Goal: Task Accomplishment & Management: Complete application form

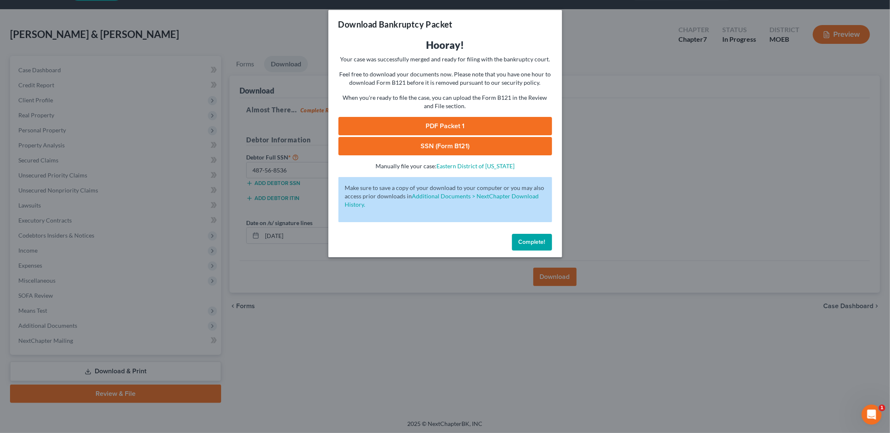
click at [526, 243] on span "Complete!" at bounding box center [532, 241] width 27 height 7
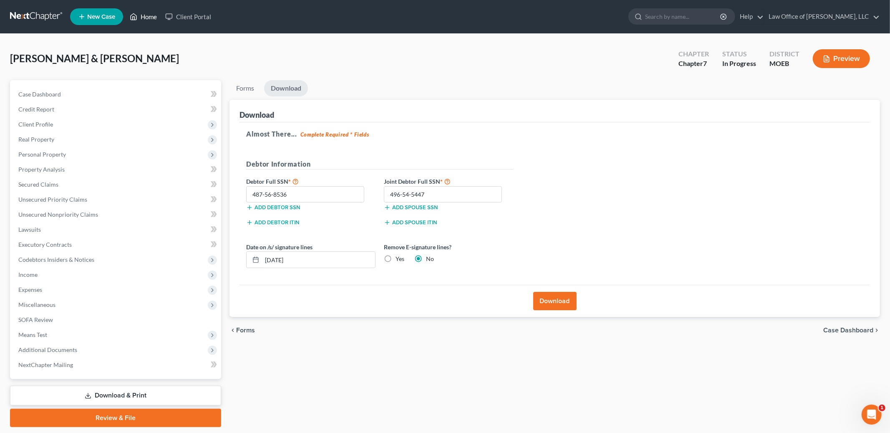
click at [148, 14] on link "Home" at bounding box center [143, 16] width 35 height 15
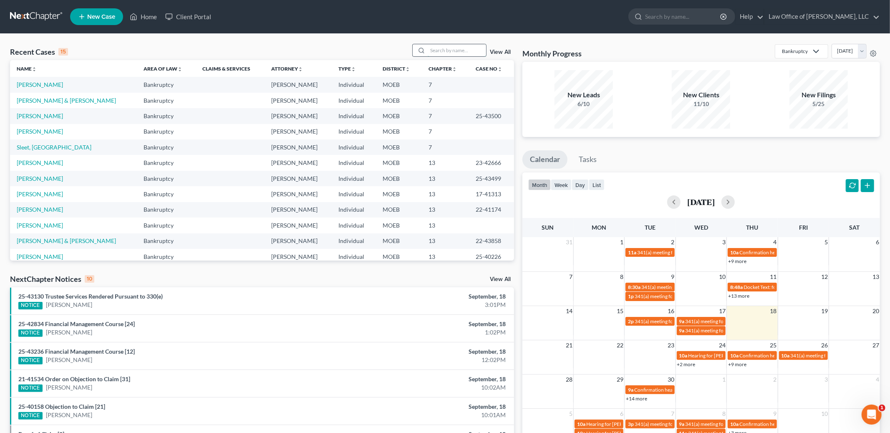
click at [436, 51] on input "search" at bounding box center [457, 50] width 58 height 12
type input "[PERSON_NAME]"
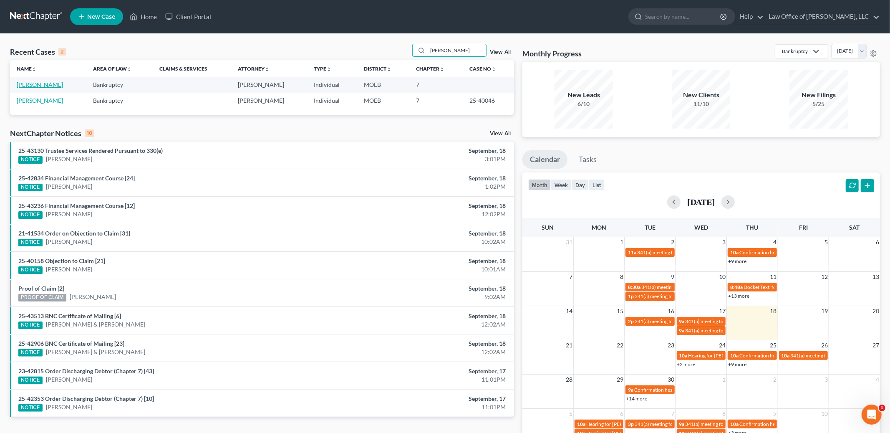
click at [45, 83] on link "[PERSON_NAME]" at bounding box center [40, 84] width 46 height 7
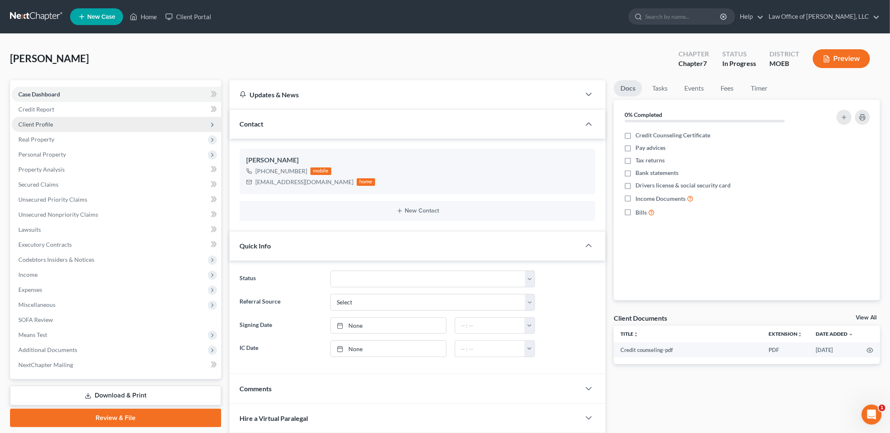
click at [46, 124] on span "Client Profile" at bounding box center [35, 124] width 35 height 7
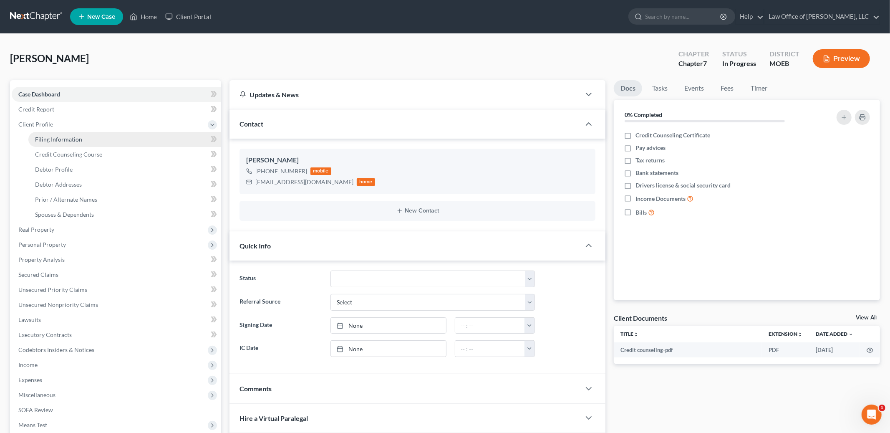
click at [53, 139] on span "Filing Information" at bounding box center [58, 139] width 47 height 7
select select "1"
select select "0"
select select "26"
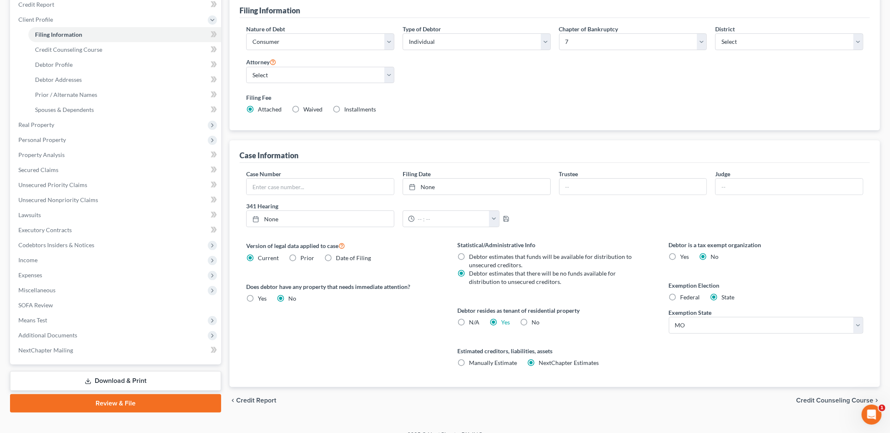
scroll to position [117, 0]
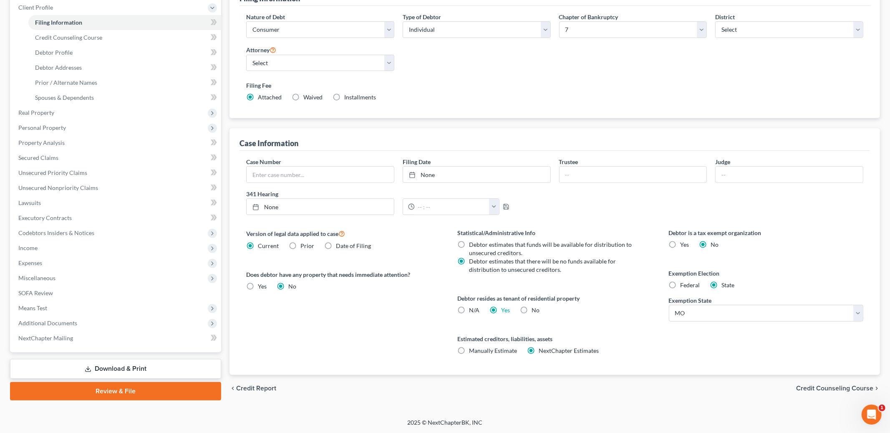
click at [832, 388] on span "Credit Counseling Course" at bounding box center [834, 388] width 77 height 7
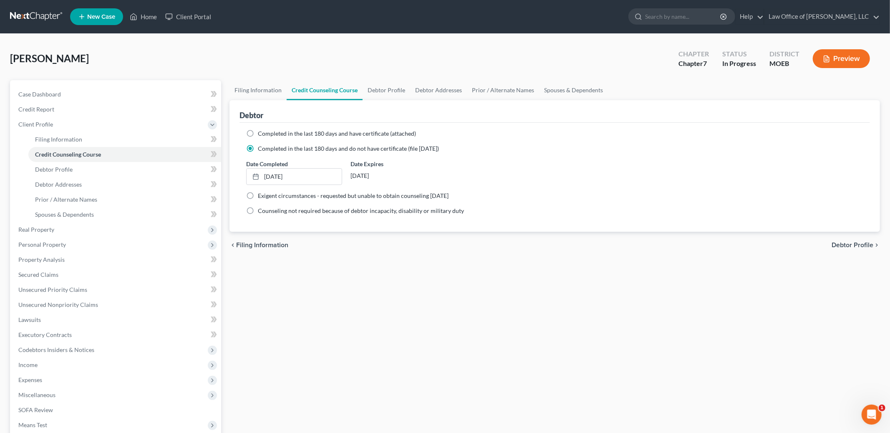
click at [858, 242] on span "Debtor Profile" at bounding box center [853, 245] width 42 height 7
select select "0"
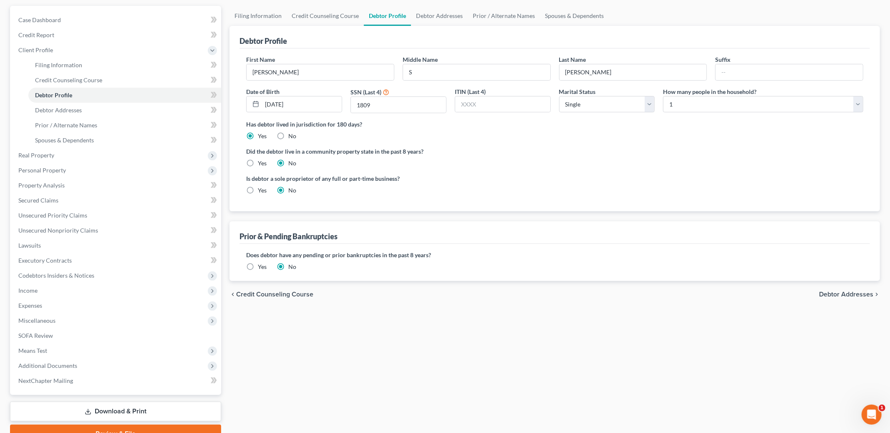
scroll to position [77, 0]
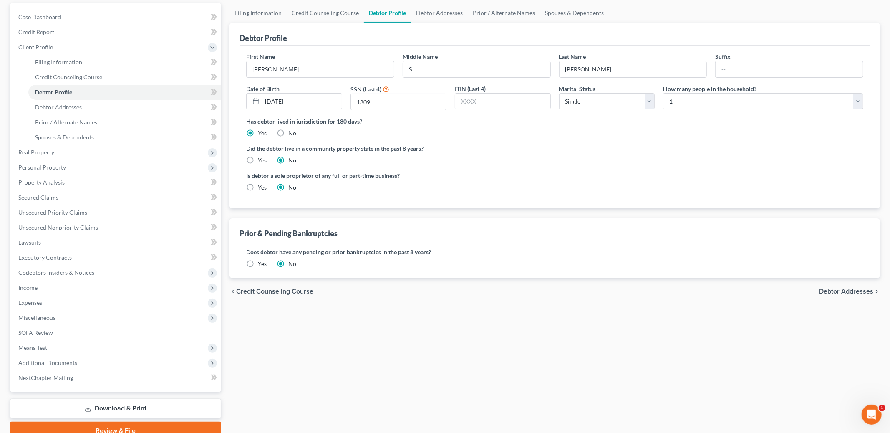
click at [854, 290] on span "Debtor Addresses" at bounding box center [846, 291] width 54 height 7
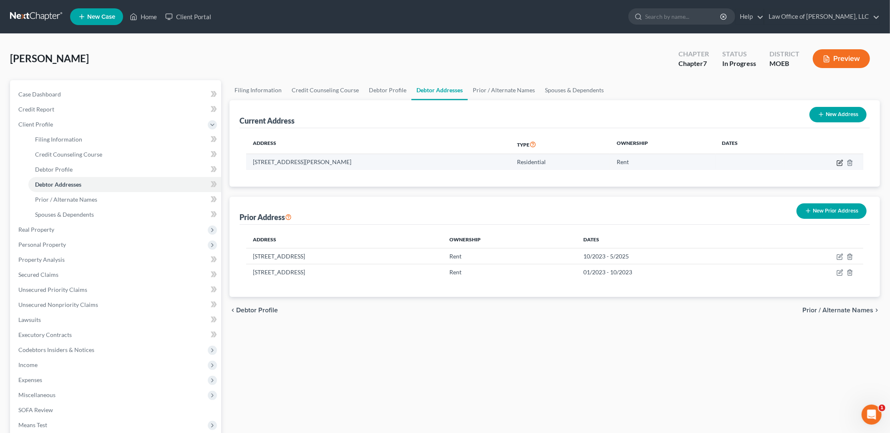
click at [839, 163] on icon "button" at bounding box center [841, 162] width 4 height 4
select select "26"
select select "0"
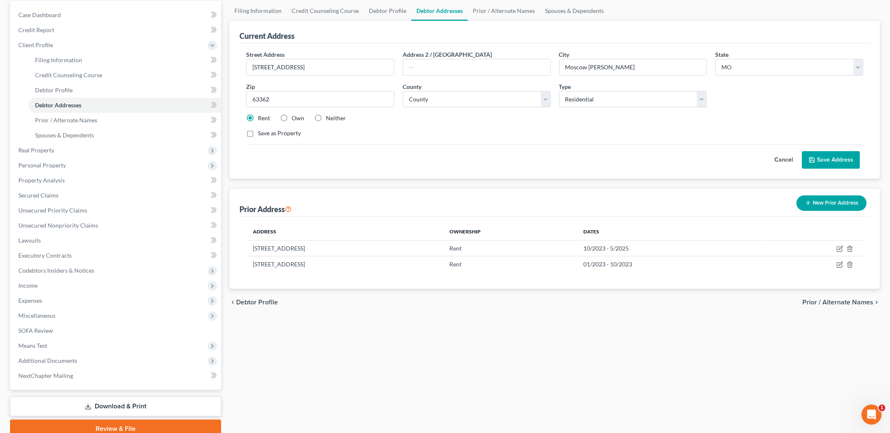
scroll to position [80, 0]
click at [835, 162] on button "Save Address" at bounding box center [831, 159] width 58 height 18
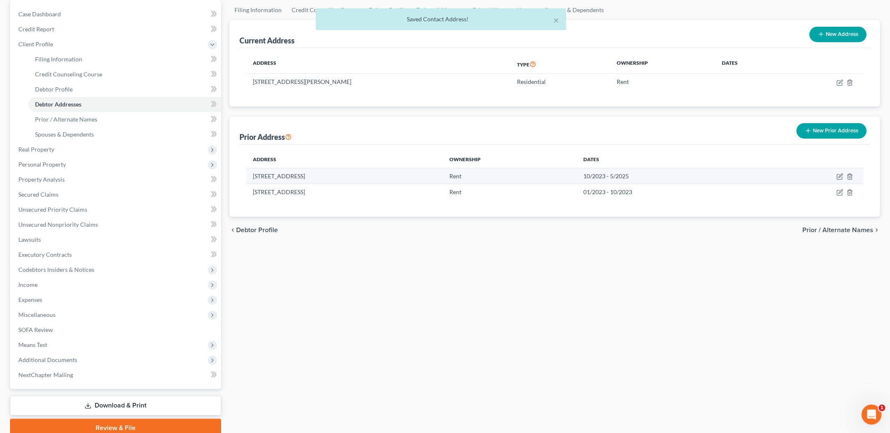
scroll to position [0, 0]
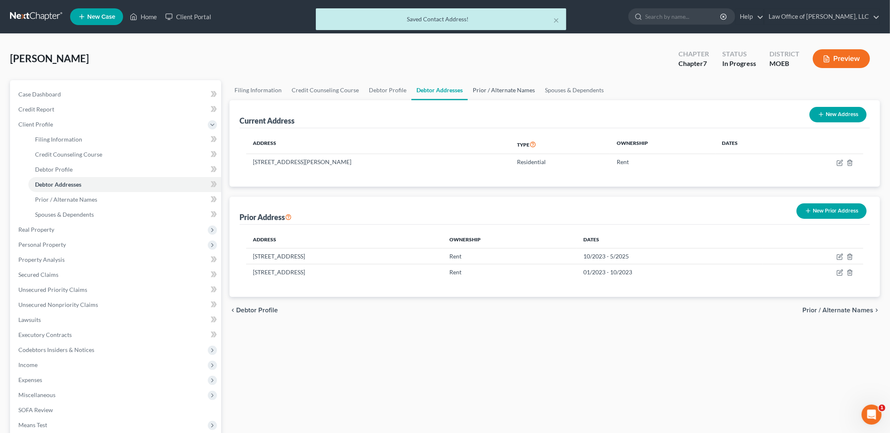
click at [500, 92] on link "Prior / Alternate Names" at bounding box center [504, 90] width 72 height 20
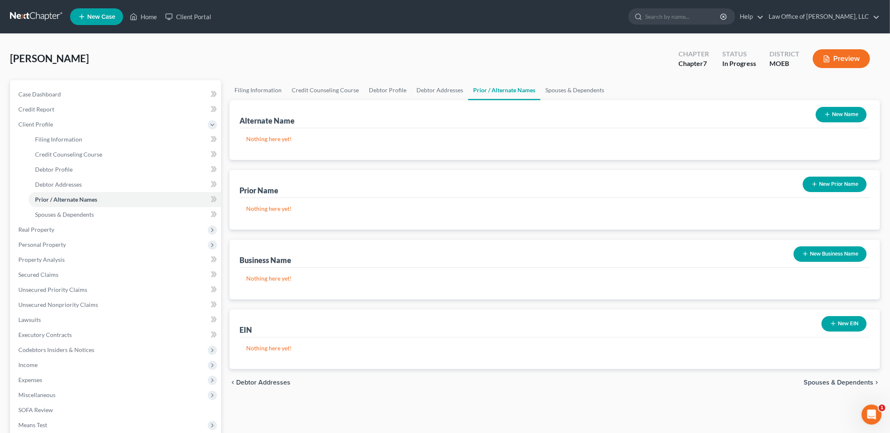
click at [840, 381] on span "Spouses & Dependents" at bounding box center [839, 382] width 70 height 7
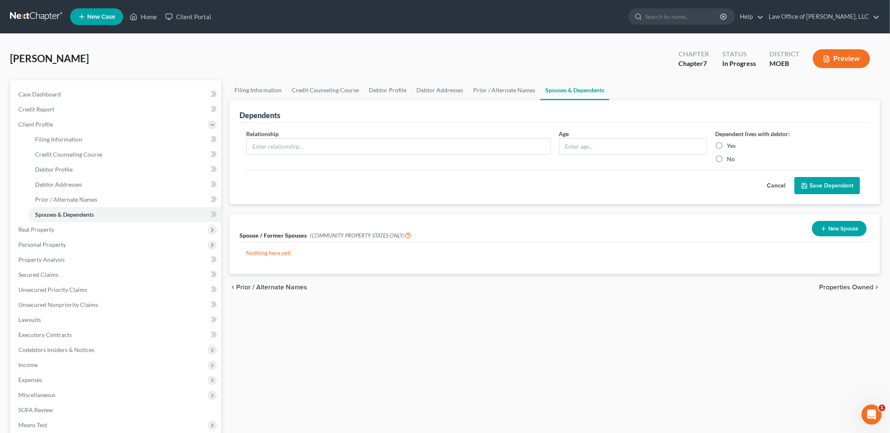
click at [840, 285] on span "Properties Owned" at bounding box center [846, 287] width 54 height 7
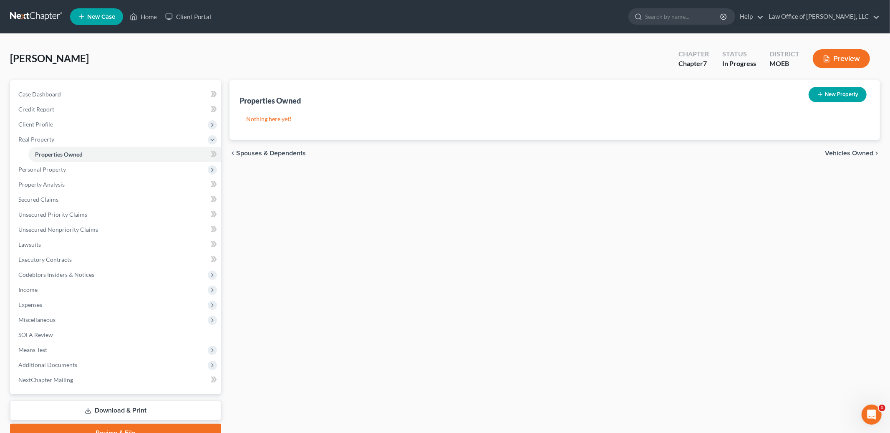
click at [846, 152] on span "Vehicles Owned" at bounding box center [849, 153] width 48 height 7
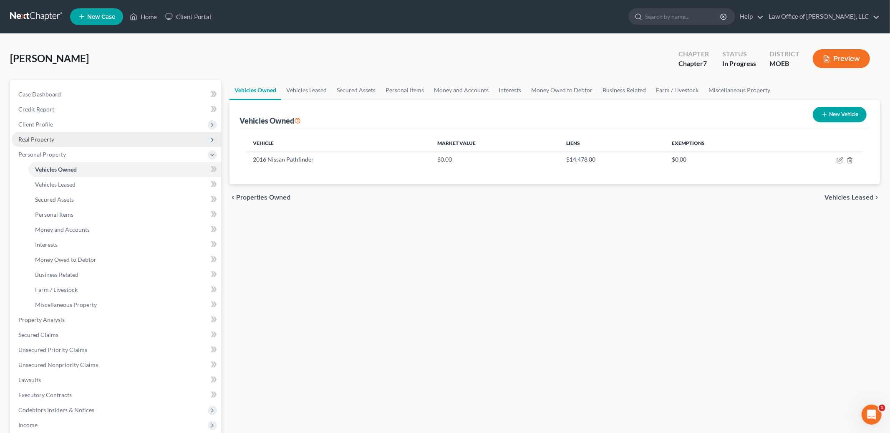
click at [80, 142] on span "Real Property" at bounding box center [116, 139] width 209 height 15
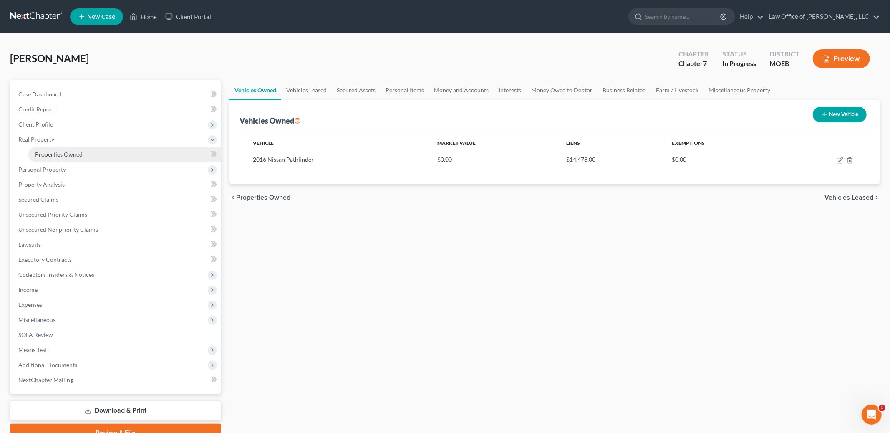
click at [79, 155] on span "Properties Owned" at bounding box center [59, 154] width 48 height 7
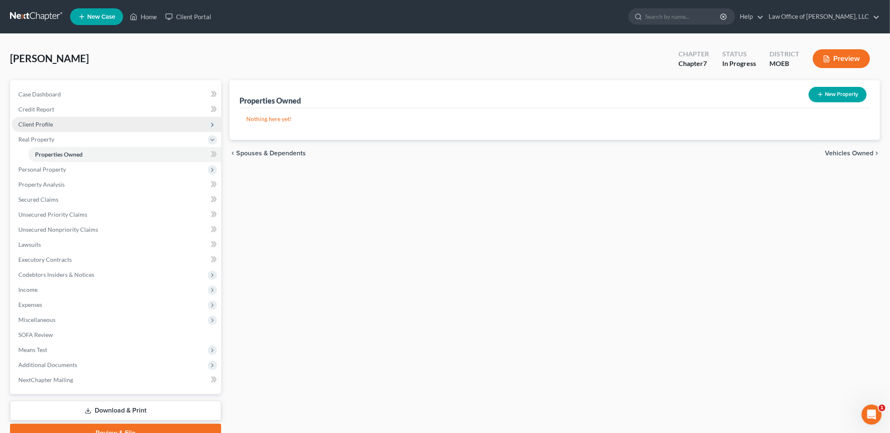
click at [66, 124] on span "Client Profile" at bounding box center [116, 124] width 209 height 15
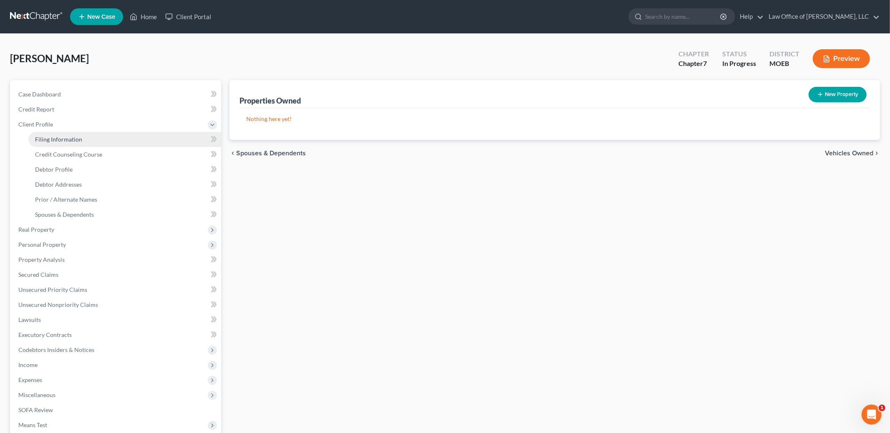
click at [78, 136] on span "Filing Information" at bounding box center [58, 139] width 47 height 7
select select "1"
select select "0"
select select "45"
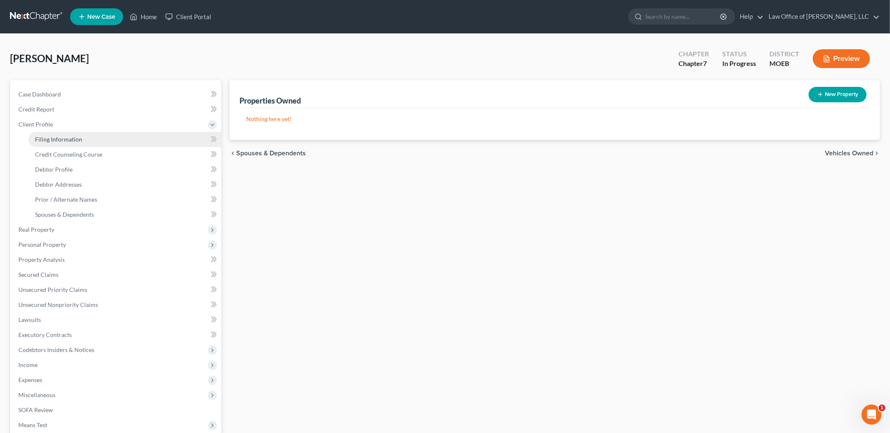
select select "0"
select select "26"
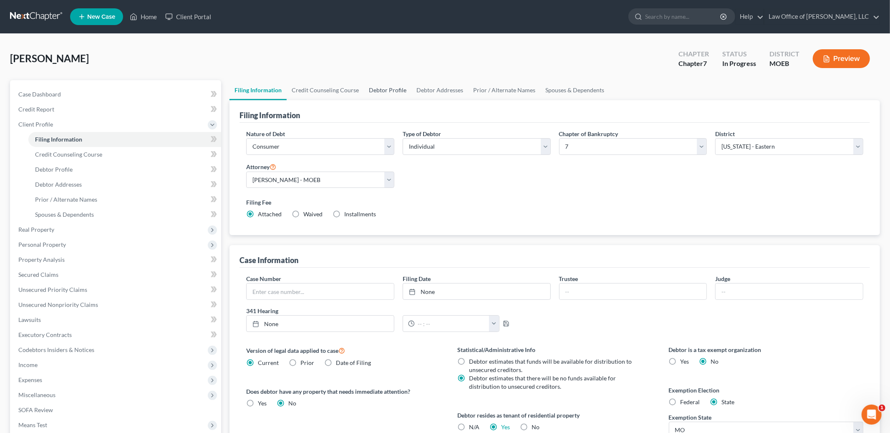
click at [378, 90] on link "Debtor Profile" at bounding box center [388, 90] width 48 height 20
select select "0"
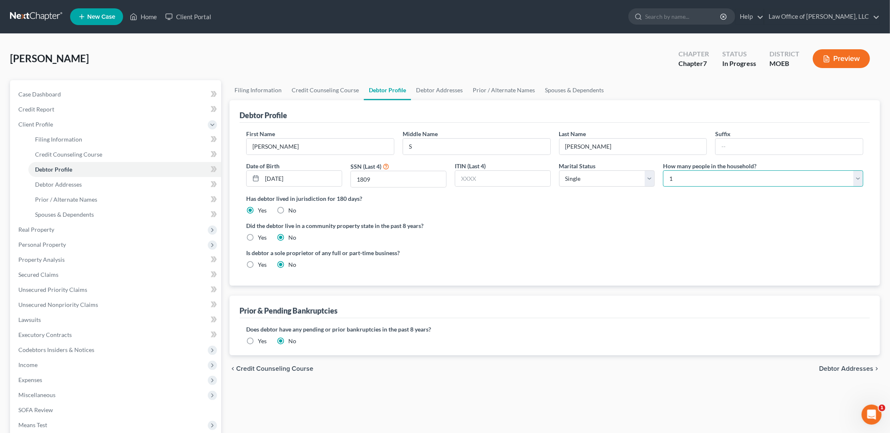
click at [706, 176] on select "Select 1 2 3 4 5 6 7 8 9 10 11 12 13 14 15 16 17 18 19 20" at bounding box center [763, 178] width 200 height 17
select select "1"
click at [663, 170] on select "Select 1 2 3 4 5 6 7 8 9 10 11 12 13 14 15 16 17 18 19 20" at bounding box center [763, 178] width 200 height 17
click at [580, 91] on link "Spouses & Dependents" at bounding box center [574, 90] width 69 height 20
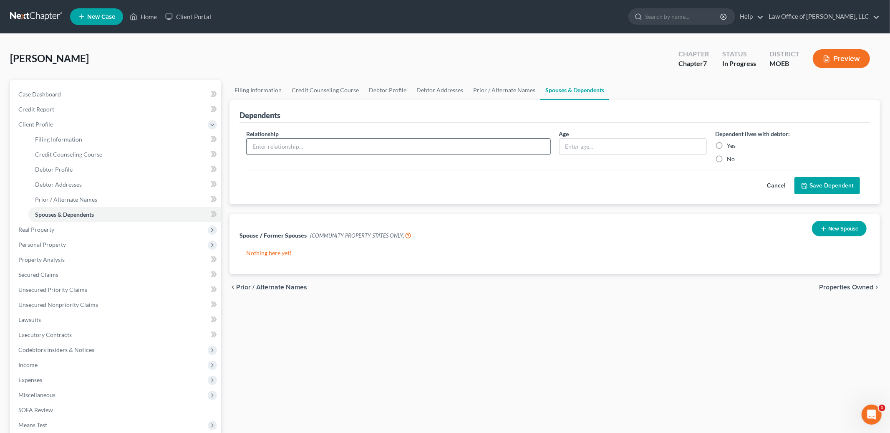
click at [332, 148] on input "text" at bounding box center [398, 147] width 303 height 16
type input "D"
type input "Son"
click at [592, 149] on input "text" at bounding box center [633, 147] width 147 height 16
type input "12"
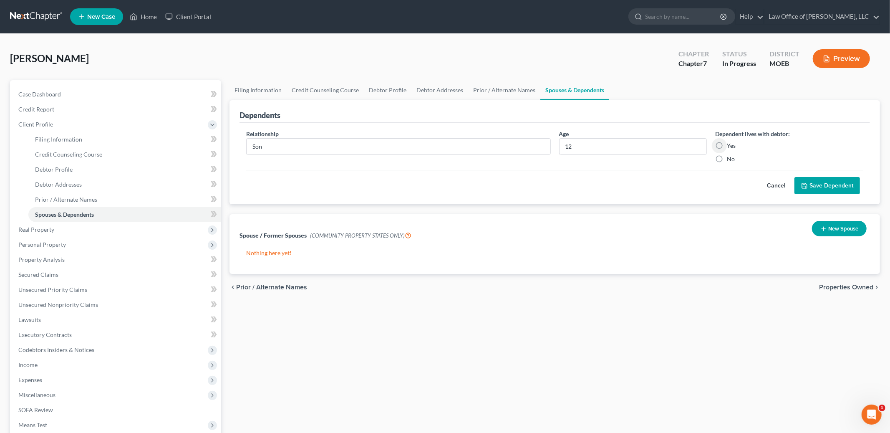
click at [727, 155] on label "No" at bounding box center [731, 159] width 8 height 8
click at [730, 155] on input "No" at bounding box center [732, 157] width 5 height 5
radio input "true"
click at [727, 147] on label "Yes" at bounding box center [731, 145] width 9 height 8
click at [730, 147] on input "Yes" at bounding box center [732, 143] width 5 height 5
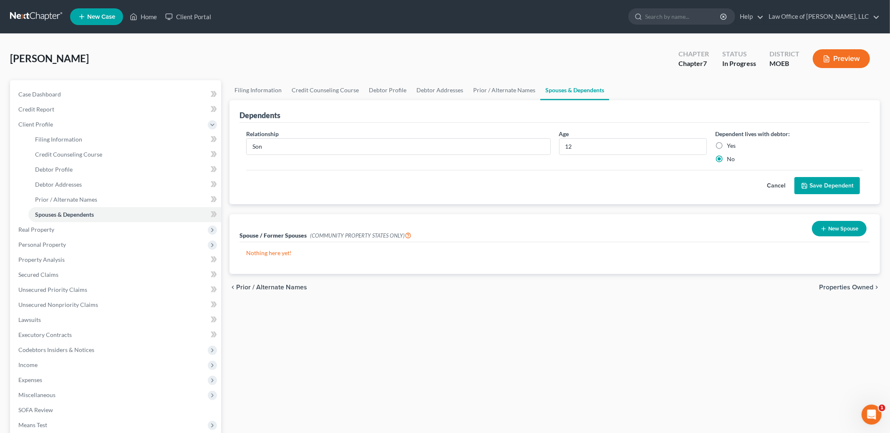
radio input "true"
click at [819, 193] on button "Save Dependent" at bounding box center [827, 186] width 66 height 18
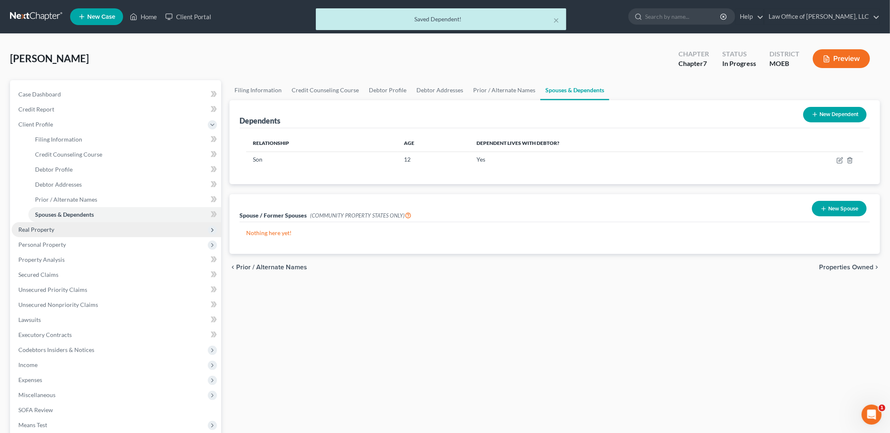
click at [64, 234] on span "Real Property" at bounding box center [116, 229] width 209 height 15
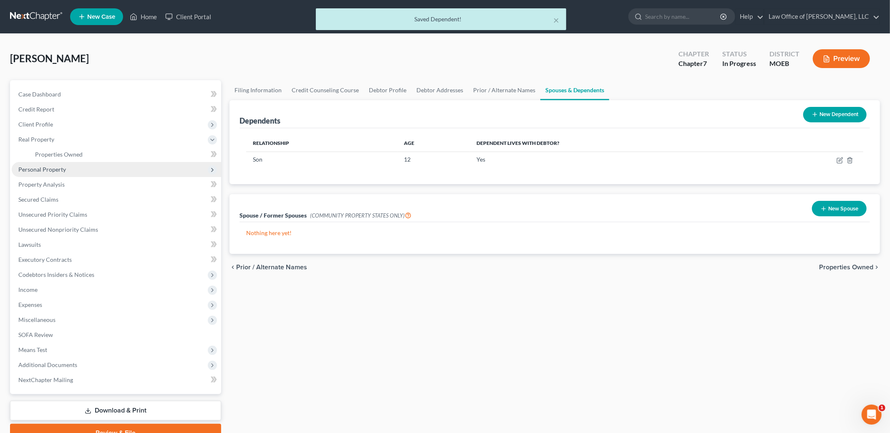
click at [66, 167] on span "Personal Property" at bounding box center [116, 169] width 209 height 15
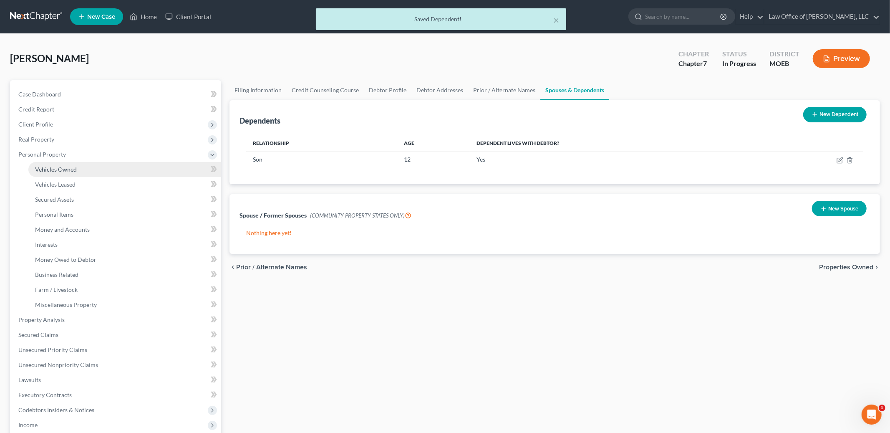
click at [104, 165] on link "Vehicles Owned" at bounding box center [124, 169] width 193 height 15
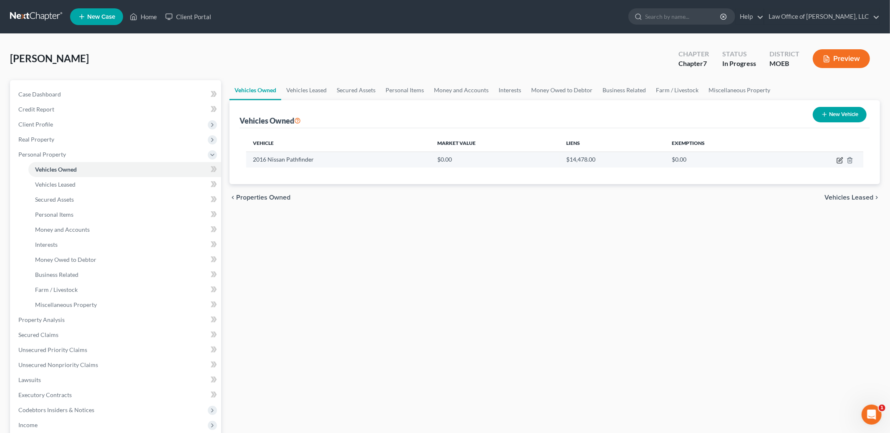
click at [838, 160] on icon "button" at bounding box center [840, 160] width 7 height 7
select select "0"
select select "10"
select select "2"
select select "0"
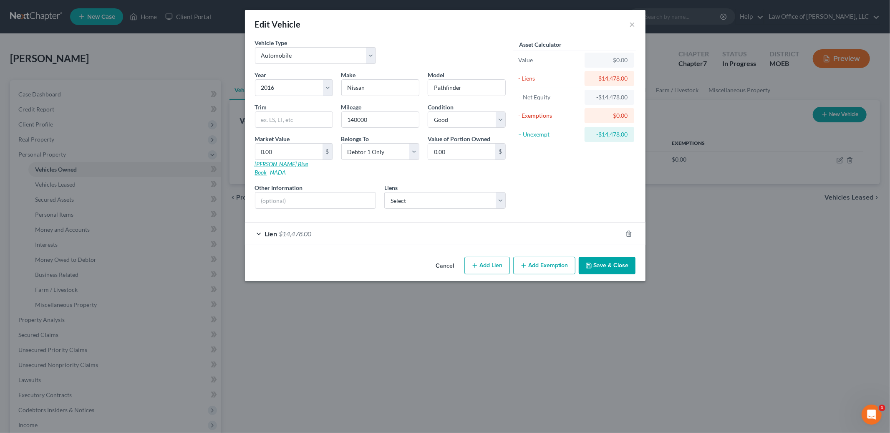
click at [269, 162] on link "[PERSON_NAME] Blue Book" at bounding box center [281, 167] width 53 height 15
click at [282, 119] on input "text" at bounding box center [293, 120] width 77 height 16
type input "Platinum"
click at [289, 152] on input "0.00" at bounding box center [288, 152] width 67 height 16
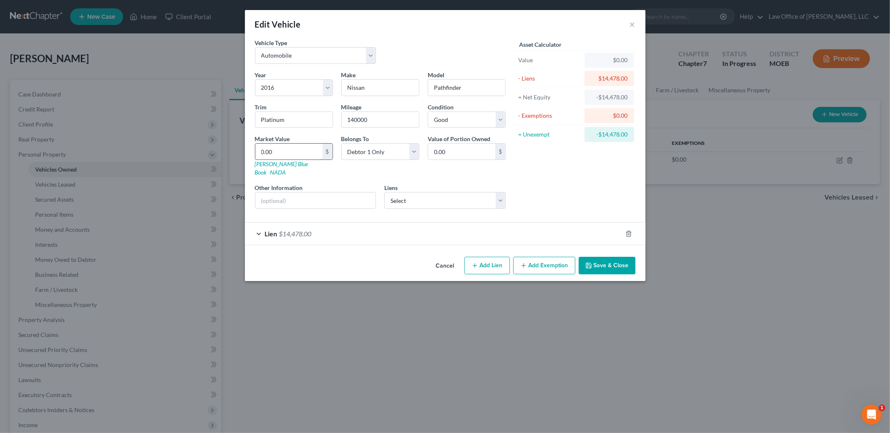
type input "5"
type input "5.00"
type input "50"
type input "50.00"
type input "500"
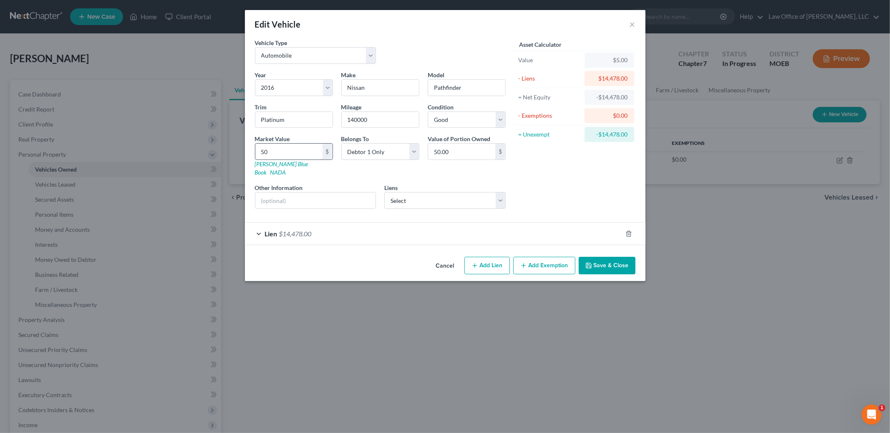
type input "500.00"
type input "5000"
type input "5,000.00"
click at [376, 223] on div "Lien $14,478.00" at bounding box center [433, 233] width 377 height 22
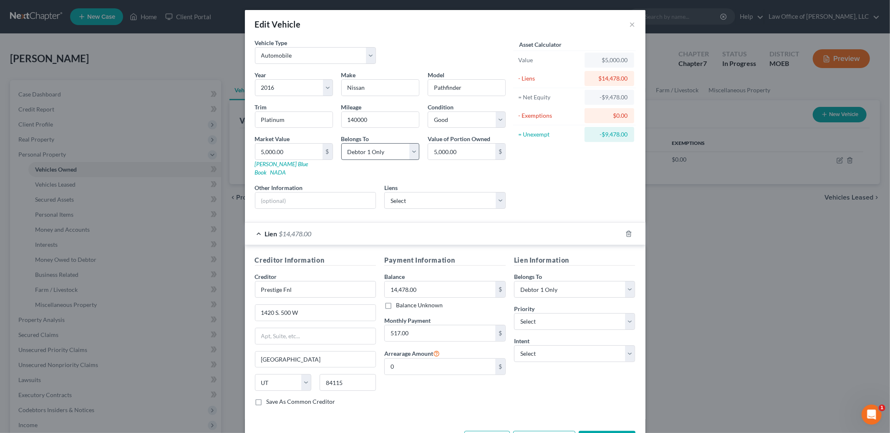
scroll to position [24, 0]
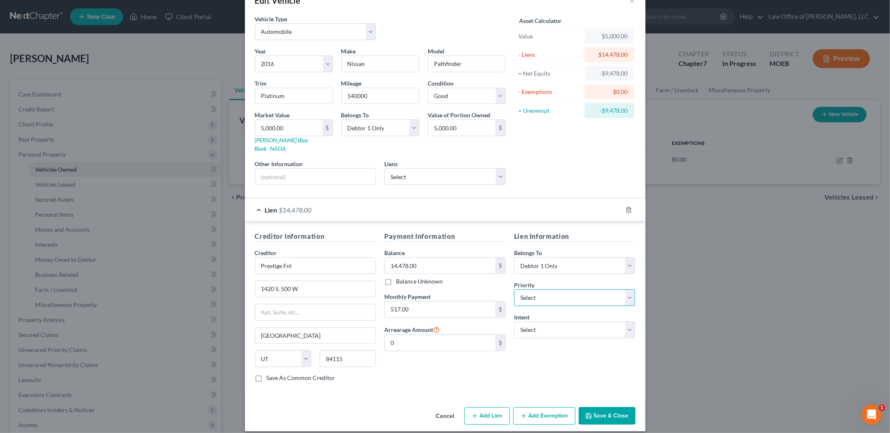
click at [565, 293] on select "Select 1st 2nd 3rd 4th 5th 6th 7th 8th 9th 10th 11th 12th 13th 14th 15th 16th 1…" at bounding box center [574, 297] width 121 height 17
select select "0"
click at [514, 289] on select "Select 1st 2nd 3rd 4th 5th 6th 7th 8th 9th 10th 11th 12th 13th 14th 15th 16th 1…" at bounding box center [574, 297] width 121 height 17
click at [565, 322] on select "Select Surrender Redeem Reaffirm Avoid Other" at bounding box center [574, 329] width 121 height 17
select select "4"
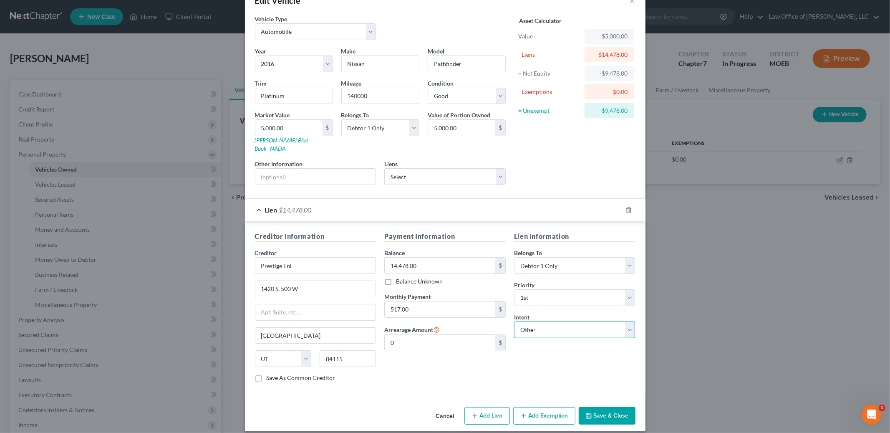
click at [514, 321] on select "Select Surrender Redeem Reaffirm Avoid Other" at bounding box center [574, 329] width 121 height 17
click at [551, 353] on input "text" at bounding box center [574, 361] width 121 height 17
type input "Retain & pay pursuant to contract"
click at [616, 411] on button "Save & Close" at bounding box center [607, 416] width 57 height 18
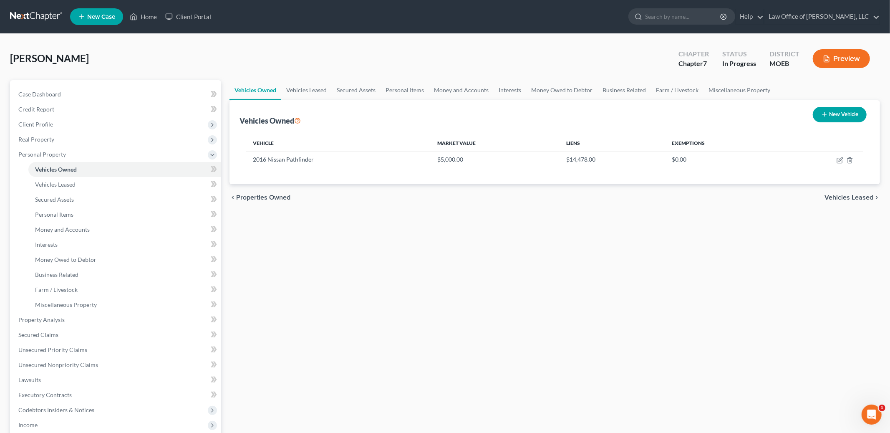
click at [838, 201] on div "chevron_left Properties Owned Vehicles Leased chevron_right" at bounding box center [554, 197] width 651 height 27
click at [837, 198] on span "Vehicles Leased" at bounding box center [848, 197] width 49 height 7
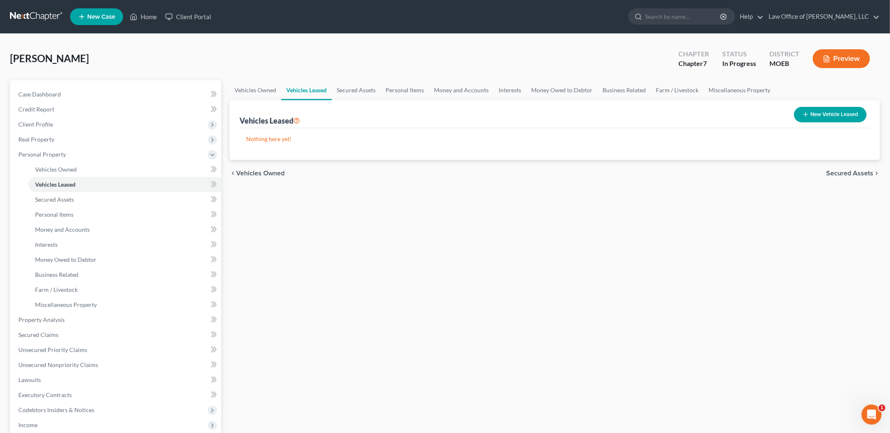
click at [841, 166] on div "chevron_left Vehicles Owned Secured Assets chevron_right" at bounding box center [554, 173] width 651 height 27
click at [848, 172] on span "Secured Assets" at bounding box center [849, 173] width 47 height 7
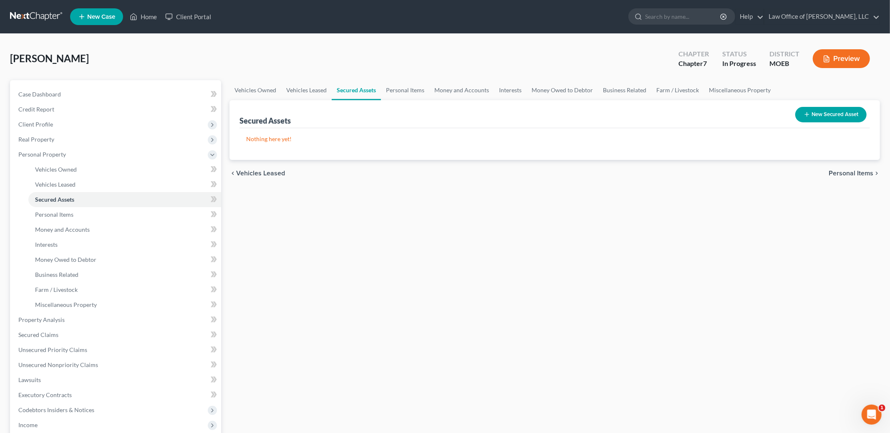
click at [848, 172] on span "Personal Items" at bounding box center [851, 173] width 45 height 7
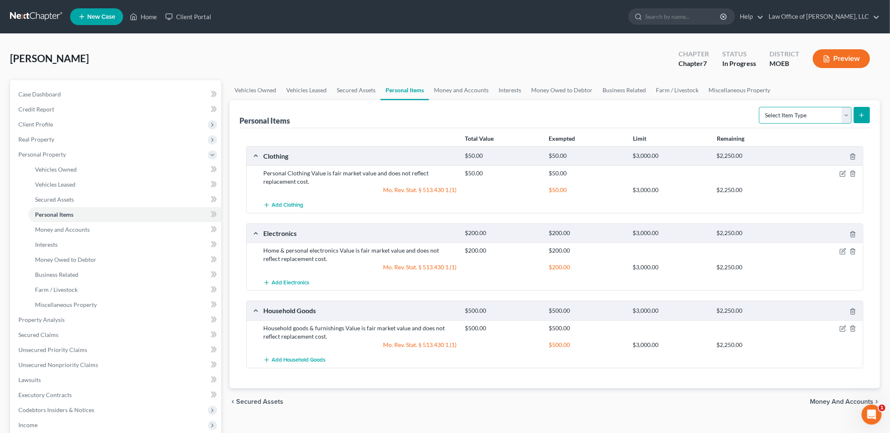
click at [814, 118] on select "Select Item Type Clothing Collectibles Of Value Electronics Firearms Household …" at bounding box center [805, 115] width 93 height 17
select select "pets"
click at [760, 107] on select "Select Item Type Clothing Collectibles Of Value Electronics Firearms Household …" at bounding box center [805, 115] width 93 height 17
click at [860, 115] on line "submit" at bounding box center [862, 115] width 4 height 0
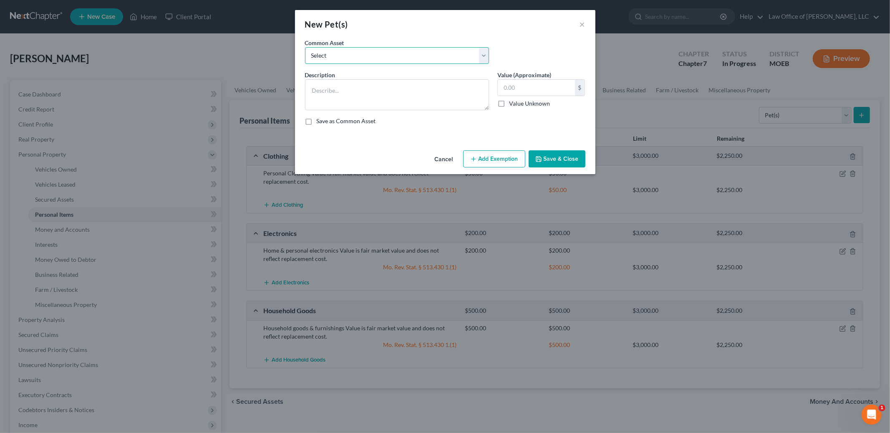
click at [483, 54] on select "Select Value is fair market value and does not reflect replacement cost." at bounding box center [397, 55] width 184 height 17
select select "0"
click at [305, 47] on select "Select Value is fair market value and does not reflect replacement cost." at bounding box center [397, 55] width 184 height 17
click at [309, 88] on textarea "Value is fair market value and does not reflect replacement cost." at bounding box center [397, 94] width 184 height 31
type textarea "Dog Value is fair market value and does not reflect replacement cost."
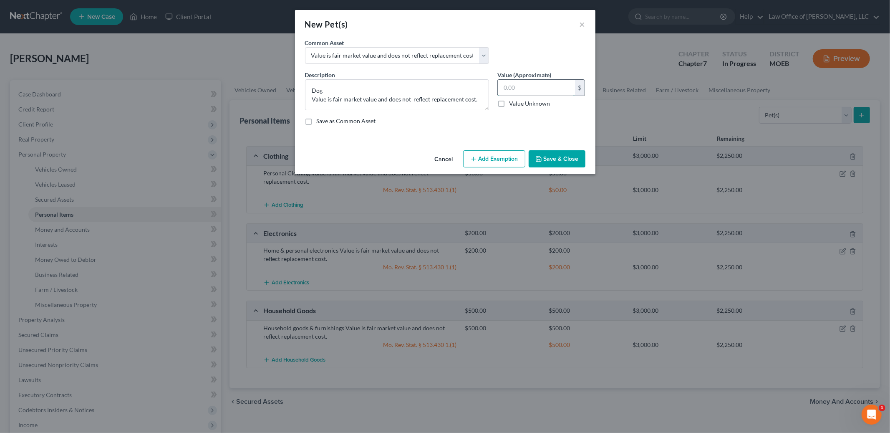
click at [520, 90] on input "text" at bounding box center [536, 88] width 77 height 16
type input "0.00"
click at [565, 164] on button "Save & Close" at bounding box center [557, 159] width 57 height 18
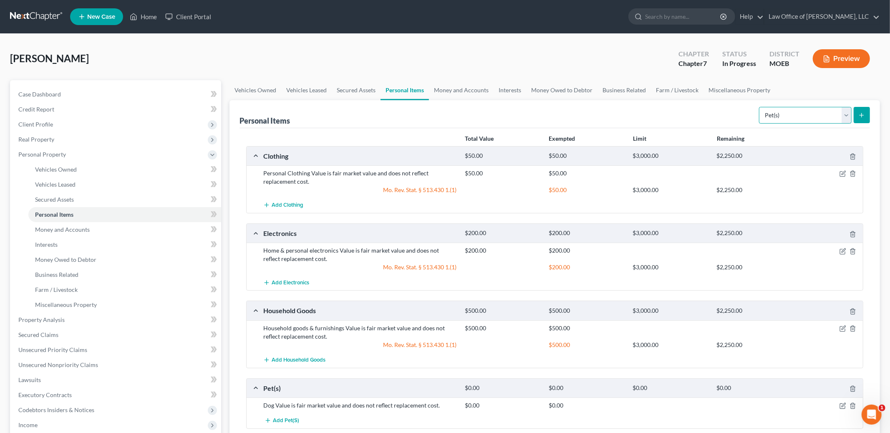
click at [788, 114] on select "Select Item Type Clothing Collectibles Of Value Electronics Firearms Household …" at bounding box center [805, 115] width 93 height 17
click at [461, 87] on link "Money and Accounts" at bounding box center [461, 90] width 65 height 20
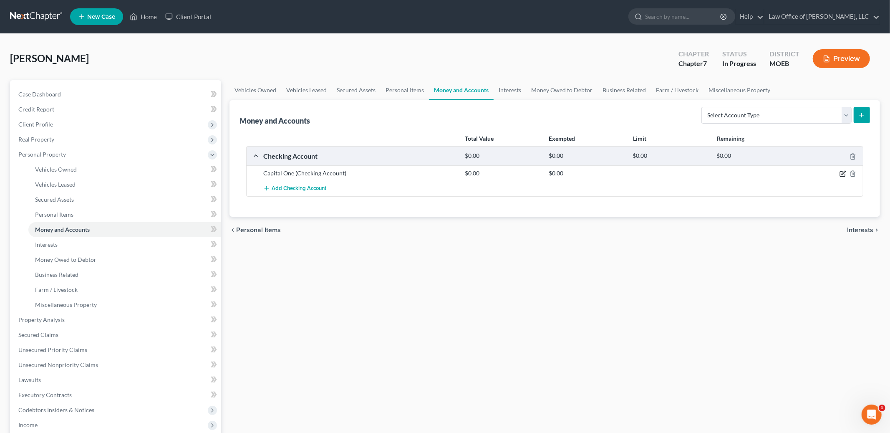
click at [841, 174] on icon "button" at bounding box center [843, 173] width 7 height 7
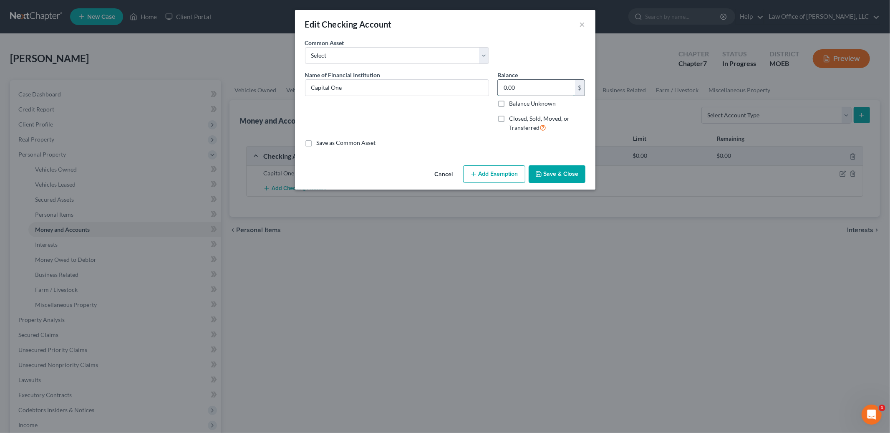
click at [527, 88] on input "0.00" at bounding box center [536, 88] width 77 height 16
type input "550.00"
click at [497, 174] on button "Add Exemption" at bounding box center [494, 174] width 62 height 18
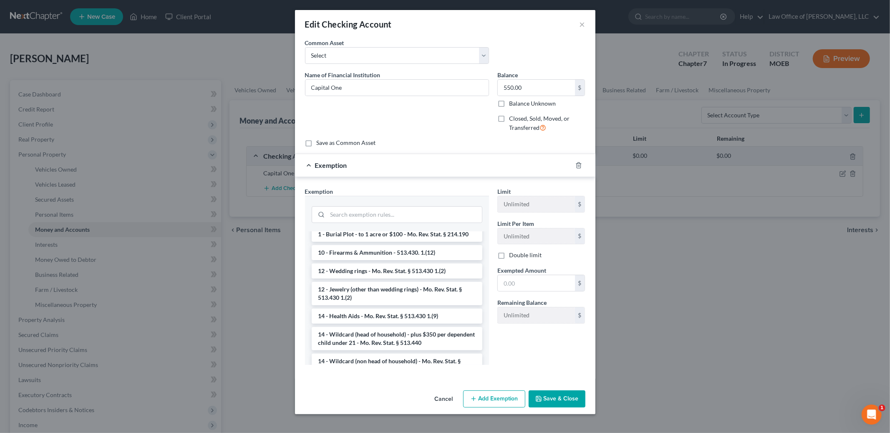
scroll to position [90, 0]
click at [412, 358] on li "14 - Wildcard (non head of household) - Mo. Rev. Stat. § 513.430.1(3)" at bounding box center [397, 361] width 171 height 23
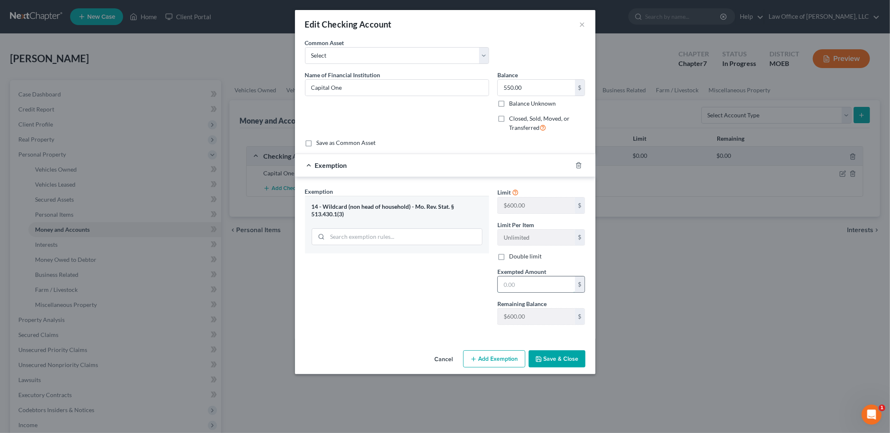
click at [513, 287] on input "text" at bounding box center [536, 284] width 77 height 16
type input "550.00"
click at [570, 358] on button "Save & Close" at bounding box center [557, 359] width 57 height 18
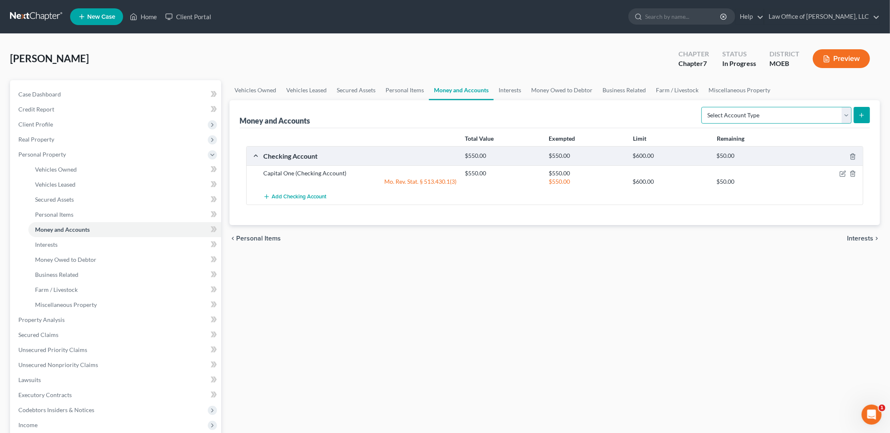
click at [799, 114] on select "Select Account Type Brokerage Cash on Hand Certificates of Deposit Checking Acc…" at bounding box center [776, 115] width 150 height 17
select select "checking"
click at [703, 107] on select "Select Account Type Brokerage Cash on Hand Certificates of Deposit Checking Acc…" at bounding box center [776, 115] width 150 height 17
click at [854, 116] on button "submit" at bounding box center [862, 115] width 16 height 16
click at [862, 115] on icon "submit" at bounding box center [861, 115] width 7 height 7
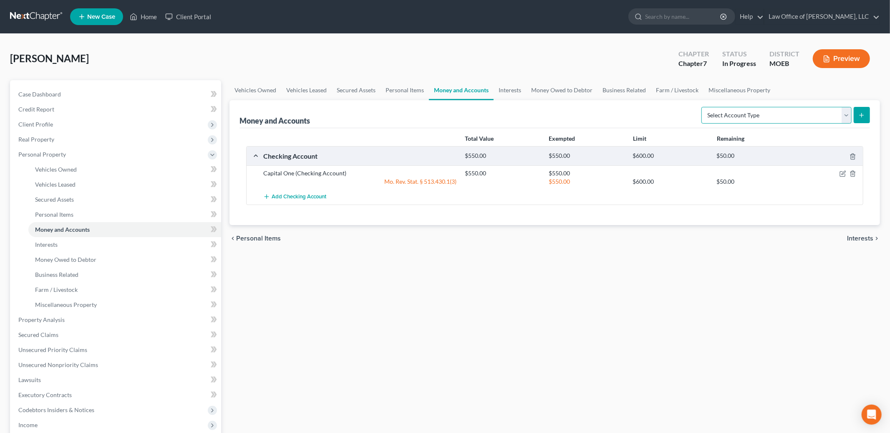
click at [819, 112] on select "Select Account Type Brokerage Cash on Hand Certificates of Deposit Checking Acc…" at bounding box center [776, 115] width 150 height 17
select select "checking"
click at [703, 107] on select "Select Account Type Brokerage Cash on Hand Certificates of Deposit Checking Acc…" at bounding box center [776, 115] width 150 height 17
click at [856, 116] on button "submit" at bounding box center [862, 115] width 16 height 16
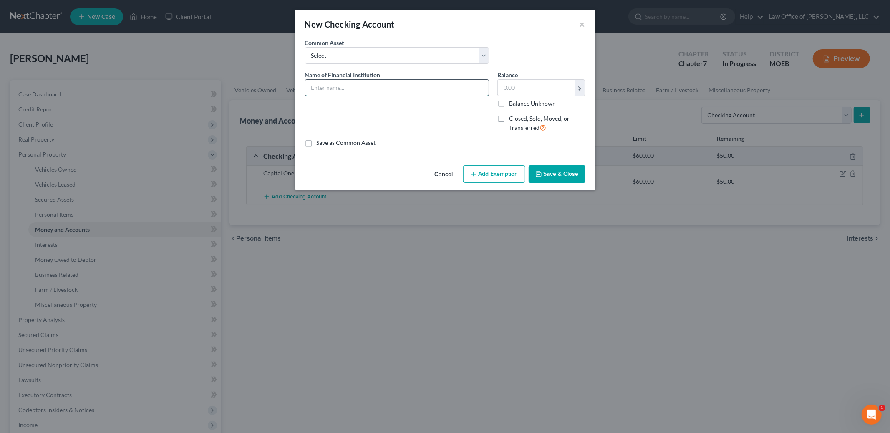
click at [454, 91] on input "text" at bounding box center [396, 88] width 183 height 16
type input "Cashapp"
type input "0.00"
click at [565, 173] on button "Save & Close" at bounding box center [557, 174] width 57 height 18
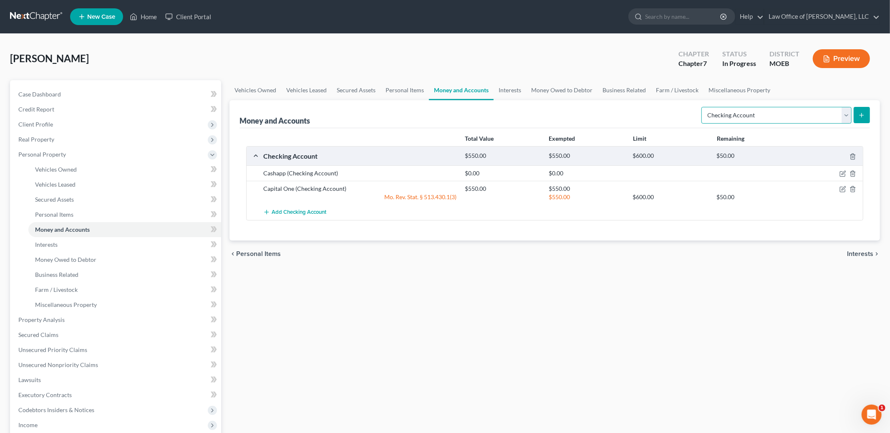
click at [749, 118] on select "Select Account Type Brokerage Cash on Hand Certificates of Deposit Checking Acc…" at bounding box center [776, 115] width 150 height 17
select select "cash_on_hand"
click at [703, 107] on select "Select Account Type Brokerage Cash on Hand Certificates of Deposit Checking Acc…" at bounding box center [776, 115] width 150 height 17
click at [863, 113] on icon "submit" at bounding box center [861, 115] width 7 height 7
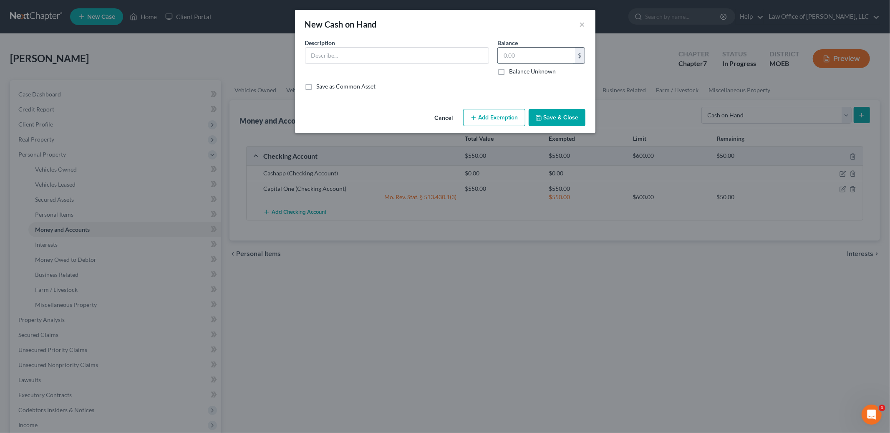
click at [518, 54] on input "text" at bounding box center [536, 56] width 77 height 16
type input "300.00"
click at [378, 61] on input "text" at bounding box center [396, 56] width 183 height 16
click at [338, 56] on input "text" at bounding box center [396, 56] width 183 height 16
type input "Cash"
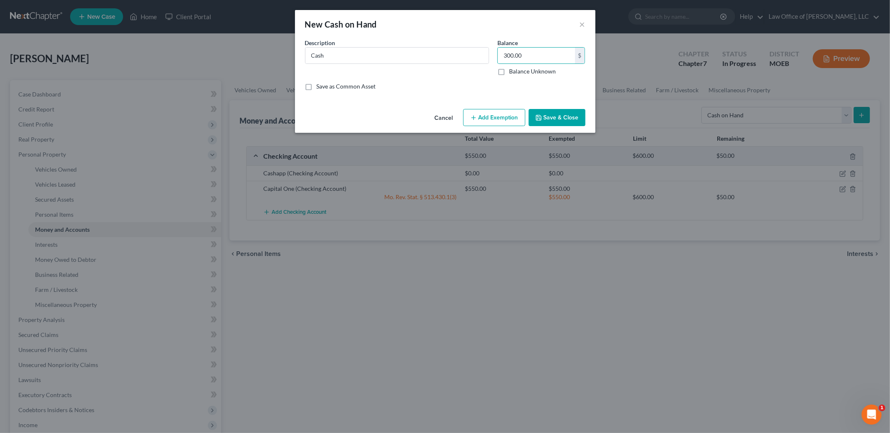
click at [503, 117] on button "Add Exemption" at bounding box center [494, 118] width 62 height 18
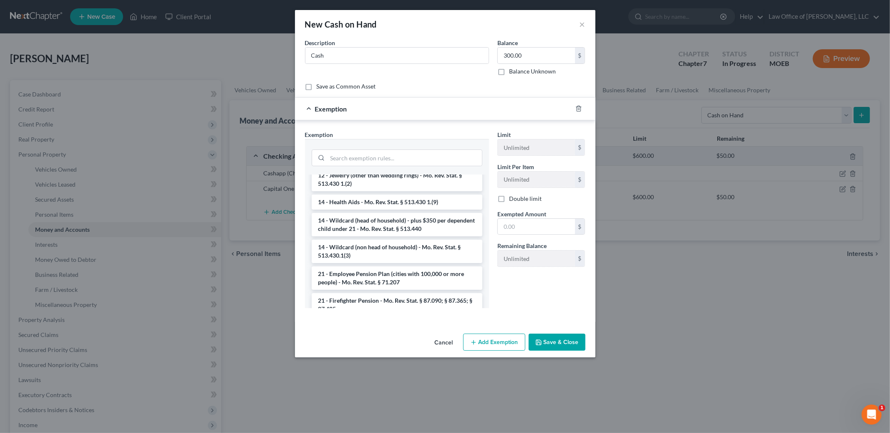
scroll to position [144, 0]
click at [417, 226] on li "14 - Wildcard (head of household) - plus $350 per dependent child under 21 - Mo…" at bounding box center [397, 223] width 171 height 23
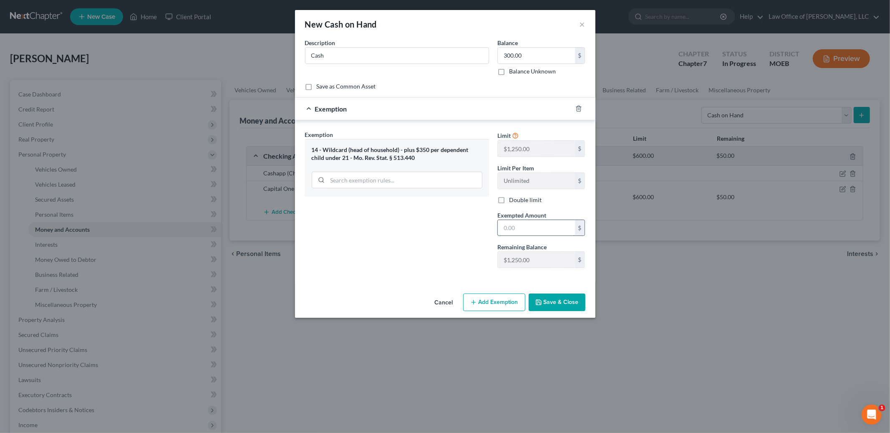
click at [516, 231] on input "text" at bounding box center [536, 228] width 77 height 16
type input "300.00"
click at [557, 308] on button "Save & Close" at bounding box center [557, 302] width 57 height 18
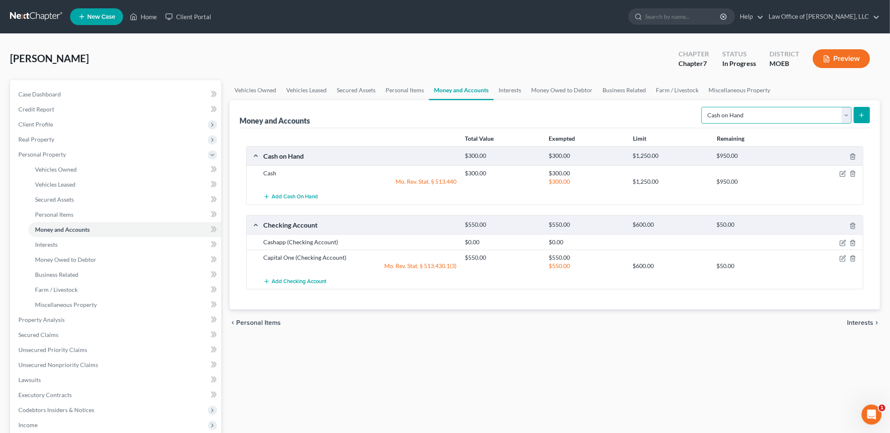
click at [749, 115] on select "Select Account Type Brokerage Cash on Hand Certificates of Deposit Checking Acc…" at bounding box center [776, 115] width 150 height 17
select select "security_deposits"
click at [703, 107] on select "Select Account Type Brokerage Cash on Hand Certificates of Deposit Checking Acc…" at bounding box center [776, 115] width 150 height 17
click at [864, 113] on icon "submit" at bounding box center [861, 115] width 7 height 7
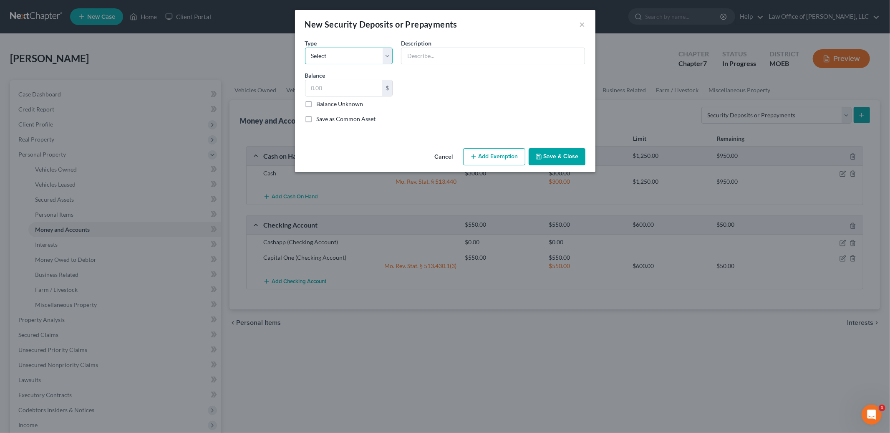
click at [385, 58] on select "Select Electric Gas Heating Oil Security Deposit On Rental Unit Prepaid Rent Te…" at bounding box center [349, 56] width 88 height 17
select select "3"
click at [305, 48] on select "Select Electric Gas Heating Oil Security Deposit On Rental Unit Prepaid Rent Te…" at bounding box center [349, 56] width 88 height 17
click at [420, 53] on input "text" at bounding box center [492, 56] width 183 height 16
type input "Security Deposit with landlord"
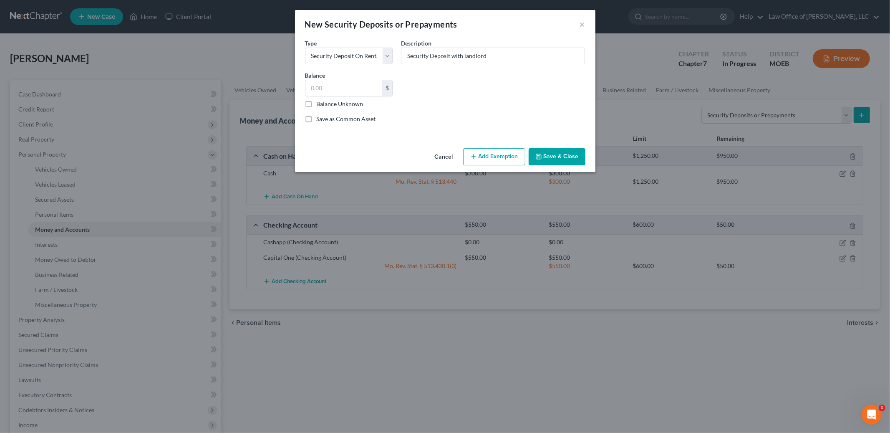
click at [317, 106] on label "Balance Unknown" at bounding box center [340, 104] width 47 height 8
click at [320, 105] on input "Balance Unknown" at bounding box center [322, 102] width 5 height 5
checkbox input "true"
type input "0.00"
click at [551, 154] on button "Save & Close" at bounding box center [557, 157] width 57 height 18
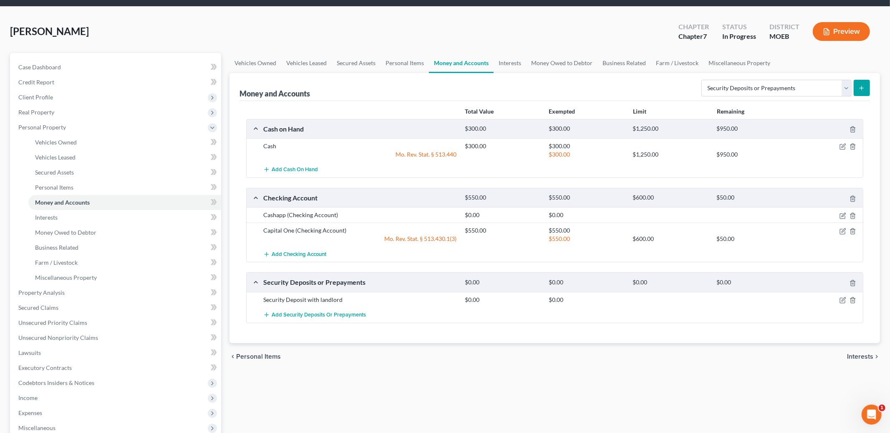
scroll to position [0, 0]
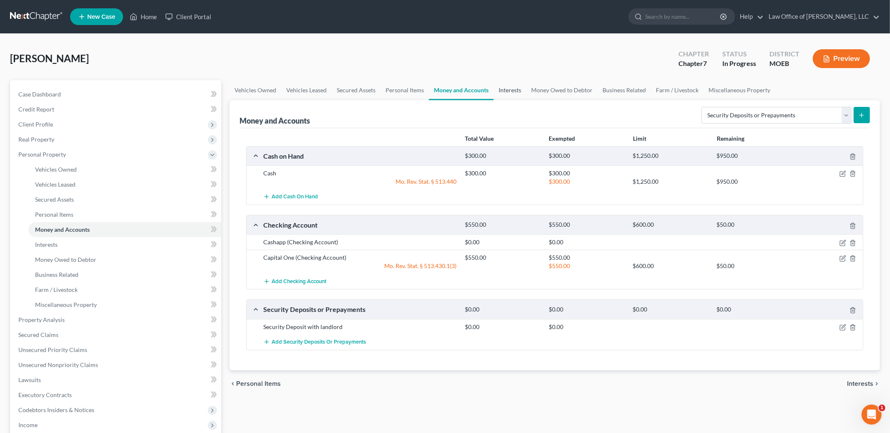
click at [502, 89] on link "Interests" at bounding box center [510, 90] width 33 height 20
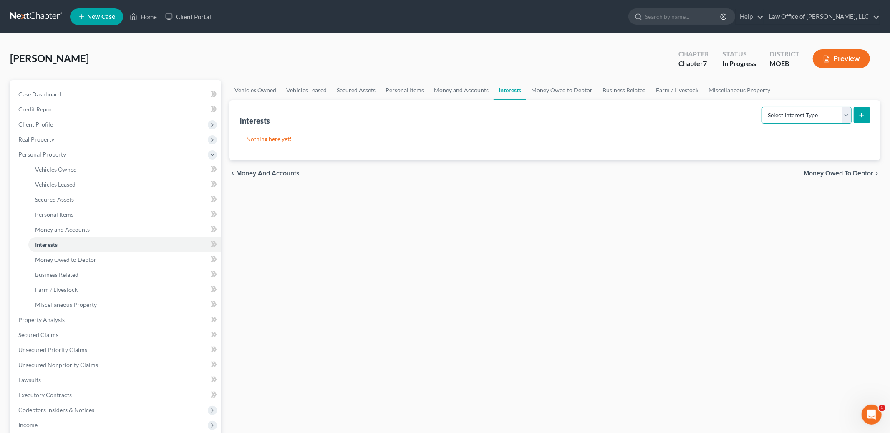
click at [824, 118] on select "Select Interest Type 401K Annuity Bond Education IRA Government Bond Government…" at bounding box center [807, 115] width 90 height 17
select select "401k"
click at [763, 107] on select "Select Interest Type 401K Annuity Bond Education IRA Government Bond Government…" at bounding box center [807, 115] width 90 height 17
click at [861, 115] on icon "submit" at bounding box center [861, 115] width 7 height 7
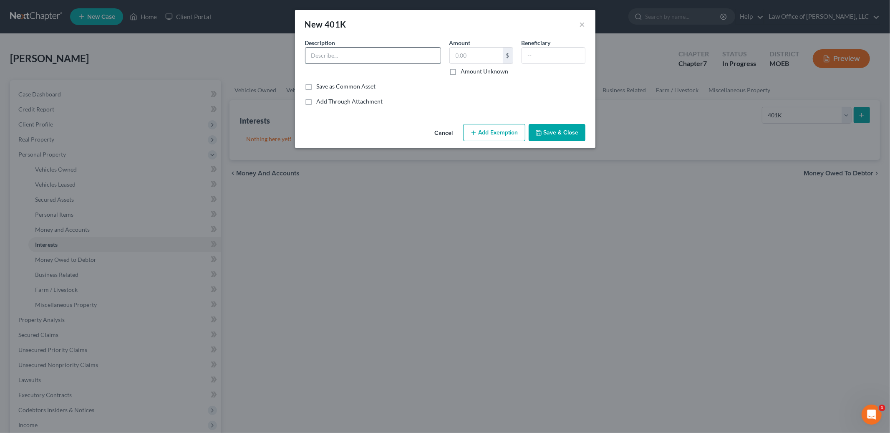
click at [395, 57] on input "text" at bounding box center [372, 56] width 135 height 16
type input "401k"
click at [462, 53] on input "text" at bounding box center [476, 56] width 53 height 16
type input "1,000.00"
click at [497, 134] on button "Add Exemption" at bounding box center [494, 133] width 62 height 18
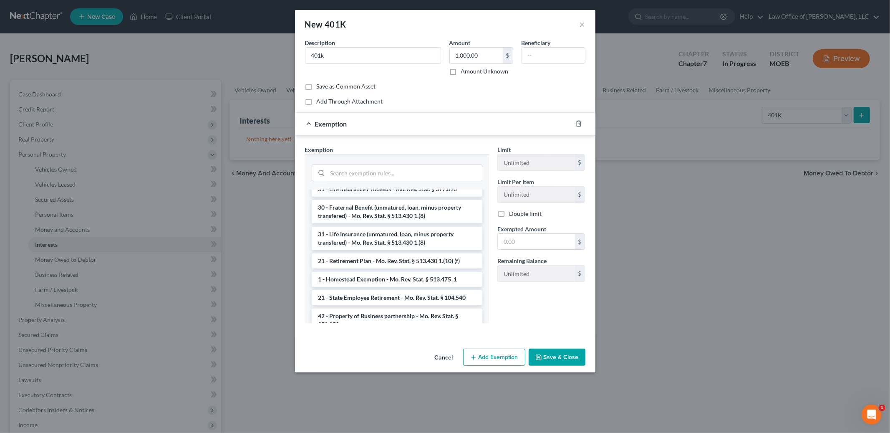
scroll to position [72, 0]
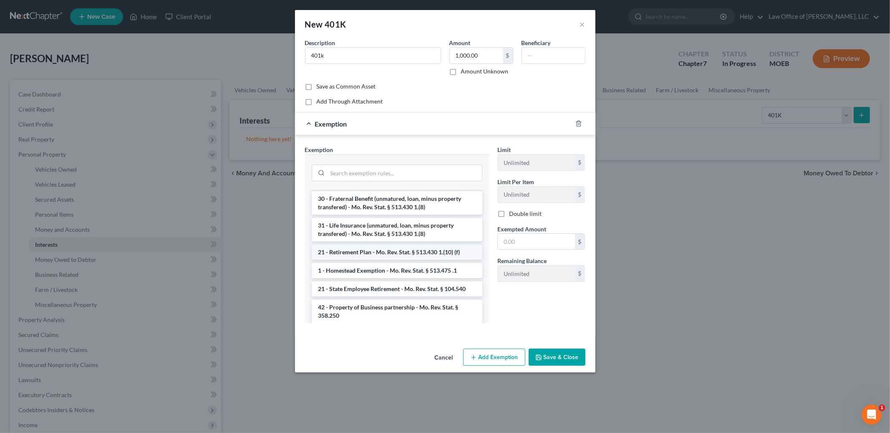
click at [423, 254] on li "21 - Retirement Plan - Mo. Rev. Stat. § 513.430 1.(10) (f)" at bounding box center [397, 252] width 171 height 15
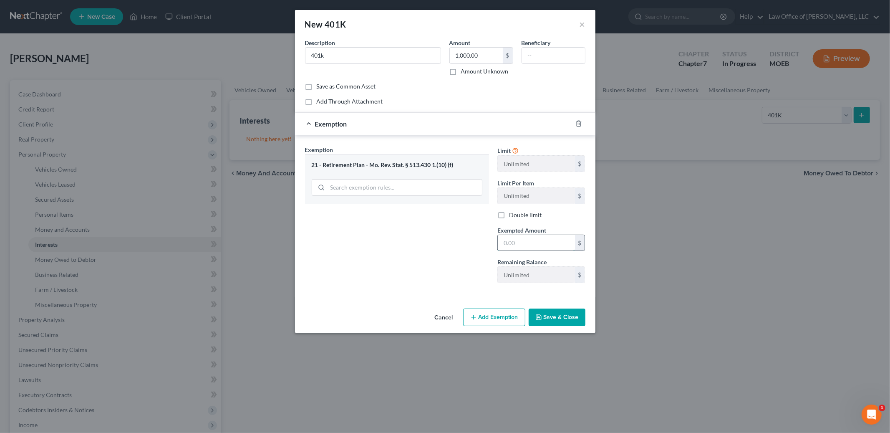
click at [521, 244] on input "text" at bounding box center [536, 243] width 77 height 16
type input "1,000.00"
click at [556, 316] on button "Save & Close" at bounding box center [557, 317] width 57 height 18
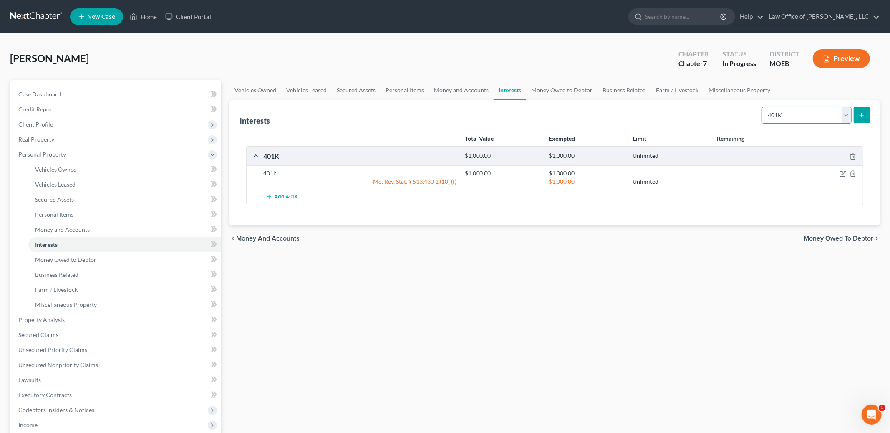
click at [815, 120] on select "Select Interest Type 401K Annuity Bond Education IRA Government Bond Government…" at bounding box center [807, 115] width 90 height 17
click at [550, 91] on link "Money Owed to Debtor" at bounding box center [561, 90] width 71 height 20
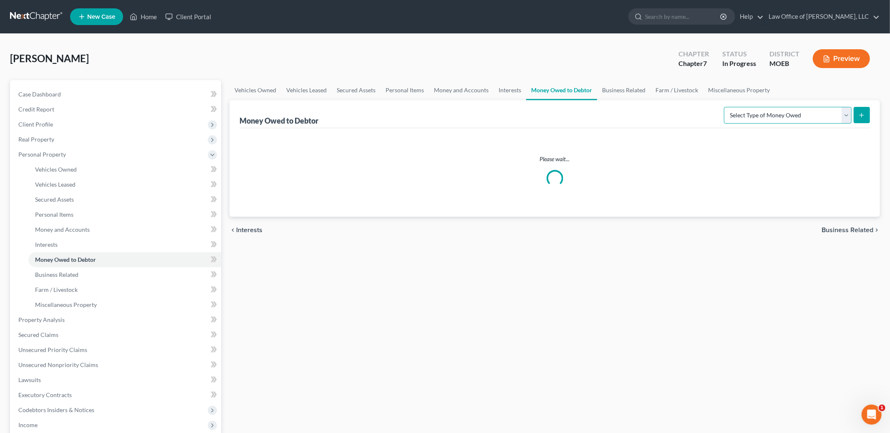
click at [786, 115] on select "Select Type of Money Owed Accounts Receivable Alimony Child Support Claims Agai…" at bounding box center [788, 115] width 128 height 17
click at [618, 81] on link "Business Related" at bounding box center [623, 90] width 53 height 20
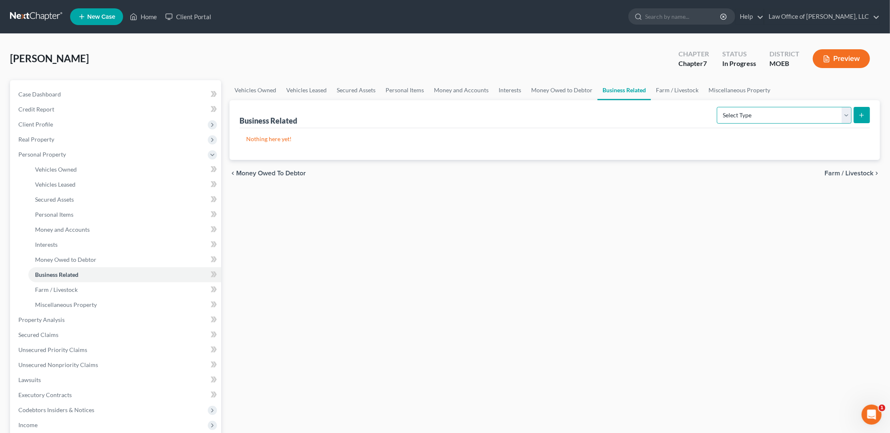
click at [773, 115] on select "Select Type Customer Lists Franchises Inventory Licenses Machinery Office Equip…" at bounding box center [784, 115] width 135 height 17
drag, startPoint x: 773, startPoint y: 115, endPoint x: 684, endPoint y: 89, distance: 92.0
click at [684, 89] on link "Farm / Livestock" at bounding box center [677, 90] width 53 height 20
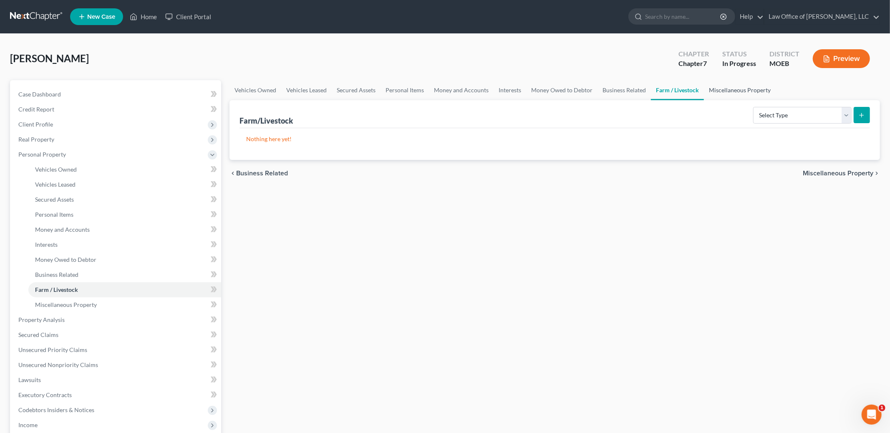
click at [741, 90] on link "Miscellaneous Property" at bounding box center [740, 90] width 72 height 20
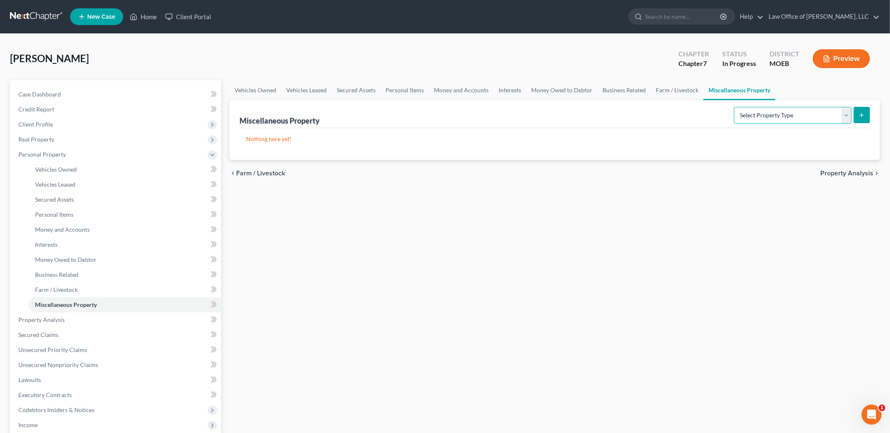
click at [750, 119] on select "Select Property Type Assigned for Creditor Benefit Within 1 Year Holding for An…" at bounding box center [793, 115] width 118 height 17
select select "transferred"
click at [734, 107] on select "Select Property Type Assigned for Creditor Benefit Within 1 Year Holding for An…" at bounding box center [793, 115] width 118 height 17
click at [839, 174] on span "Property Analysis" at bounding box center [846, 173] width 53 height 7
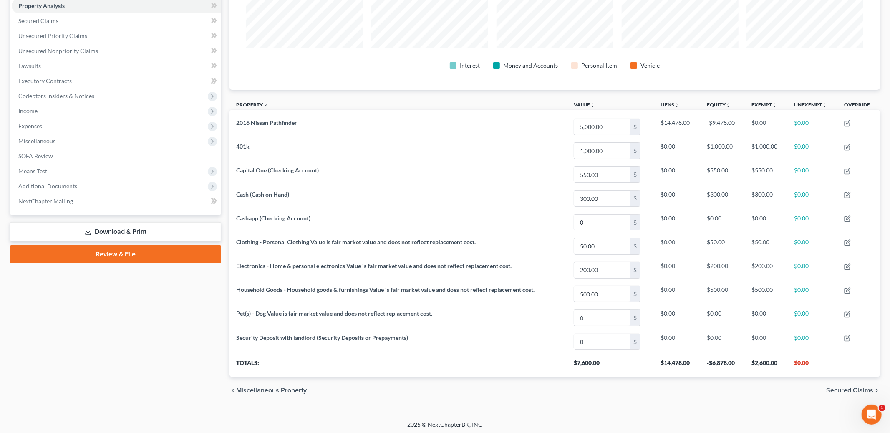
scroll to position [166, 0]
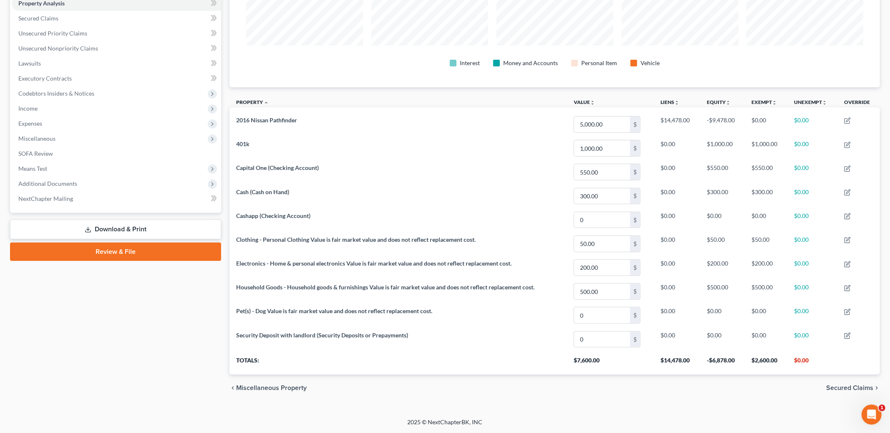
click at [845, 386] on span "Secured Claims" at bounding box center [849, 387] width 47 height 7
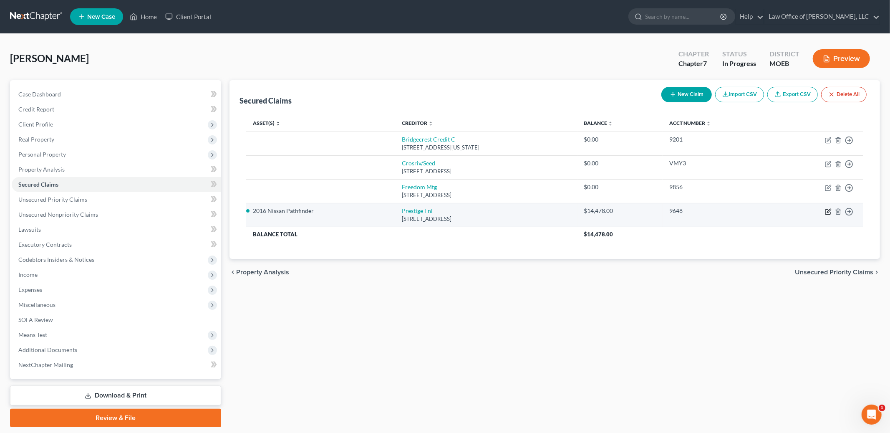
click at [830, 212] on icon "button" at bounding box center [828, 211] width 7 height 7
select select "46"
select select "4"
select select "0"
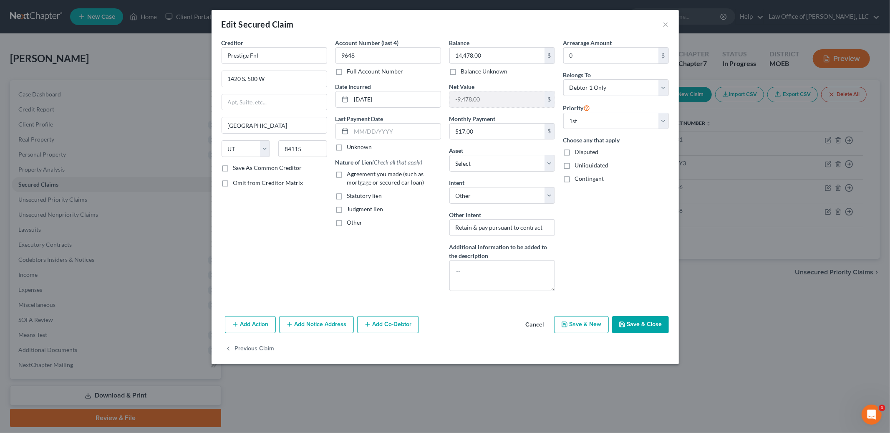
click at [347, 173] on label "Agreement you made (such as mortgage or secured car loan)" at bounding box center [394, 178] width 94 height 17
click at [350, 173] on input "Agreement you made (such as mortgage or secured car loan)" at bounding box center [352, 172] width 5 height 5
checkbox input "true"
click at [642, 329] on button "Save & Close" at bounding box center [640, 325] width 57 height 18
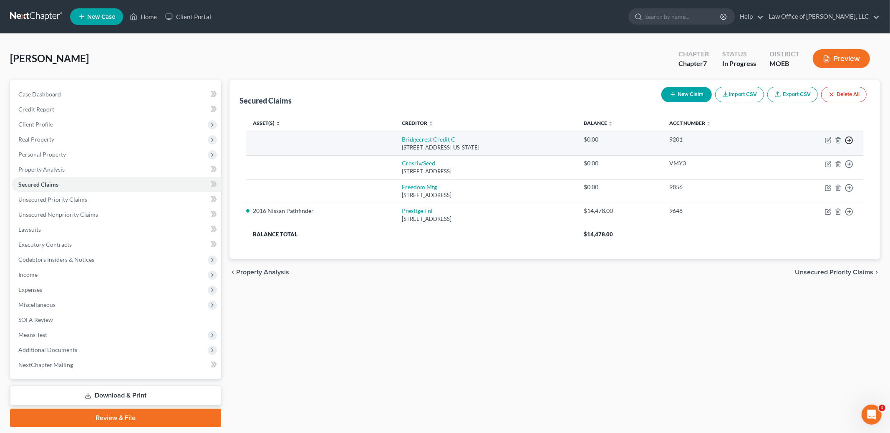
click at [848, 141] on icon "button" at bounding box center [849, 140] width 8 height 8
click at [802, 161] on link "Move to F" at bounding box center [811, 160] width 70 height 14
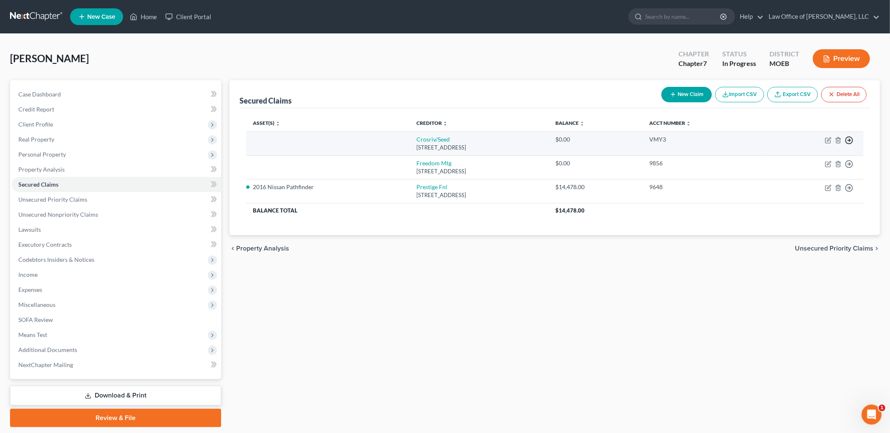
click at [848, 141] on icon "button" at bounding box center [849, 140] width 8 height 8
click at [803, 159] on link "Move to F" at bounding box center [811, 160] width 70 height 14
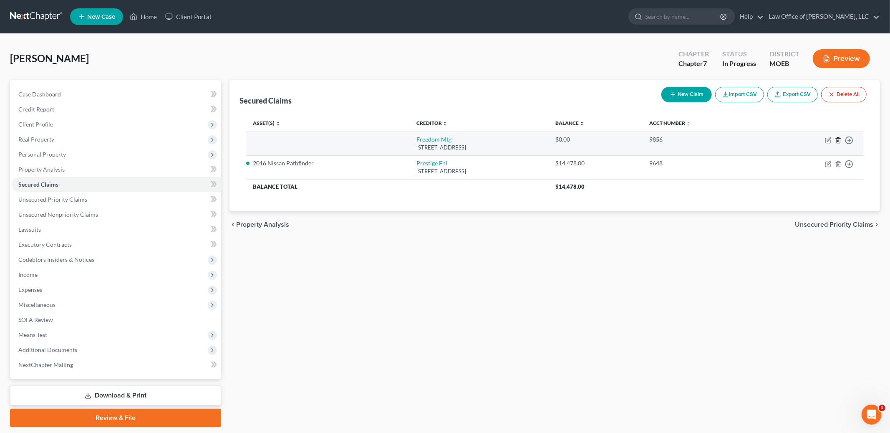
click at [837, 139] on icon "button" at bounding box center [838, 140] width 7 height 7
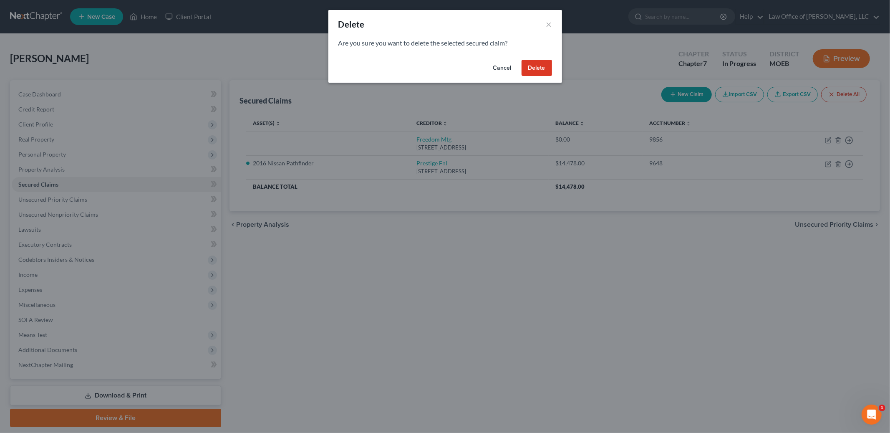
click at [525, 72] on button "Delete" at bounding box center [537, 68] width 30 height 17
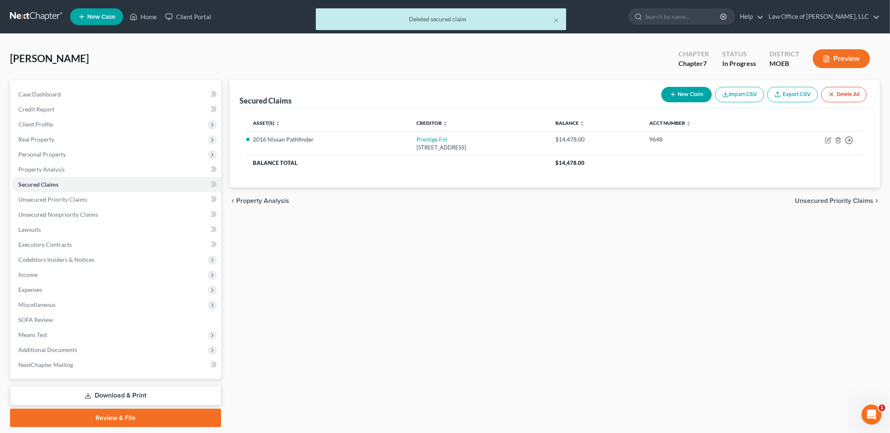
click at [814, 199] on span "Unsecured Priority Claims" at bounding box center [834, 200] width 78 height 7
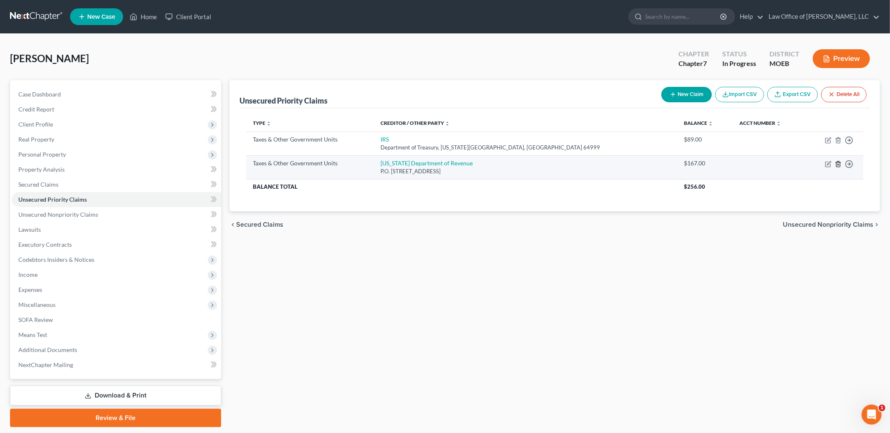
click at [838, 164] on line "button" at bounding box center [838, 165] width 0 height 2
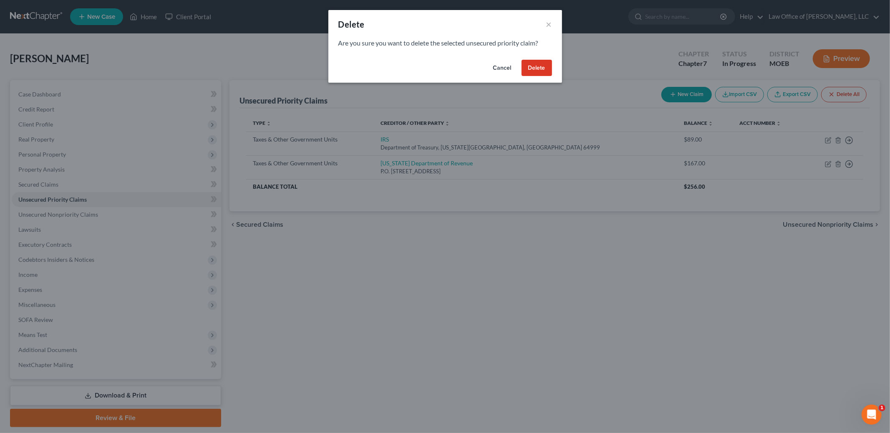
click at [533, 70] on button "Delete" at bounding box center [537, 68] width 30 height 17
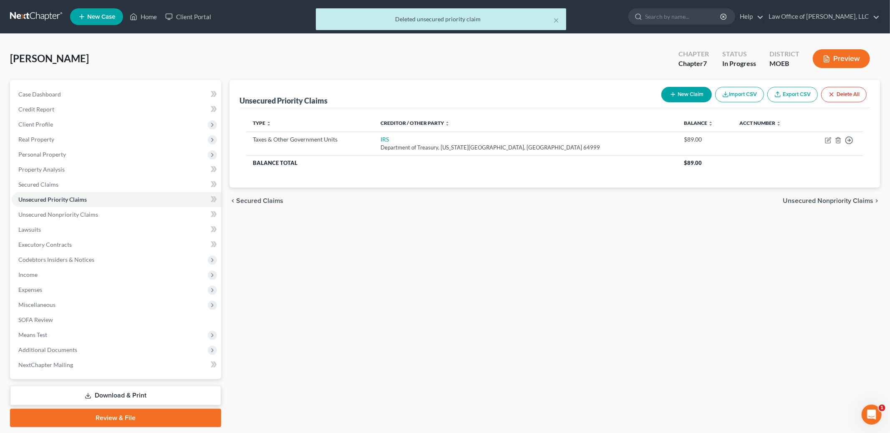
click at [693, 93] on button "New Claim" at bounding box center [686, 94] width 50 height 15
select select "0"
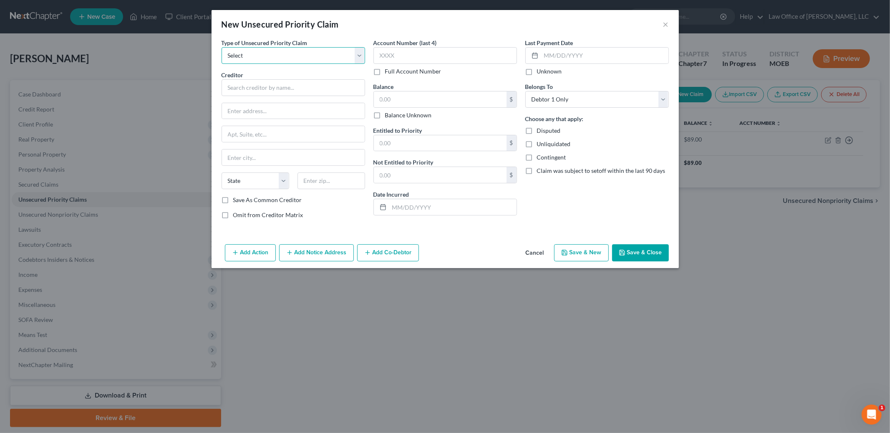
click at [328, 58] on select "Select Taxes & Other Government Units Domestic Support Obligations Extensions o…" at bounding box center [294, 55] width 144 height 17
select select "1"
click at [222, 47] on select "Select Taxes & Other Government Units Domestic Support Obligations Extensions o…" at bounding box center [294, 55] width 144 height 17
click at [305, 90] on input "text" at bounding box center [294, 87] width 144 height 17
type input "Katherine Collins"
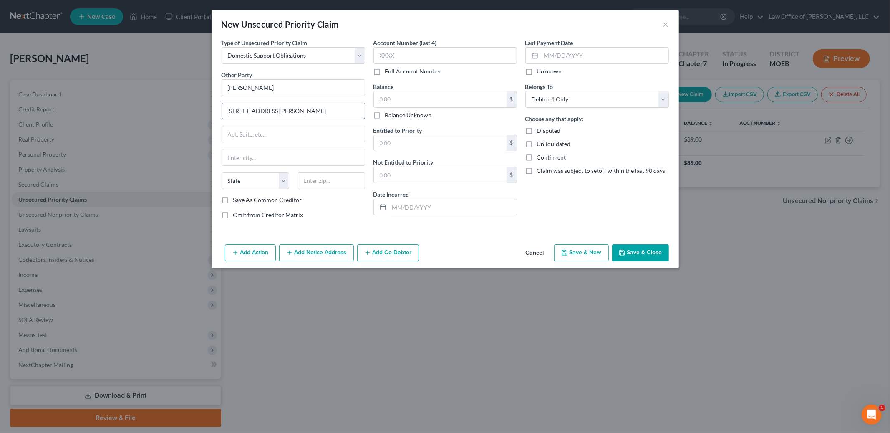
type input "30201 Marlin Drive"
type input "63390"
type input "Wright City"
select select "26"
click at [395, 101] on input "text" at bounding box center [440, 99] width 133 height 16
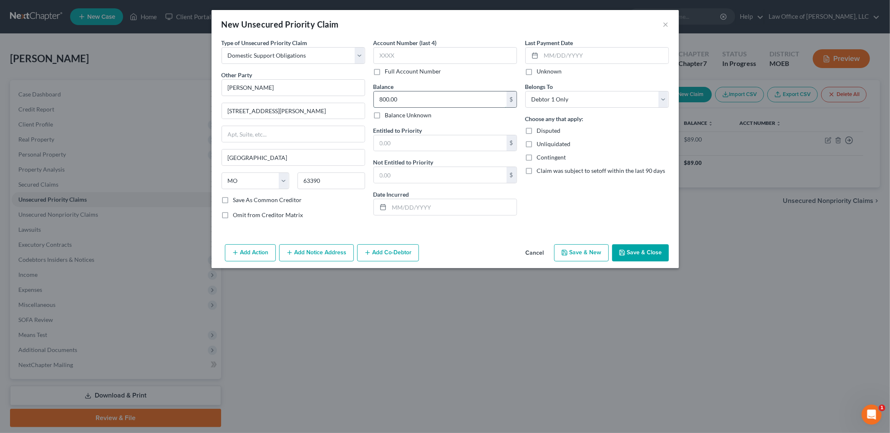
type input "800.00"
click at [635, 252] on button "Save & Close" at bounding box center [640, 253] width 57 height 18
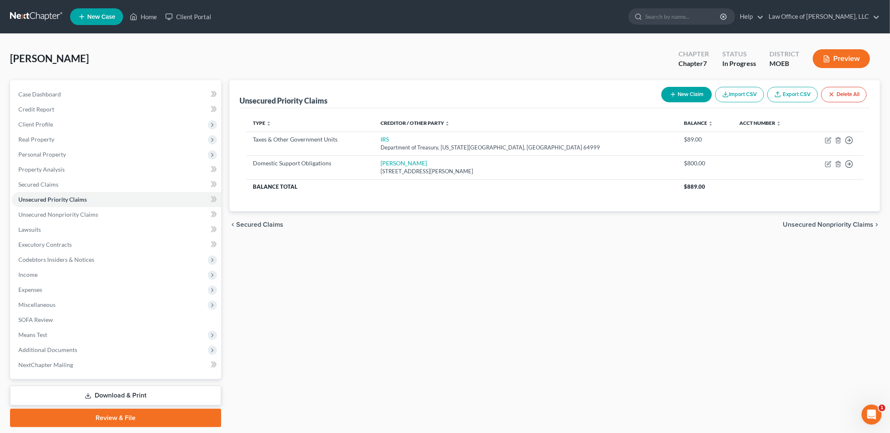
click at [802, 225] on span "Unsecured Nonpriority Claims" at bounding box center [828, 224] width 91 height 7
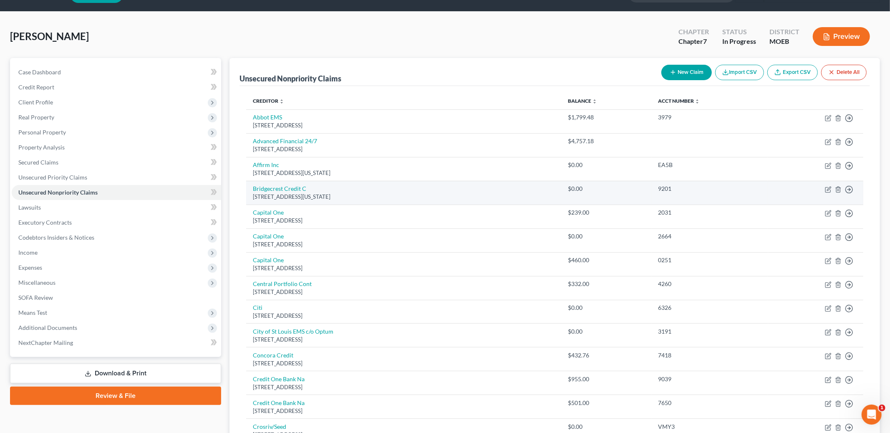
scroll to position [24, 0]
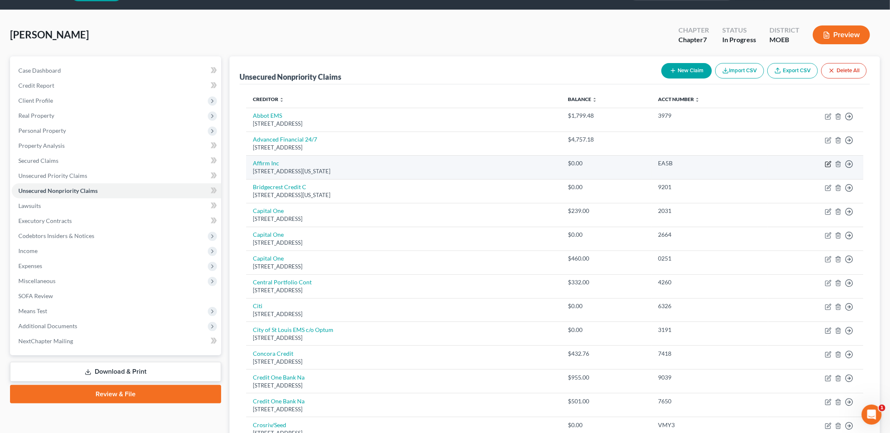
click at [827, 162] on icon "button" at bounding box center [828, 164] width 7 height 7
select select "4"
select select "0"
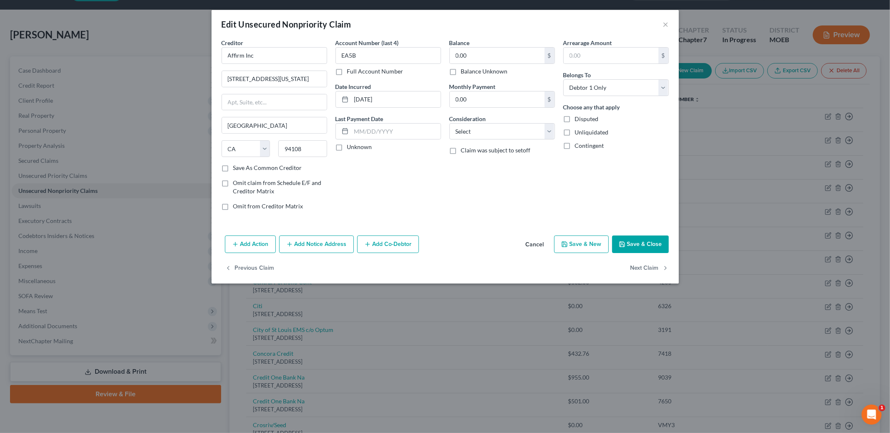
click at [461, 71] on label "Balance Unknown" at bounding box center [484, 71] width 47 height 8
click at [464, 71] on input "Balance Unknown" at bounding box center [466, 69] width 5 height 5
checkbox input "true"
click at [633, 238] on button "Save & Close" at bounding box center [640, 244] width 57 height 18
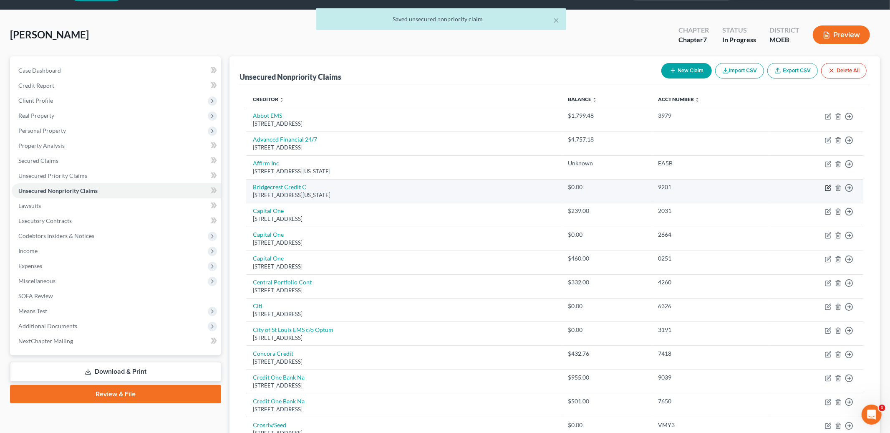
click at [831, 190] on icon "button" at bounding box center [828, 187] width 7 height 7
select select "3"
select select "0"
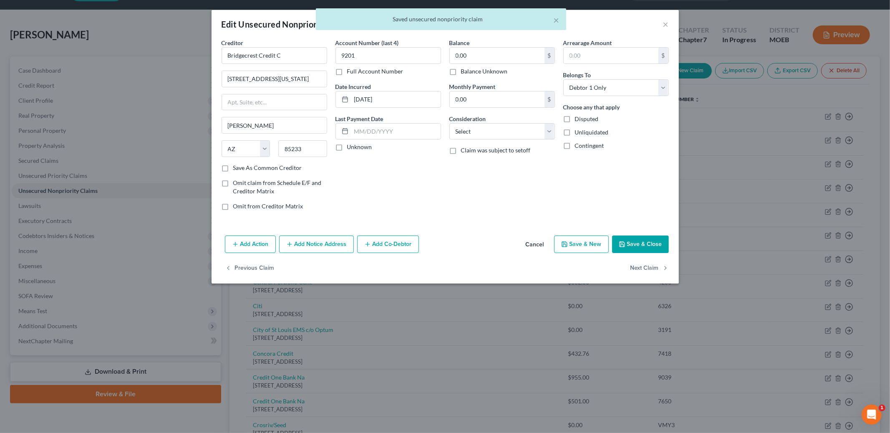
click at [461, 73] on label "Balance Unknown" at bounding box center [484, 71] width 47 height 8
click at [464, 73] on input "Balance Unknown" at bounding box center [466, 69] width 5 height 5
checkbox input "true"
click at [643, 252] on button "Save & Close" at bounding box center [640, 244] width 57 height 18
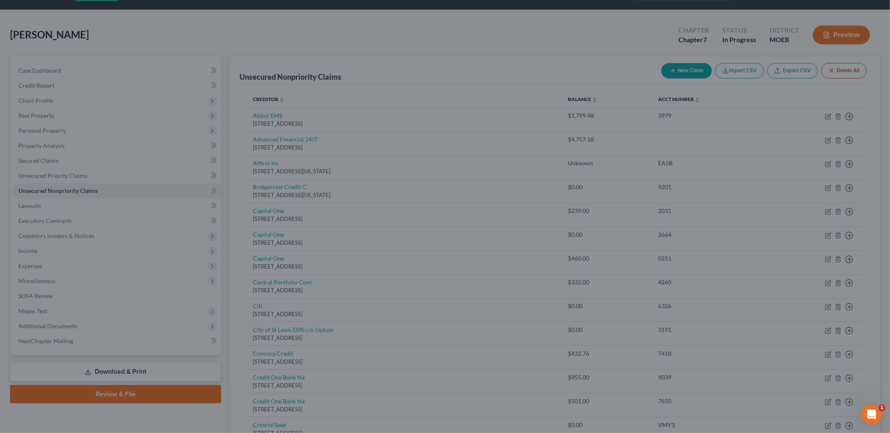
type input "0"
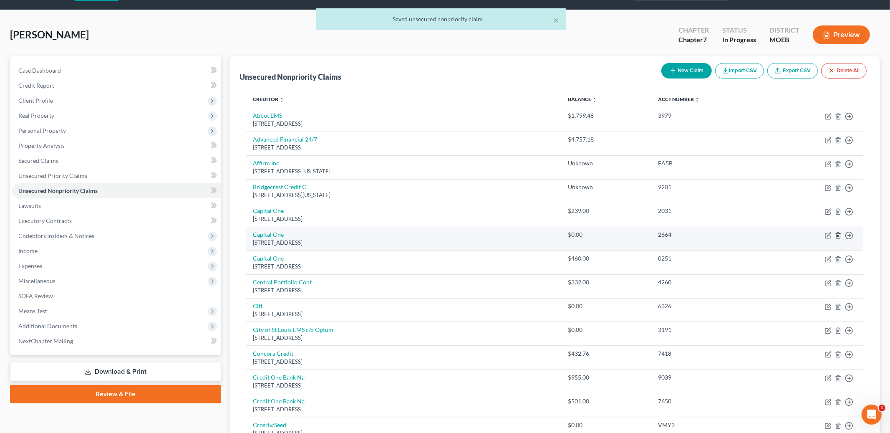
click at [835, 233] on icon "button" at bounding box center [838, 235] width 7 height 7
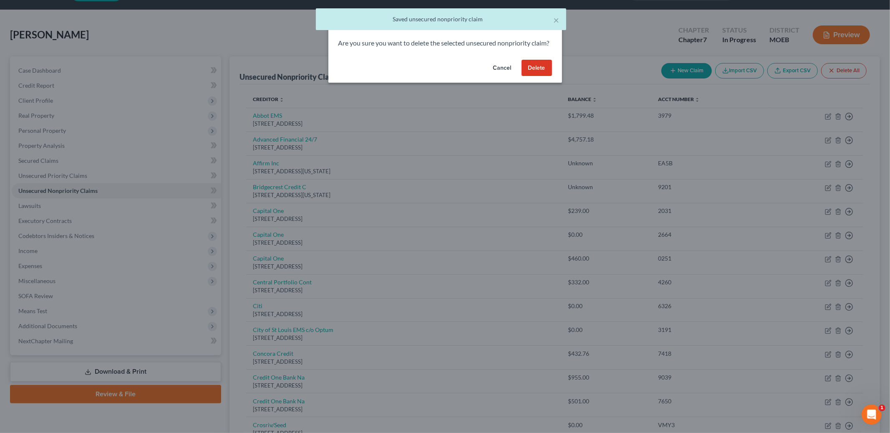
click at [534, 76] on button "Delete" at bounding box center [537, 68] width 30 height 17
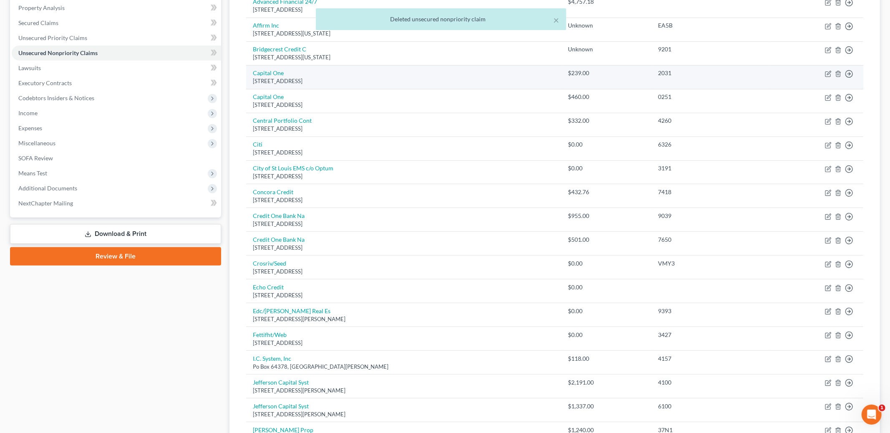
scroll to position [163, 0]
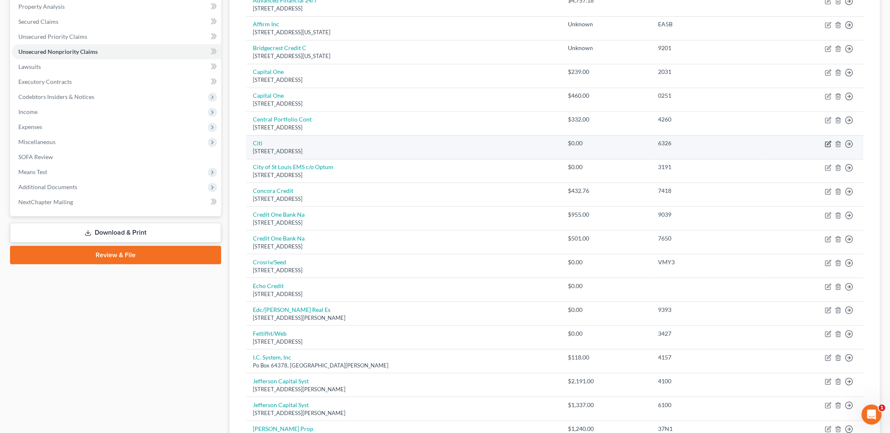
click at [827, 144] on icon "button" at bounding box center [828, 144] width 7 height 7
select select "43"
select select "2"
select select "0"
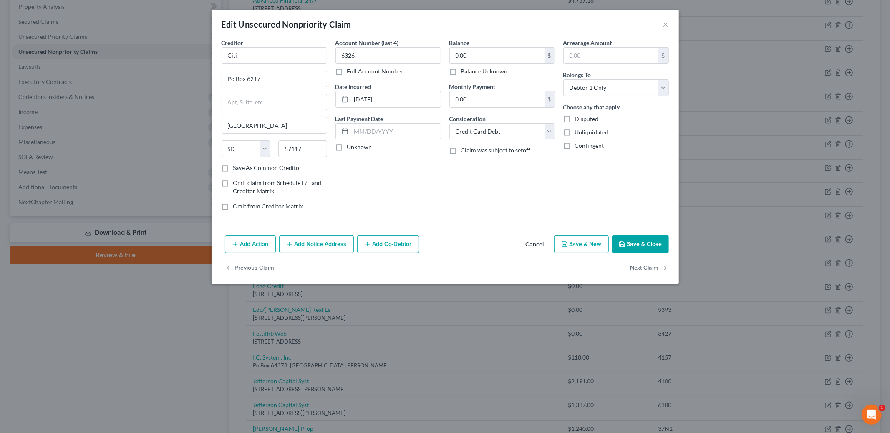
click at [461, 70] on label "Balance Unknown" at bounding box center [484, 71] width 47 height 8
click at [464, 70] on input "Balance Unknown" at bounding box center [466, 69] width 5 height 5
checkbox input "true"
click at [638, 247] on button "Save & Close" at bounding box center [640, 244] width 57 height 18
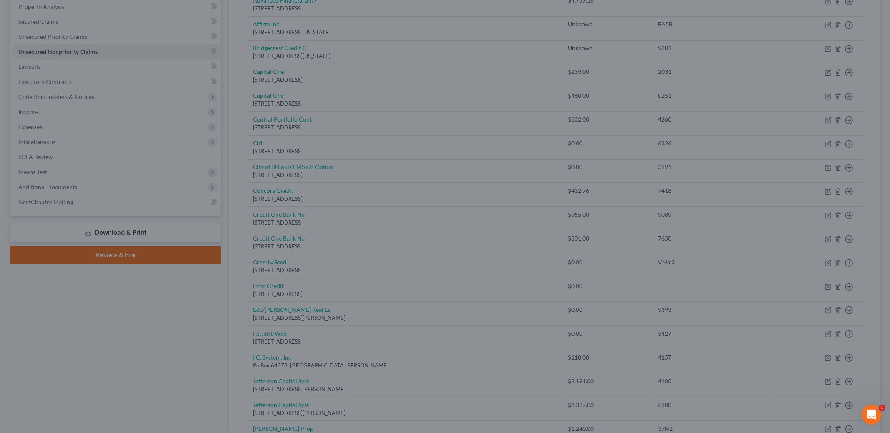
type input "0"
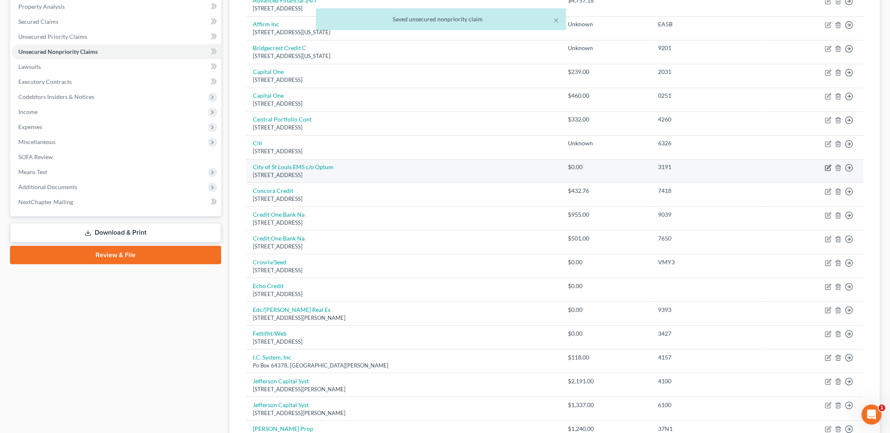
click at [828, 168] on icon "button" at bounding box center [828, 167] width 7 height 7
select select "9"
select select "0"
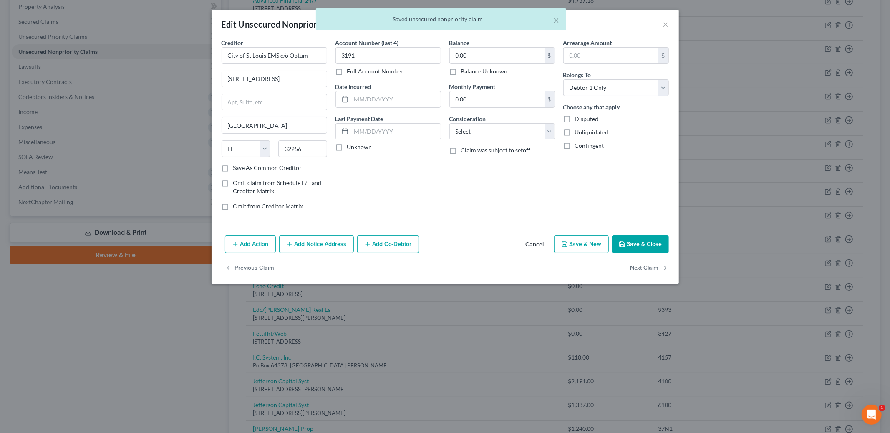
click at [461, 73] on label "Balance Unknown" at bounding box center [484, 71] width 47 height 8
click at [464, 73] on input "Balance Unknown" at bounding box center [466, 69] width 5 height 5
checkbox input "true"
click at [639, 245] on button "Save & Close" at bounding box center [640, 244] width 57 height 18
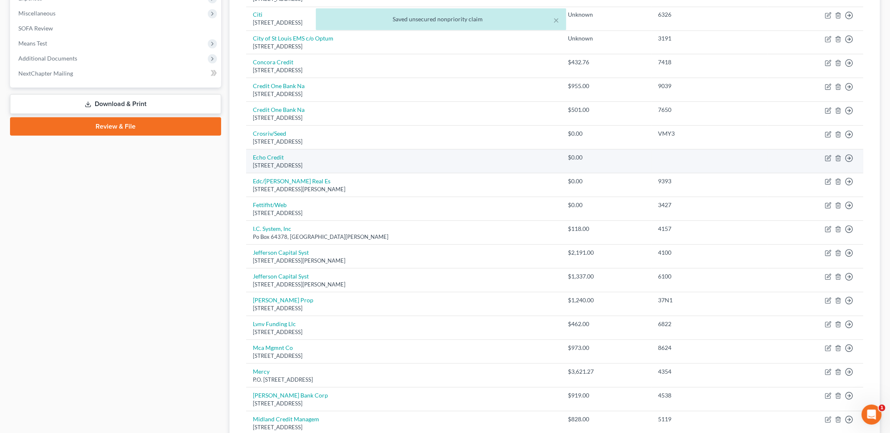
scroll to position [292, 0]
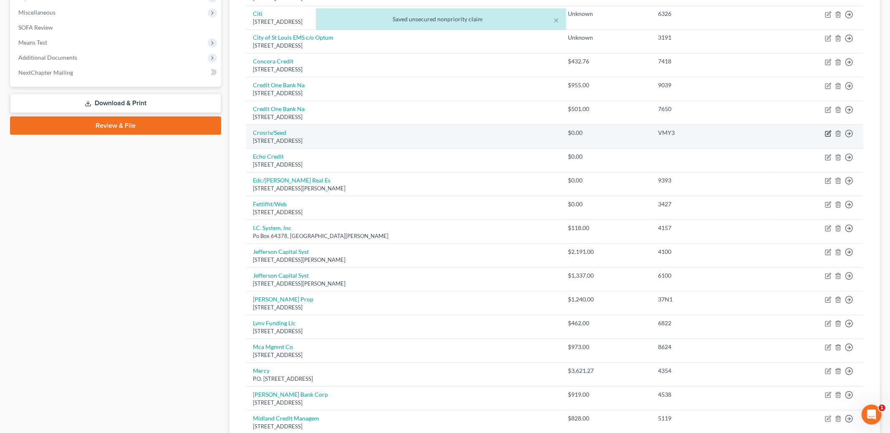
click at [828, 134] on icon "button" at bounding box center [828, 133] width 7 height 7
select select "28"
select select "0"
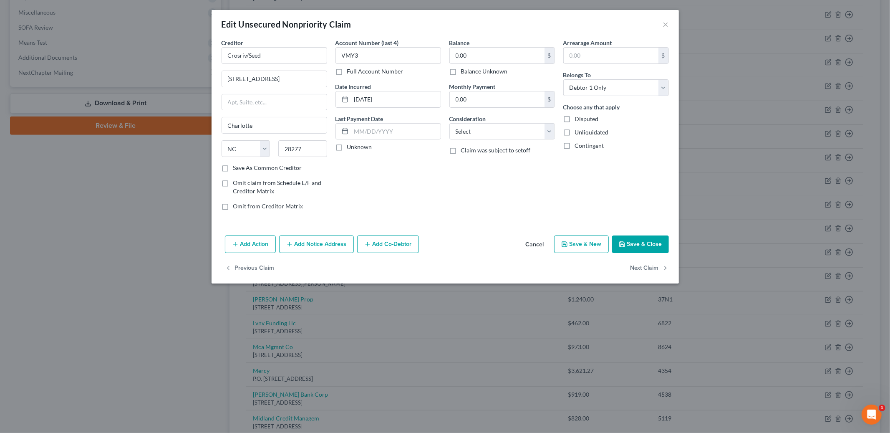
click at [461, 71] on label "Balance Unknown" at bounding box center [484, 71] width 47 height 8
click at [464, 71] on input "Balance Unknown" at bounding box center [466, 69] width 5 height 5
checkbox input "true"
click at [635, 242] on button "Save & Close" at bounding box center [640, 244] width 57 height 18
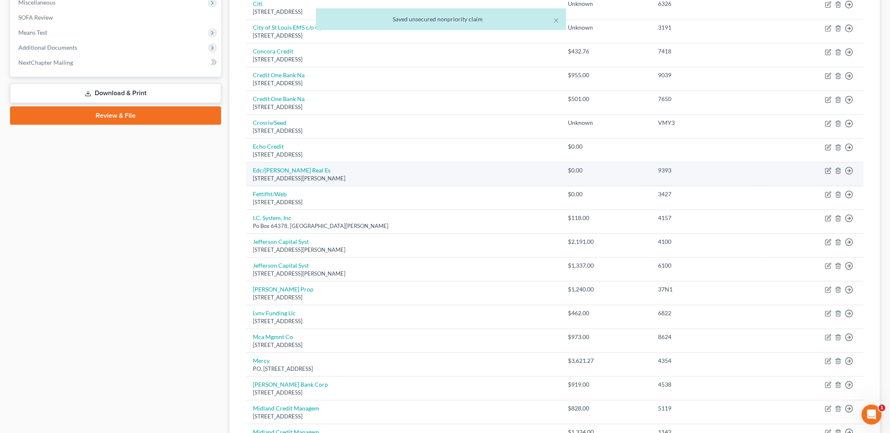
scroll to position [303, 0]
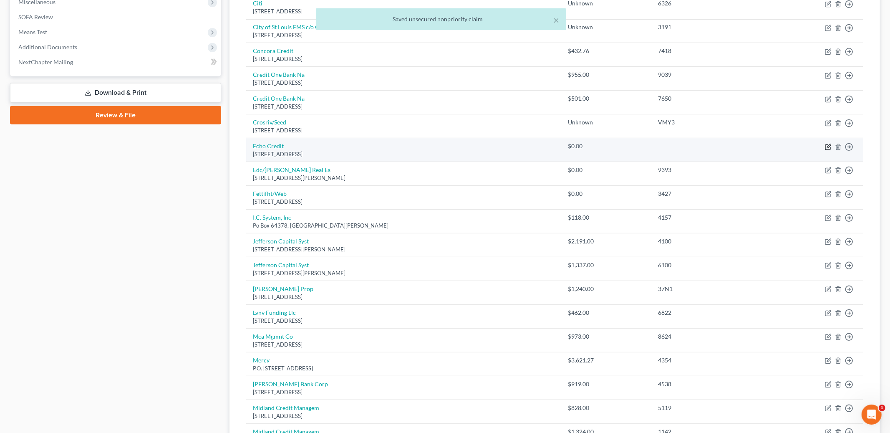
click at [828, 146] on icon "button" at bounding box center [829, 146] width 4 height 4
select select "45"
select select "0"
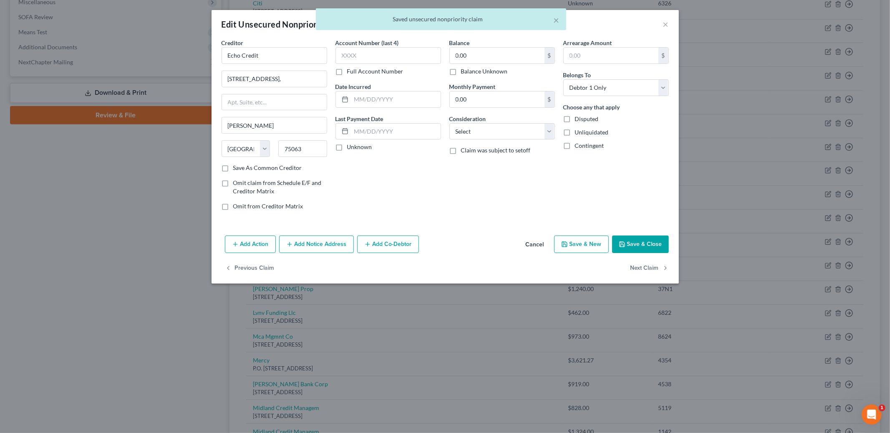
click at [461, 69] on label "Balance Unknown" at bounding box center [484, 71] width 47 height 8
click at [464, 69] on input "Balance Unknown" at bounding box center [466, 69] width 5 height 5
checkbox input "true"
click at [635, 245] on button "Save & Close" at bounding box center [640, 244] width 57 height 18
type input "0"
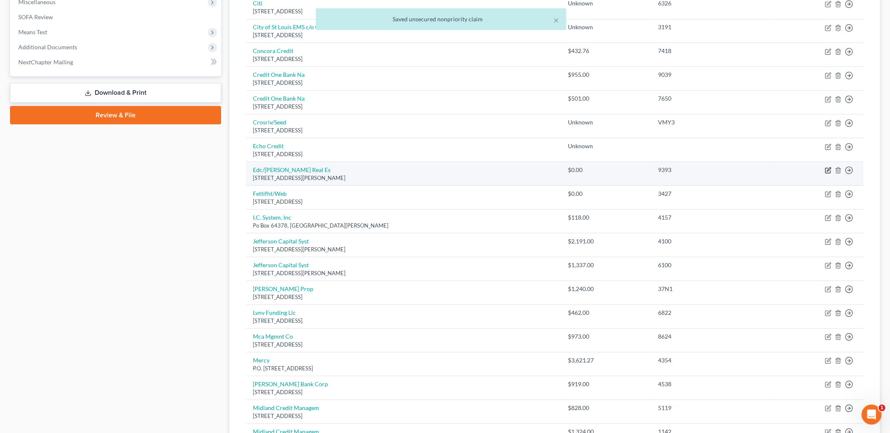
click at [825, 171] on icon "button" at bounding box center [827, 170] width 5 height 5
select select "26"
select select "0"
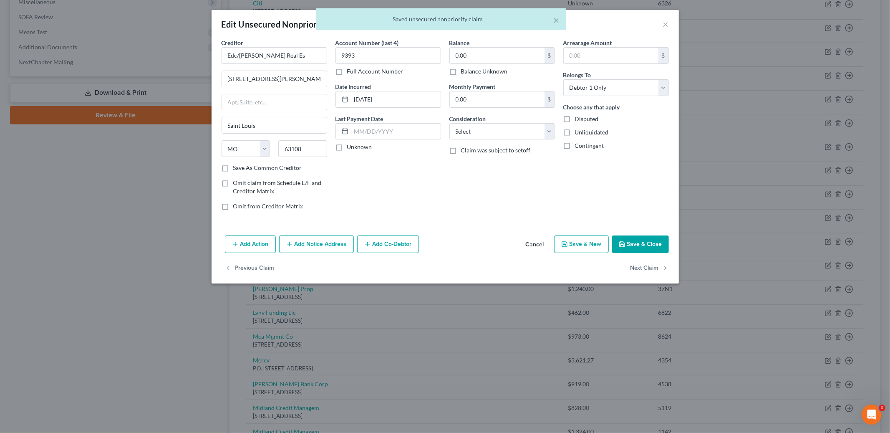
click at [461, 72] on label "Balance Unknown" at bounding box center [484, 71] width 47 height 8
click at [464, 72] on input "Balance Unknown" at bounding box center [466, 69] width 5 height 5
checkbox input "true"
click at [646, 247] on button "Save & Close" at bounding box center [640, 244] width 57 height 18
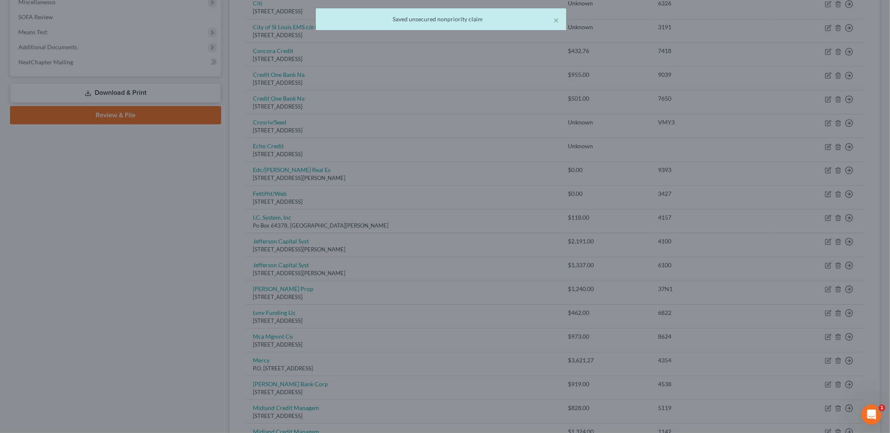
type input "0"
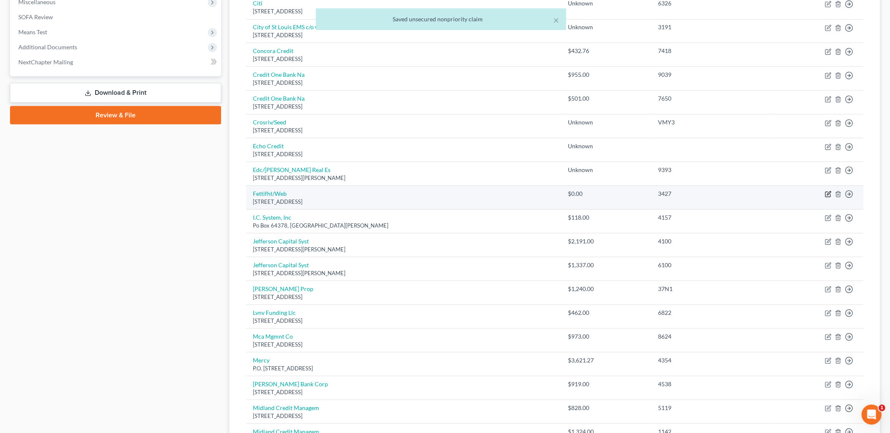
click at [827, 195] on icon "button" at bounding box center [829, 194] width 4 height 4
select select "24"
select select "2"
select select "0"
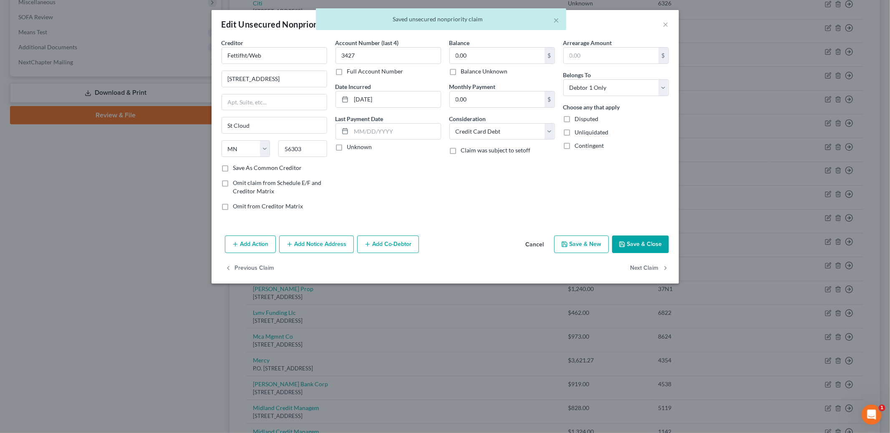
click at [462, 74] on label "Balance Unknown" at bounding box center [484, 71] width 47 height 8
click at [464, 73] on input "Balance Unknown" at bounding box center [466, 69] width 5 height 5
checkbox input "true"
click at [630, 244] on button "Save & Close" at bounding box center [640, 244] width 57 height 18
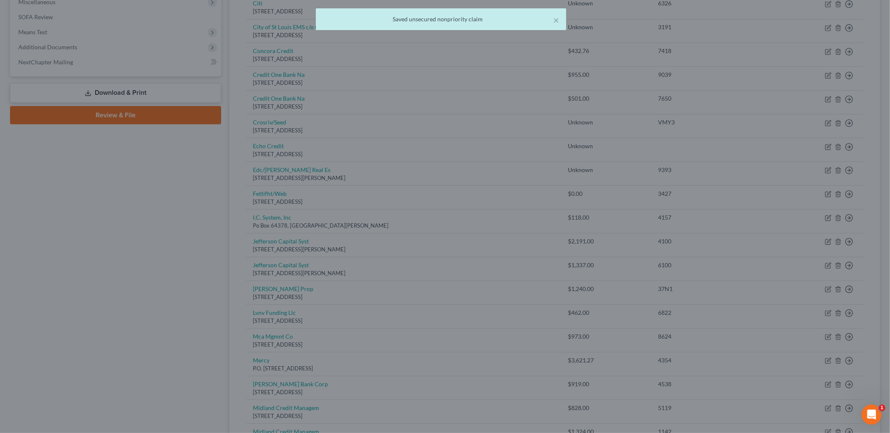
type input "0"
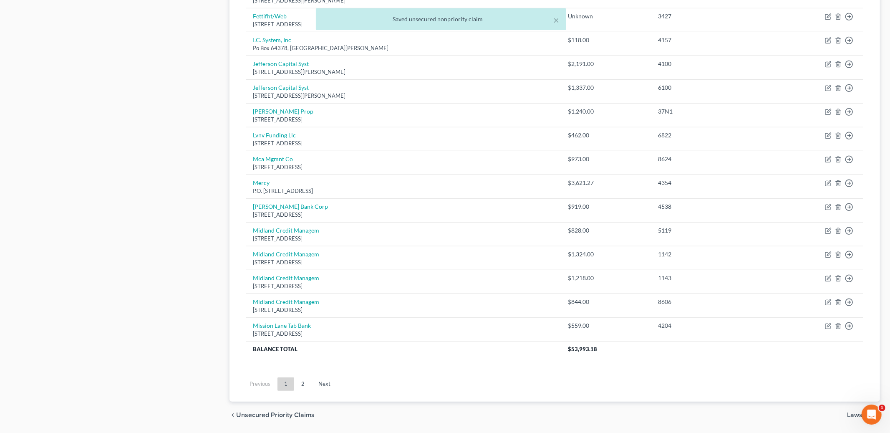
scroll to position [507, 0]
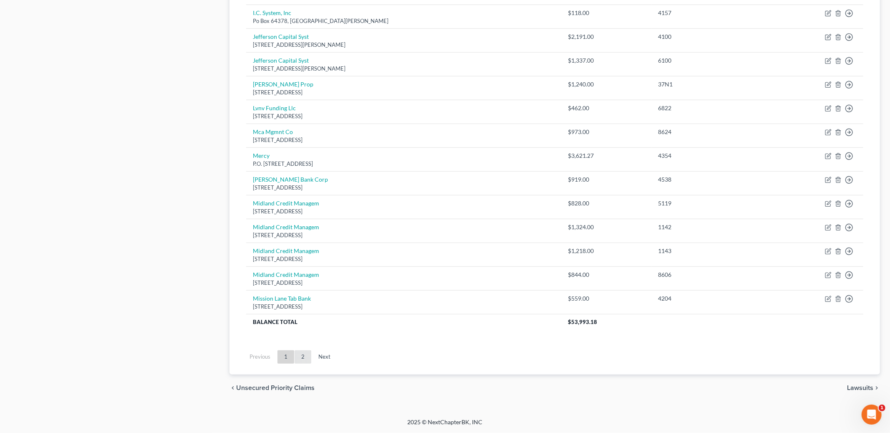
click at [300, 362] on link "2" at bounding box center [303, 356] width 17 height 13
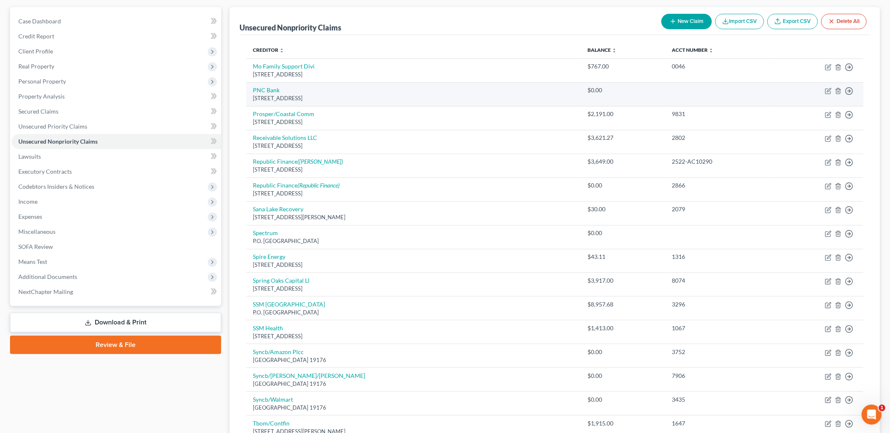
scroll to position [72, 0]
click at [827, 92] on icon "button" at bounding box center [828, 91] width 7 height 7
select select "26"
select select "0"
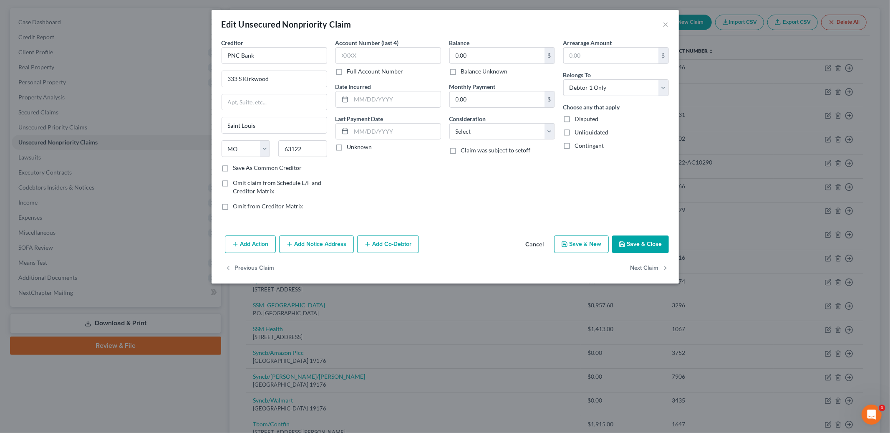
click at [461, 69] on label "Balance Unknown" at bounding box center [484, 71] width 47 height 8
click at [464, 69] on input "Balance Unknown" at bounding box center [466, 69] width 5 height 5
checkbox input "true"
click at [638, 244] on button "Save & Close" at bounding box center [640, 244] width 57 height 18
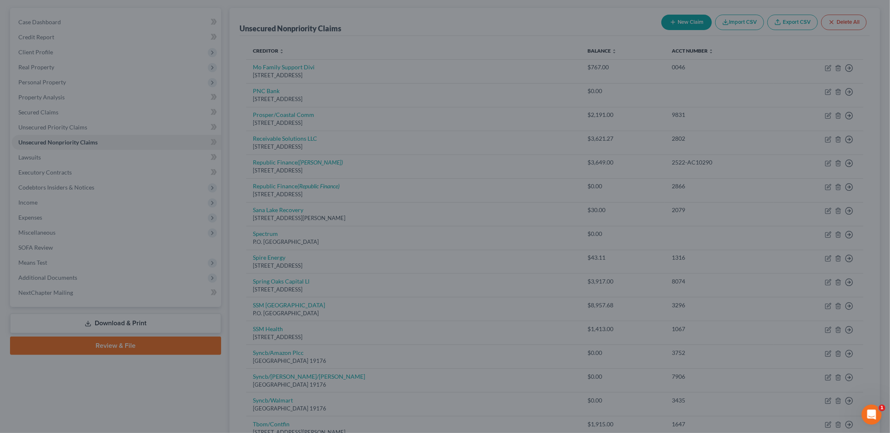
type input "0"
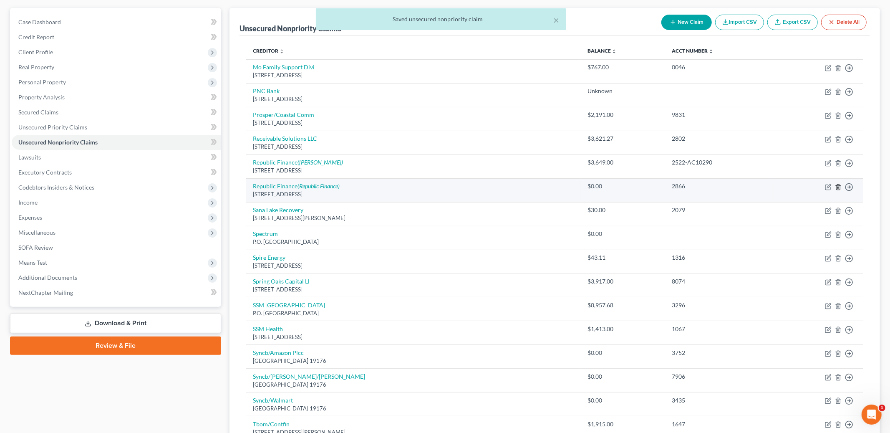
click at [838, 187] on line "button" at bounding box center [838, 188] width 0 height 2
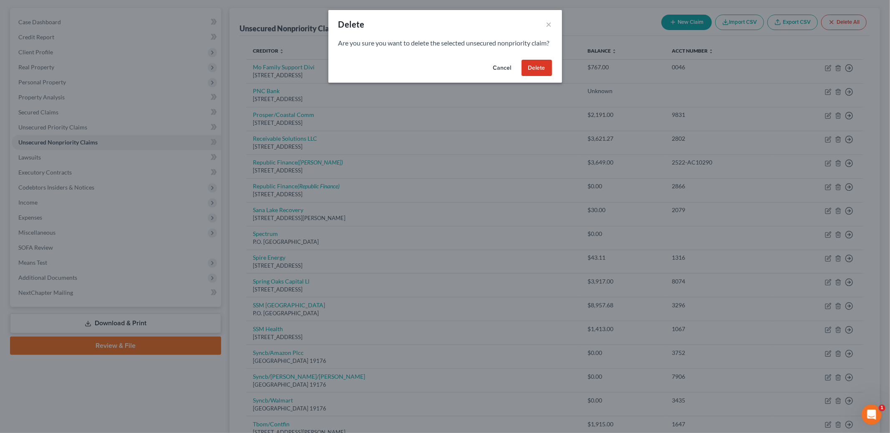
click at [542, 76] on button "Delete" at bounding box center [537, 68] width 30 height 17
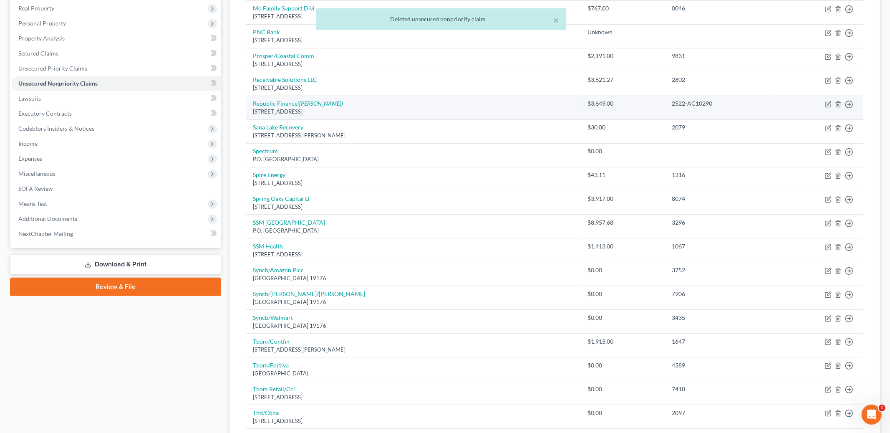
scroll to position [152, 0]
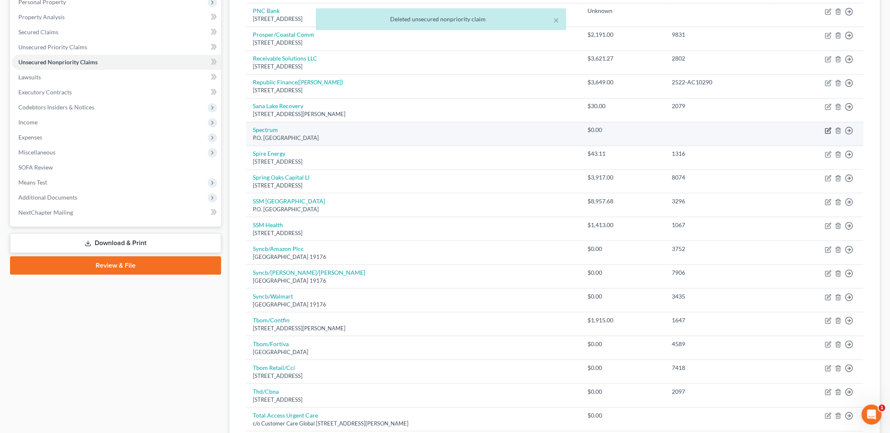
click at [827, 130] on icon "button" at bounding box center [828, 130] width 7 height 7
select select "26"
select select "0"
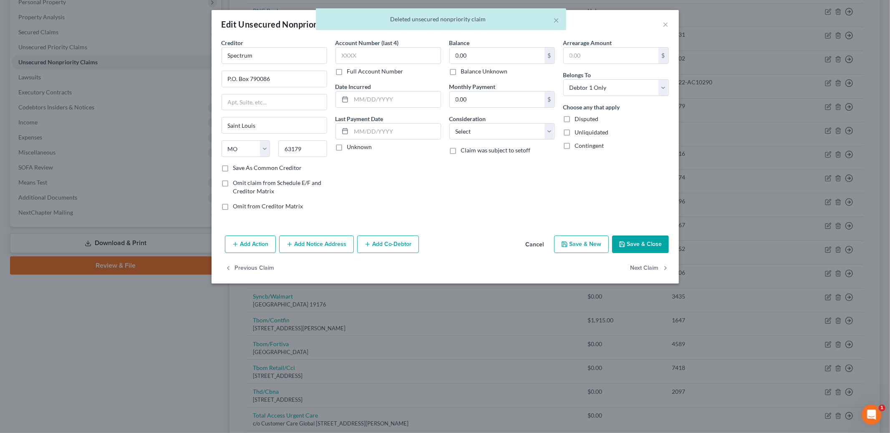
click at [461, 69] on label "Balance Unknown" at bounding box center [484, 71] width 47 height 8
click at [464, 69] on input "Balance Unknown" at bounding box center [466, 69] width 5 height 5
checkbox input "true"
click at [636, 245] on button "Save & Close" at bounding box center [640, 244] width 57 height 18
type input "0"
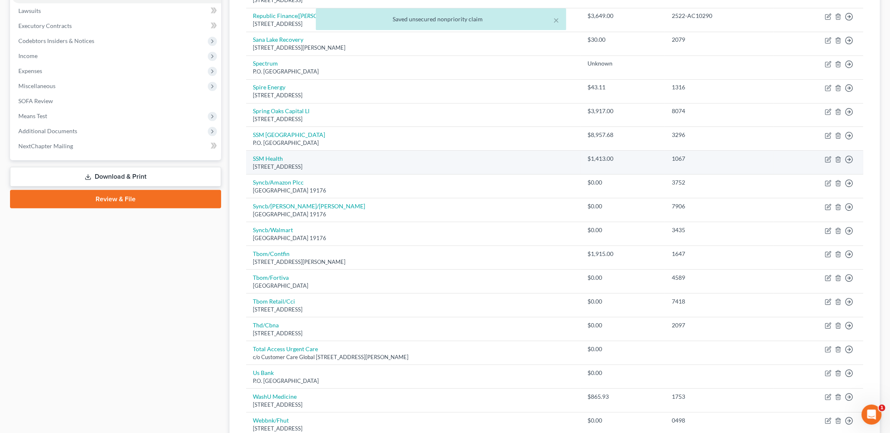
scroll to position [232, 0]
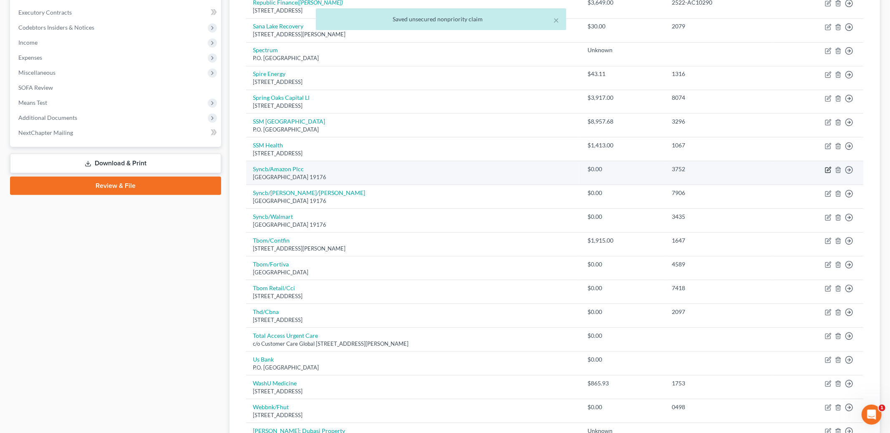
click at [828, 168] on icon "button" at bounding box center [829, 169] width 4 height 4
select select "39"
select select "2"
select select "0"
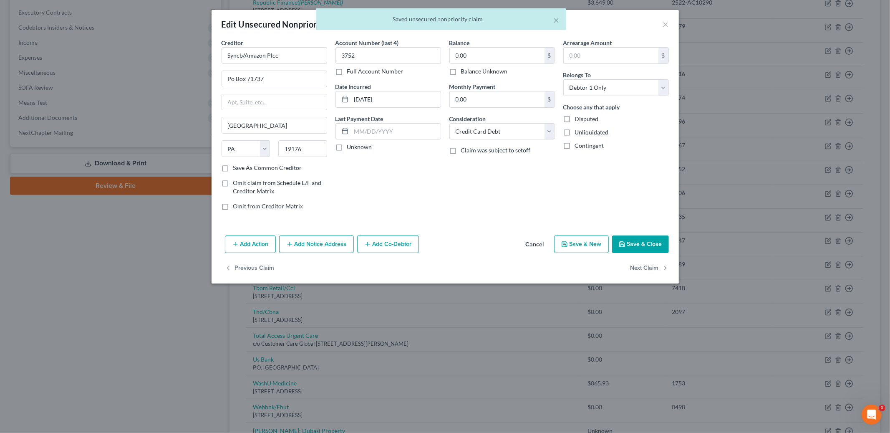
click at [464, 73] on label "Balance Unknown" at bounding box center [484, 71] width 47 height 8
click at [464, 73] on input "Balance Unknown" at bounding box center [466, 69] width 5 height 5
checkbox input "true"
click at [658, 245] on button "Save & Close" at bounding box center [640, 244] width 57 height 18
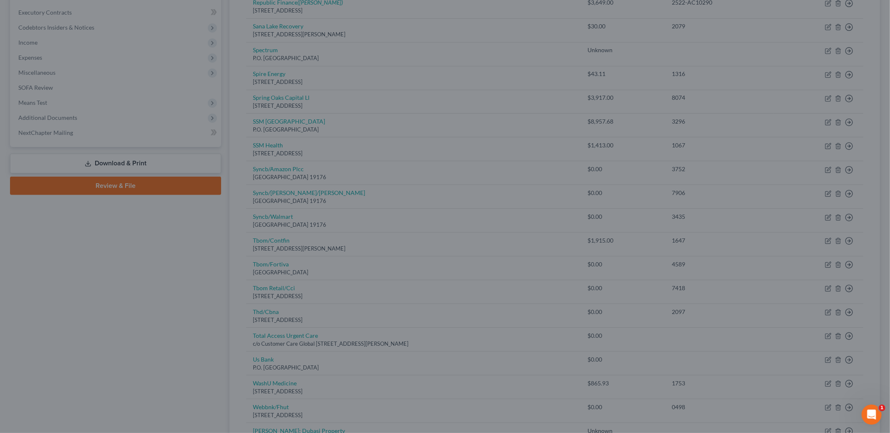
type input "0"
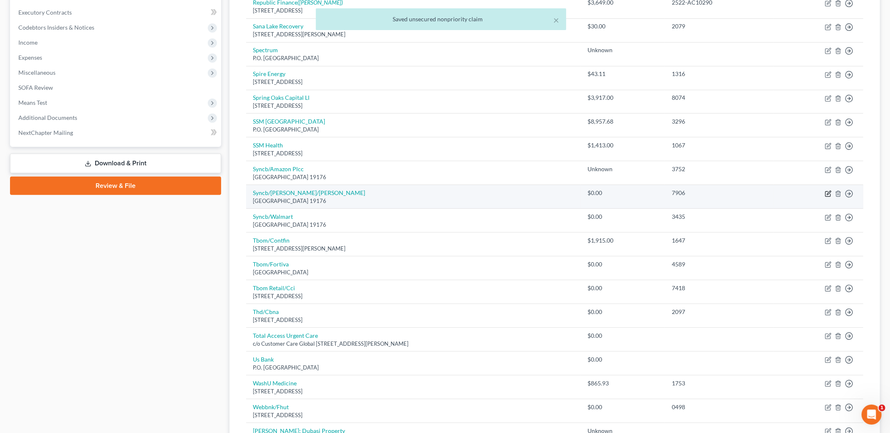
click at [826, 194] on icon "button" at bounding box center [828, 193] width 7 height 7
select select "39"
select select "2"
select select "0"
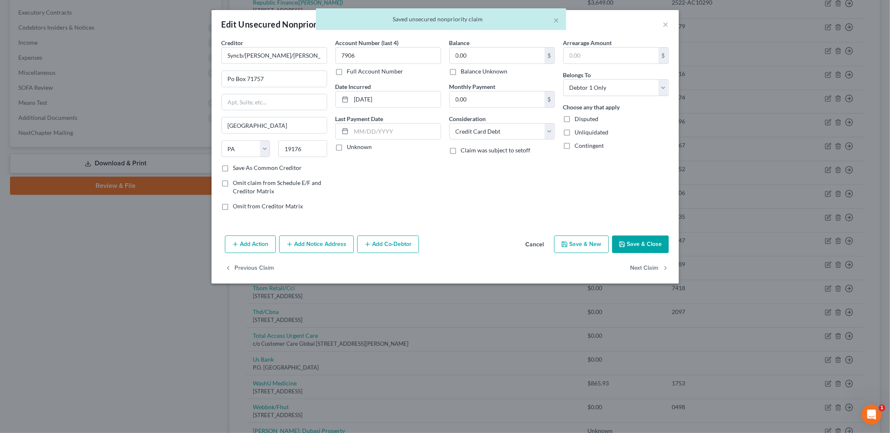
click at [461, 71] on label "Balance Unknown" at bounding box center [484, 71] width 47 height 8
click at [464, 71] on input "Balance Unknown" at bounding box center [466, 69] width 5 height 5
checkbox input "true"
click at [633, 242] on button "Save & Close" at bounding box center [640, 244] width 57 height 18
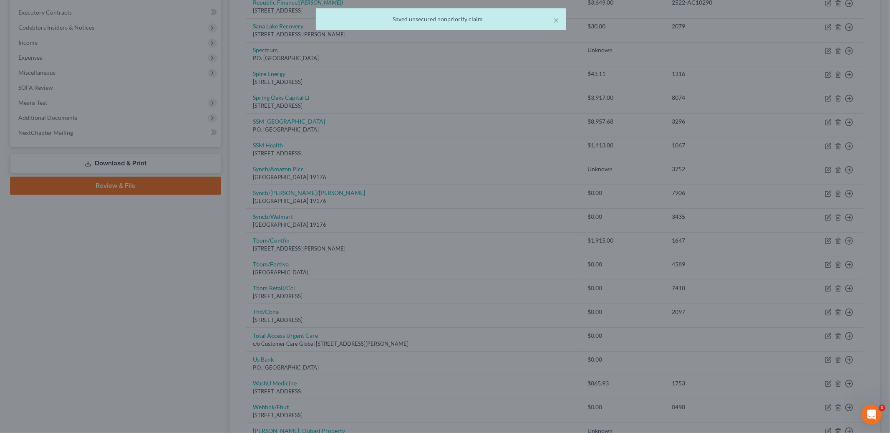
type input "0"
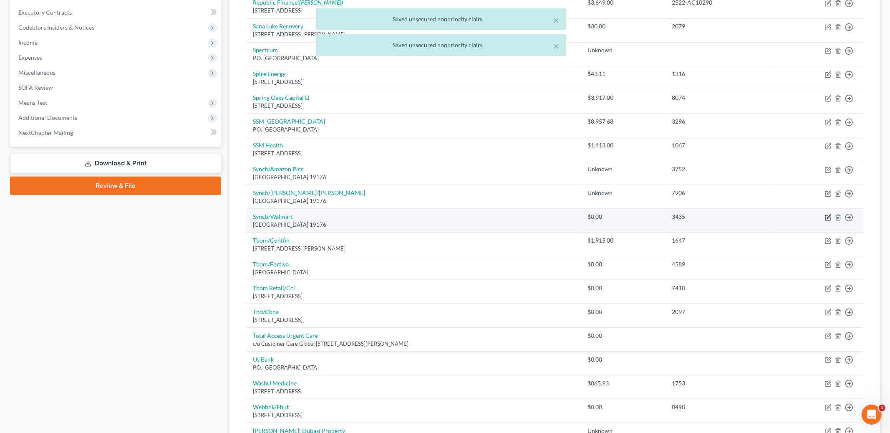
click at [827, 215] on icon "button" at bounding box center [828, 217] width 7 height 7
select select "39"
select select "2"
select select "0"
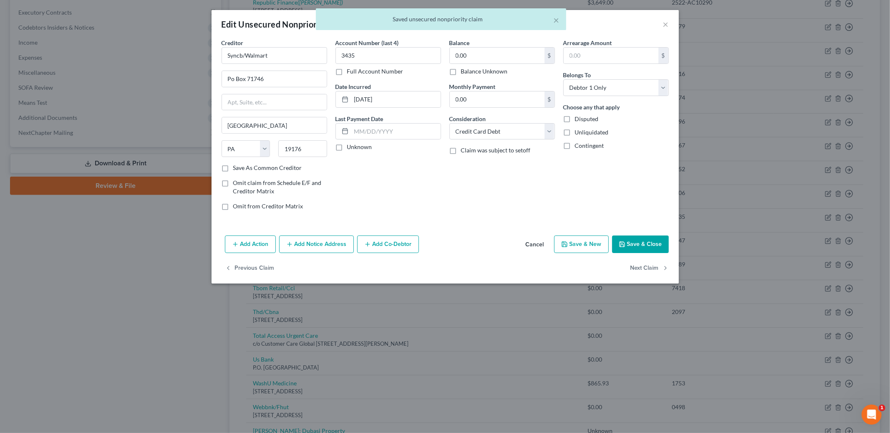
click at [476, 73] on label "Balance Unknown" at bounding box center [484, 71] width 47 height 8
click at [470, 73] on input "Balance Unknown" at bounding box center [466, 69] width 5 height 5
checkbox input "true"
click at [637, 244] on button "Save & Close" at bounding box center [640, 244] width 57 height 18
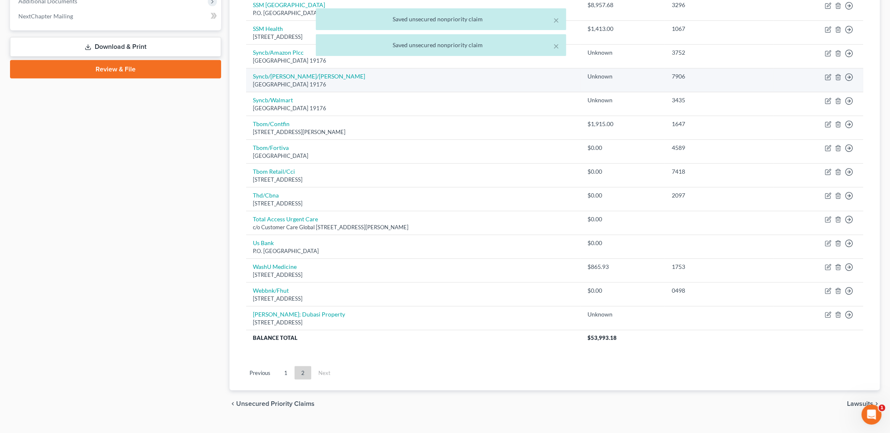
scroll to position [365, 0]
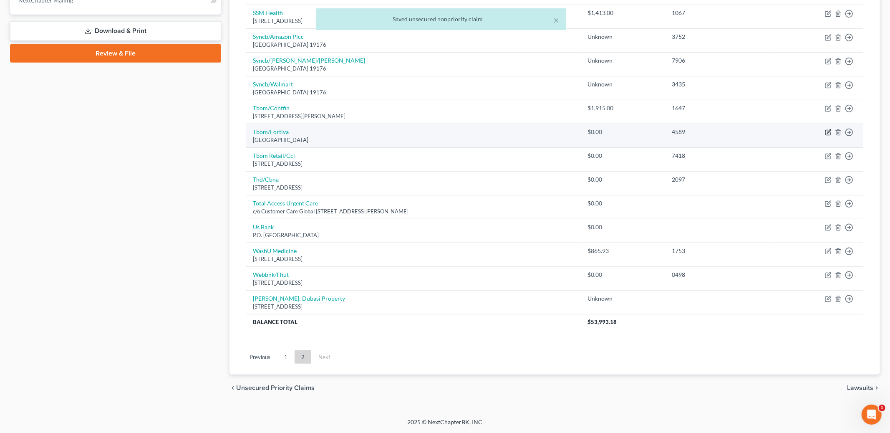
click at [827, 131] on icon "button" at bounding box center [828, 132] width 7 height 7
select select "10"
select select "2"
select select "0"
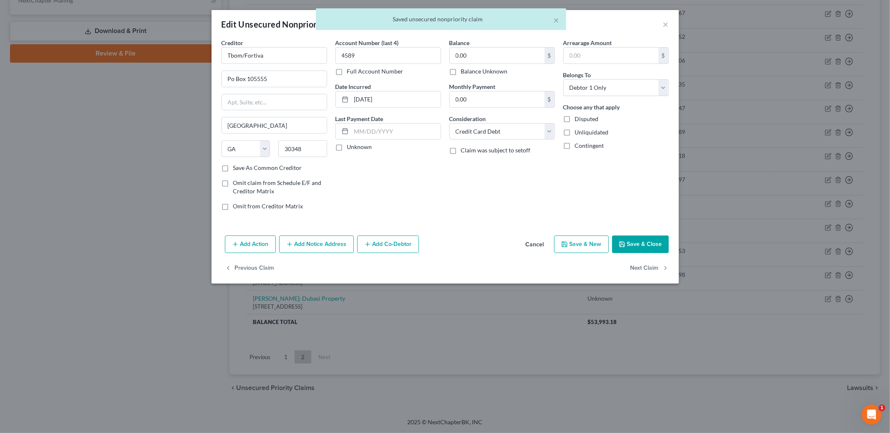
click at [498, 76] on div "Balance 0.00 $ Balance Unknown Balance Undetermined 0.00 $ Balance Unknown Mont…" at bounding box center [502, 127] width 114 height 179
click at [492, 72] on label "Balance Unknown" at bounding box center [484, 71] width 47 height 8
click at [470, 72] on input "Balance Unknown" at bounding box center [466, 69] width 5 height 5
checkbox input "true"
click at [632, 239] on button "Save & Close" at bounding box center [640, 244] width 57 height 18
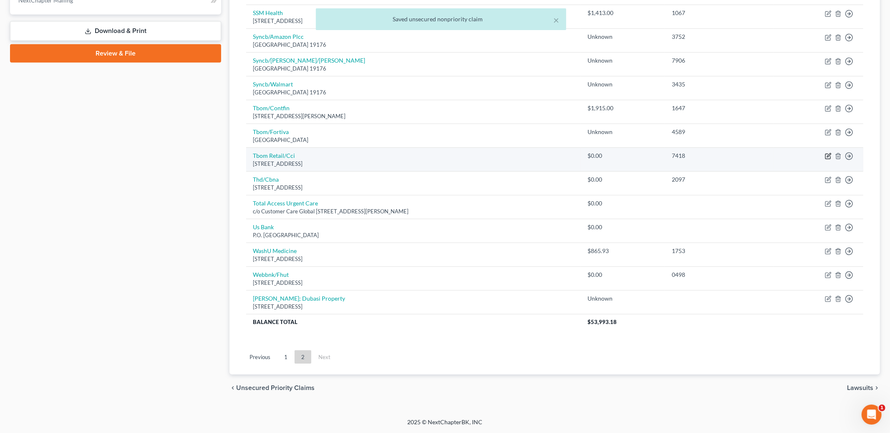
click at [827, 155] on icon "button" at bounding box center [828, 156] width 7 height 7
select select "38"
select select "2"
select select "0"
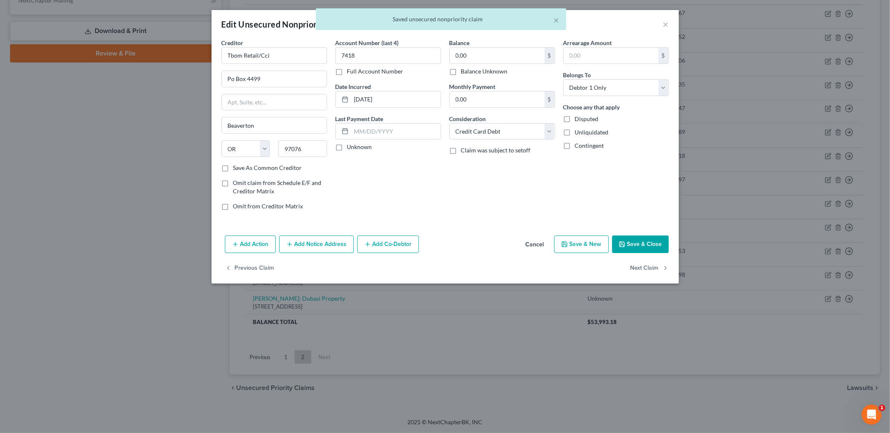
click at [476, 74] on label "Balance Unknown" at bounding box center [484, 71] width 47 height 8
click at [470, 73] on input "Balance Unknown" at bounding box center [466, 69] width 5 height 5
checkbox input "true"
click at [630, 245] on button "Save & Close" at bounding box center [640, 244] width 57 height 18
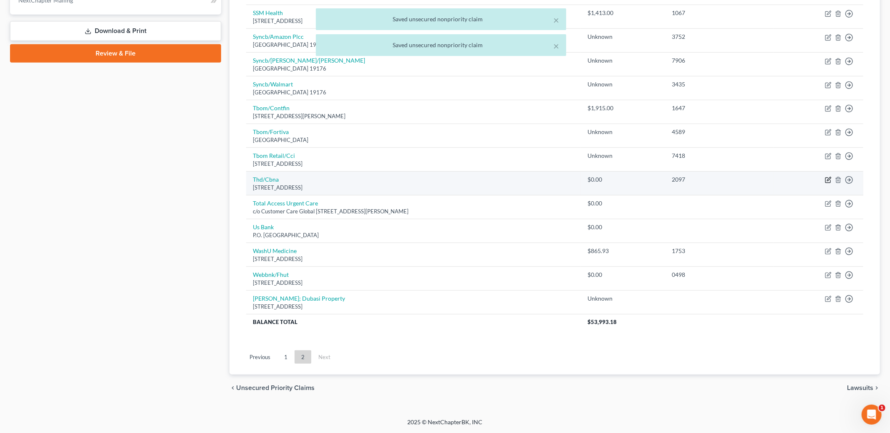
click at [828, 179] on icon "button" at bounding box center [829, 179] width 4 height 4
select select "43"
select select "2"
select select "0"
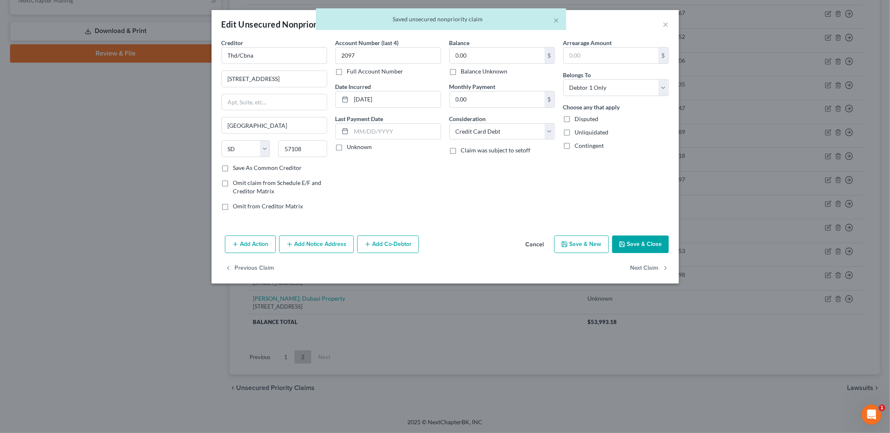
click at [479, 71] on label "Balance Unknown" at bounding box center [484, 71] width 47 height 8
click at [470, 71] on input "Balance Unknown" at bounding box center [466, 69] width 5 height 5
checkbox input "true"
click at [635, 240] on button "Save & Close" at bounding box center [640, 244] width 57 height 18
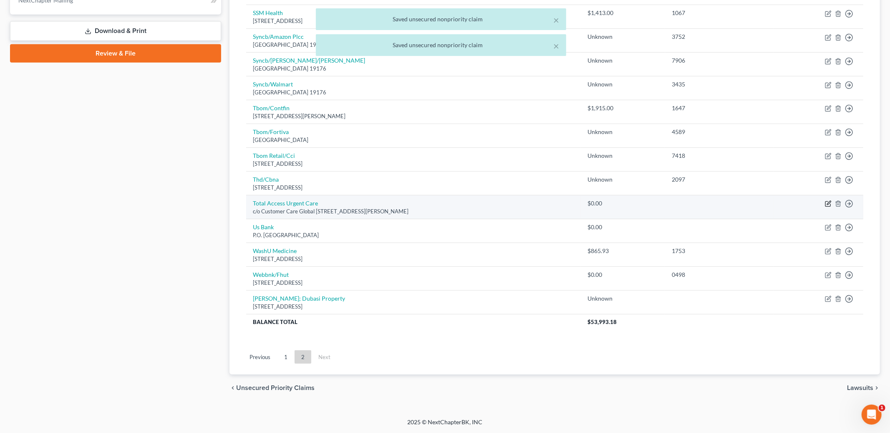
click at [827, 202] on icon "button" at bounding box center [827, 204] width 5 height 5
select select "26"
select select "0"
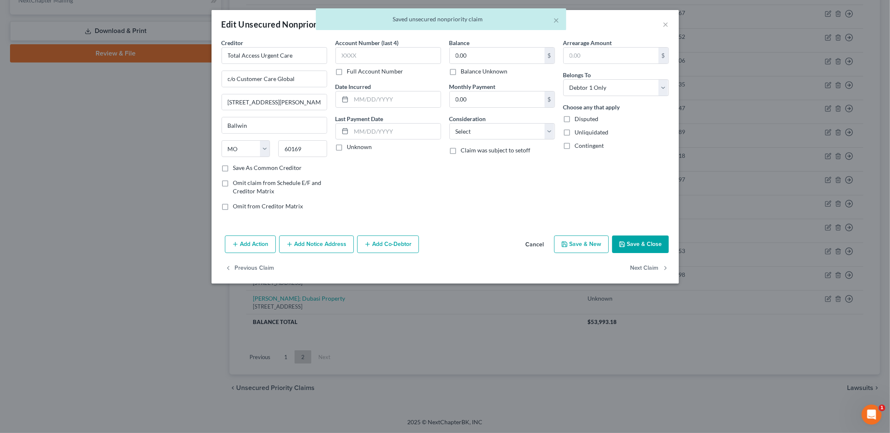
click at [492, 74] on label "Balance Unknown" at bounding box center [484, 71] width 47 height 8
click at [470, 73] on input "Balance Unknown" at bounding box center [466, 69] width 5 height 5
checkbox input "true"
click at [648, 247] on button "Save & Close" at bounding box center [640, 244] width 57 height 18
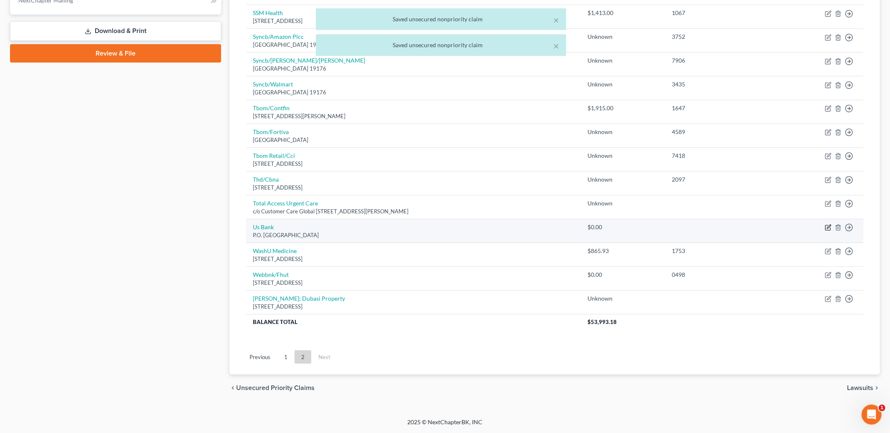
click at [826, 228] on icon "button" at bounding box center [827, 227] width 5 height 5
select select "26"
select select "0"
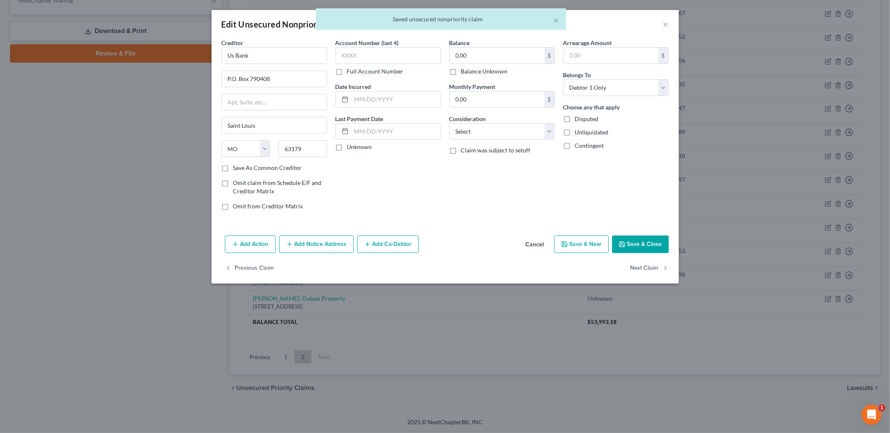
click at [467, 73] on label "Balance Unknown" at bounding box center [484, 71] width 47 height 8
click at [467, 73] on input "Balance Unknown" at bounding box center [466, 69] width 5 height 5
checkbox input "true"
click at [651, 241] on button "Save & Close" at bounding box center [640, 244] width 57 height 18
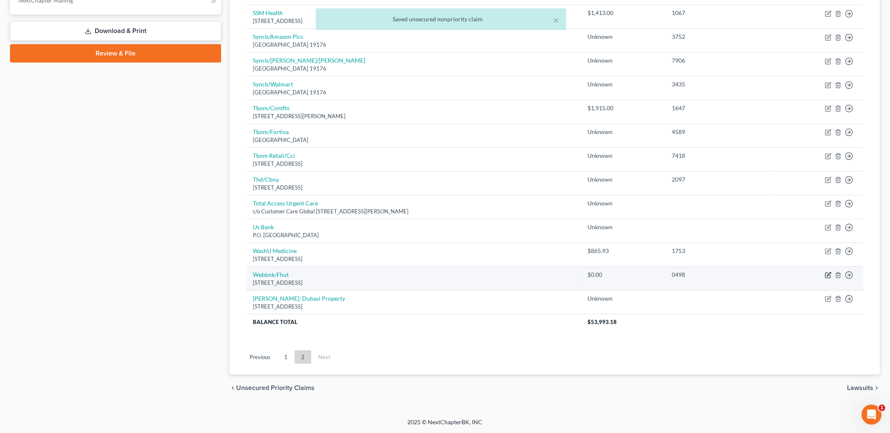
click at [828, 276] on icon "button" at bounding box center [829, 274] width 4 height 4
select select "24"
select select "2"
select select "0"
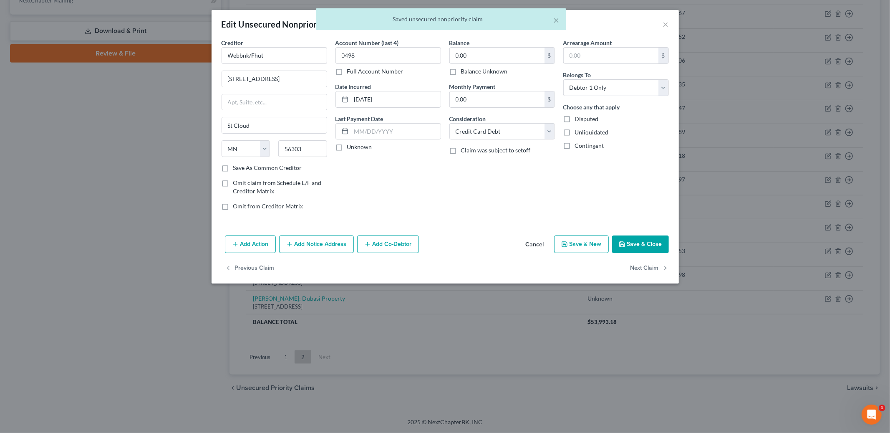
click at [473, 68] on label "Balance Unknown" at bounding box center [484, 71] width 47 height 8
click at [470, 68] on input "Balance Unknown" at bounding box center [466, 69] width 5 height 5
checkbox input "true"
click at [653, 241] on button "Save & Close" at bounding box center [640, 244] width 57 height 18
type input "0"
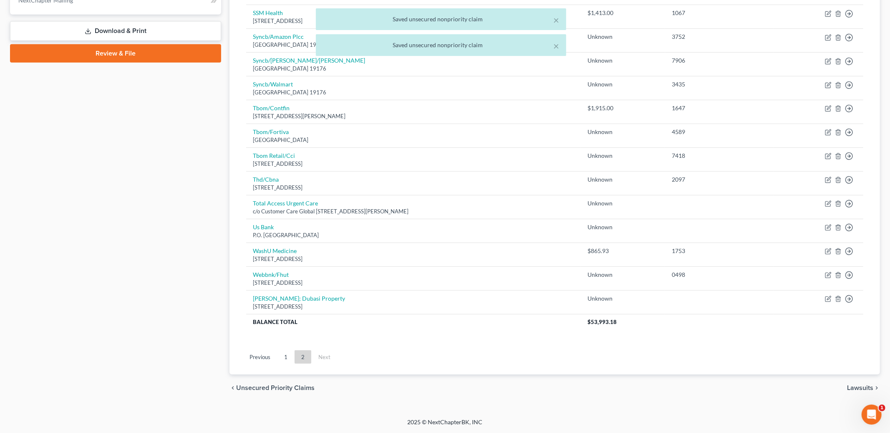
click at [861, 388] on span "Lawsuits" at bounding box center [860, 387] width 26 height 7
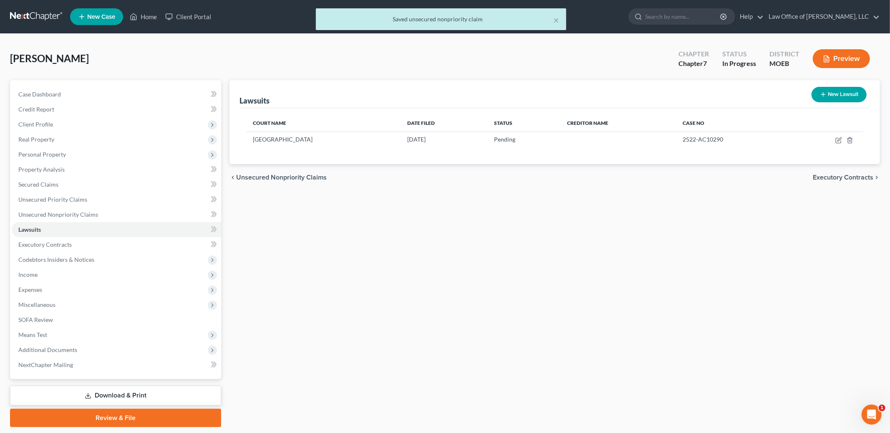
click at [853, 179] on span "Executory Contracts" at bounding box center [843, 177] width 61 height 7
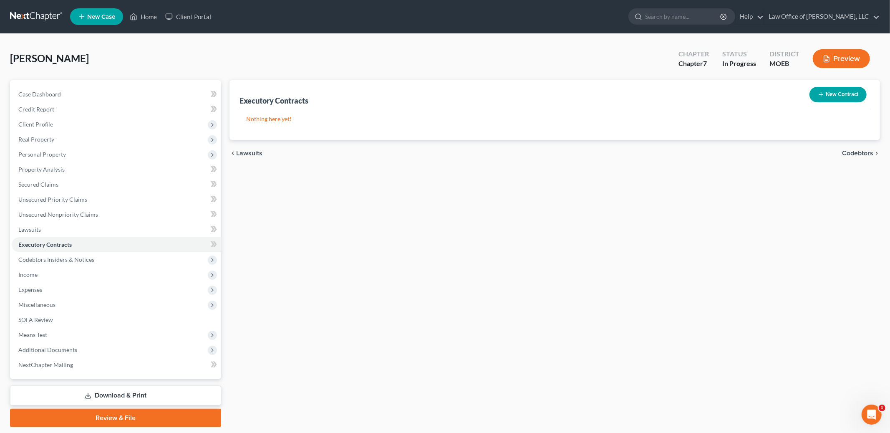
click at [855, 150] on span "Codebtors" at bounding box center [857, 153] width 31 height 7
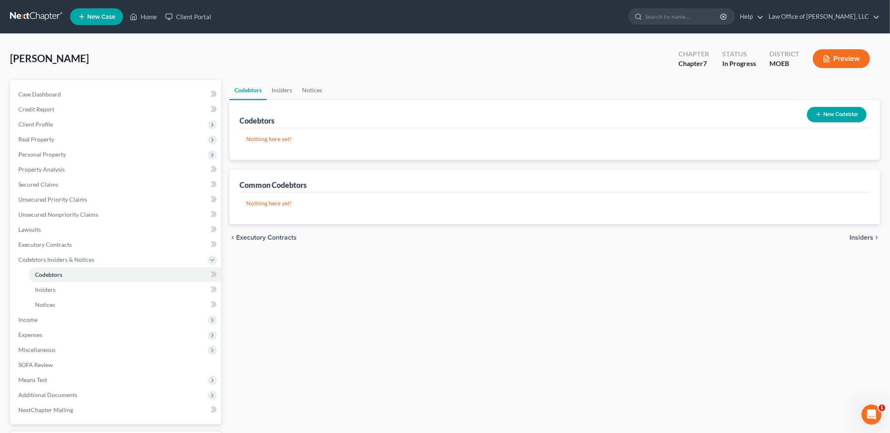
click at [853, 236] on span "Insiders" at bounding box center [862, 237] width 24 height 7
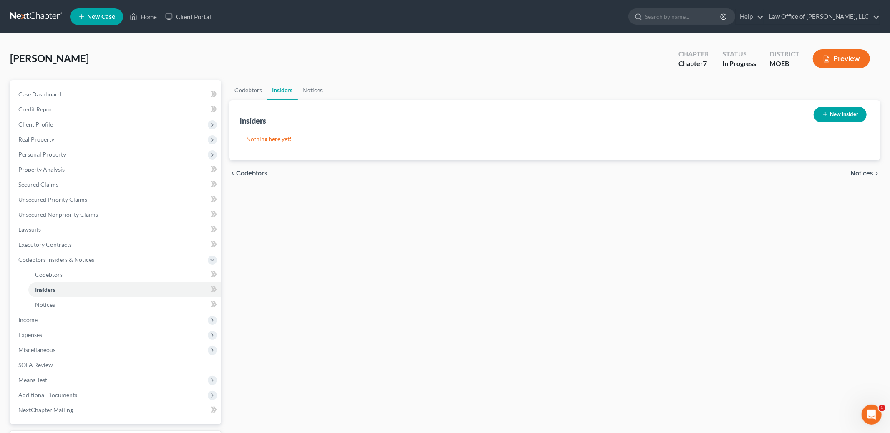
click at [853, 170] on span "Notices" at bounding box center [861, 173] width 23 height 7
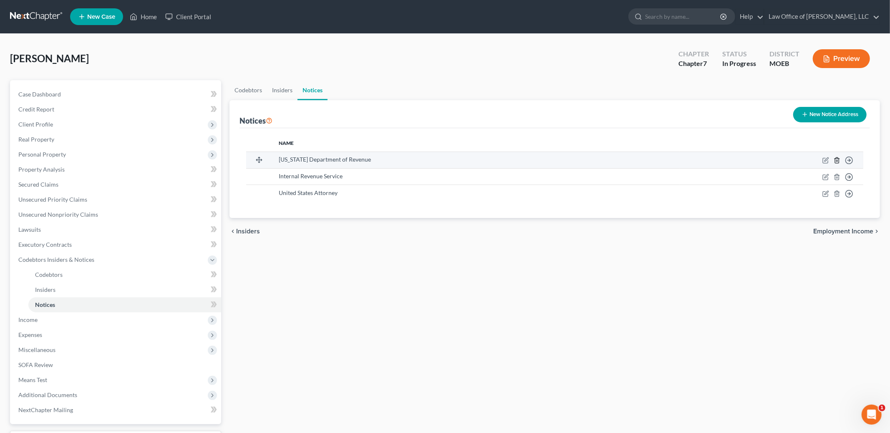
click at [834, 157] on icon "button" at bounding box center [837, 160] width 7 height 7
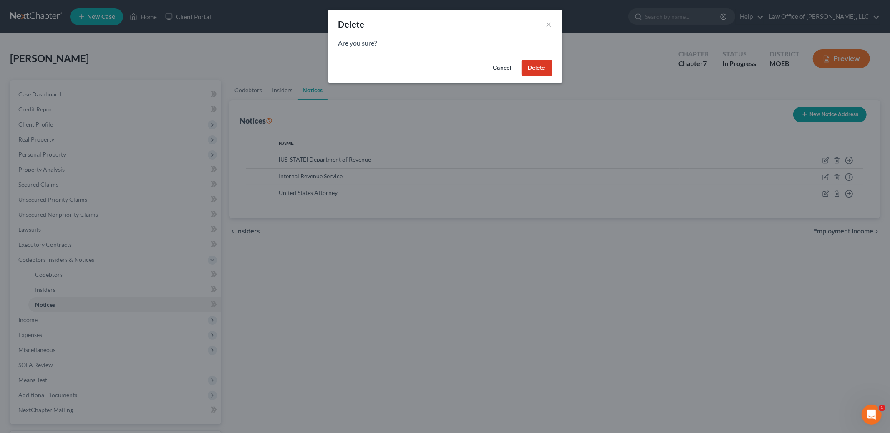
click at [538, 67] on button "Delete" at bounding box center [537, 68] width 30 height 17
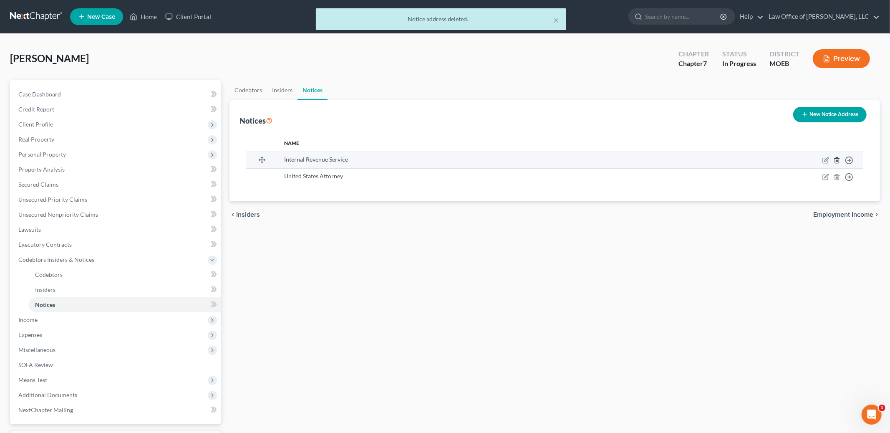
click at [840, 159] on icon "button" at bounding box center [837, 160] width 7 height 7
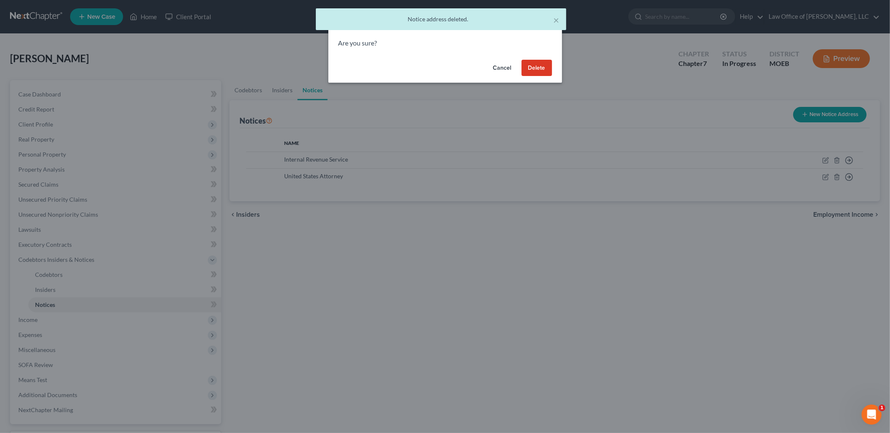
click at [532, 64] on button "Delete" at bounding box center [537, 68] width 30 height 17
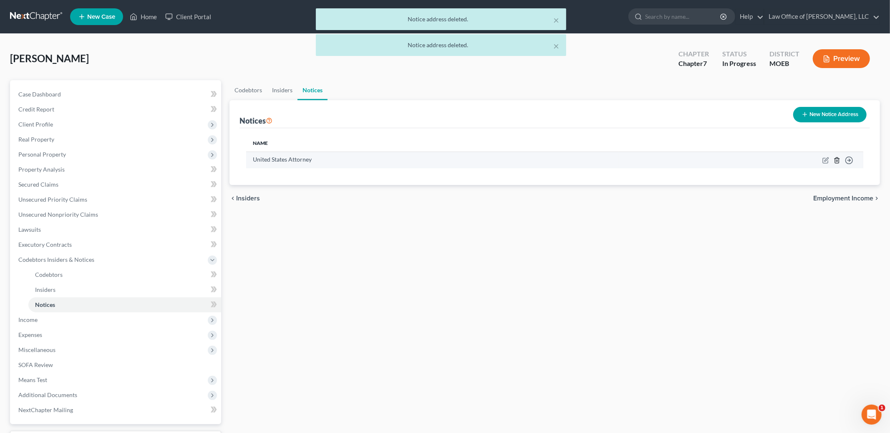
click at [837, 160] on line "button" at bounding box center [837, 161] width 0 height 2
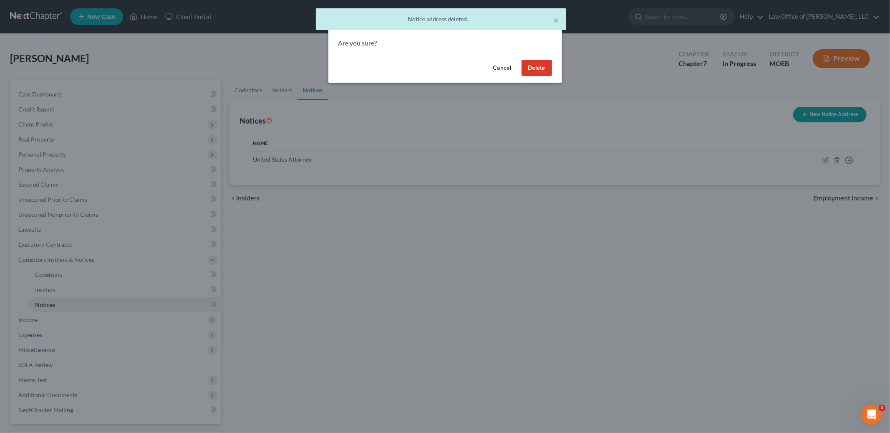
click at [533, 66] on button "Delete" at bounding box center [537, 68] width 30 height 17
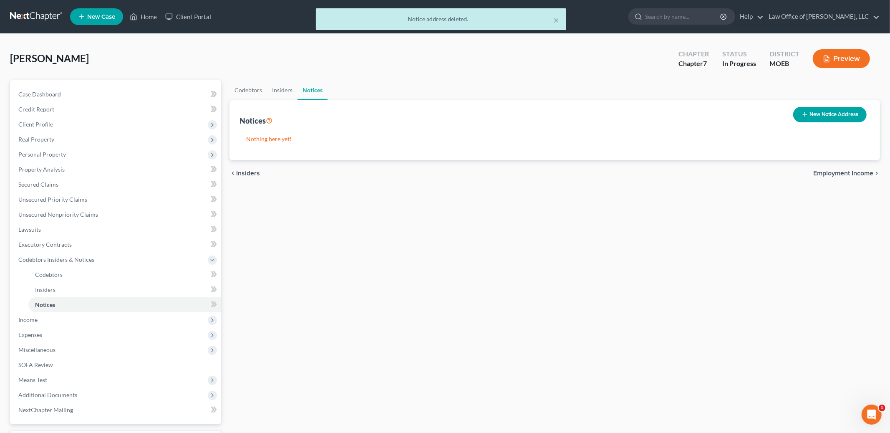
click at [245, 171] on span "Insiders" at bounding box center [248, 173] width 24 height 7
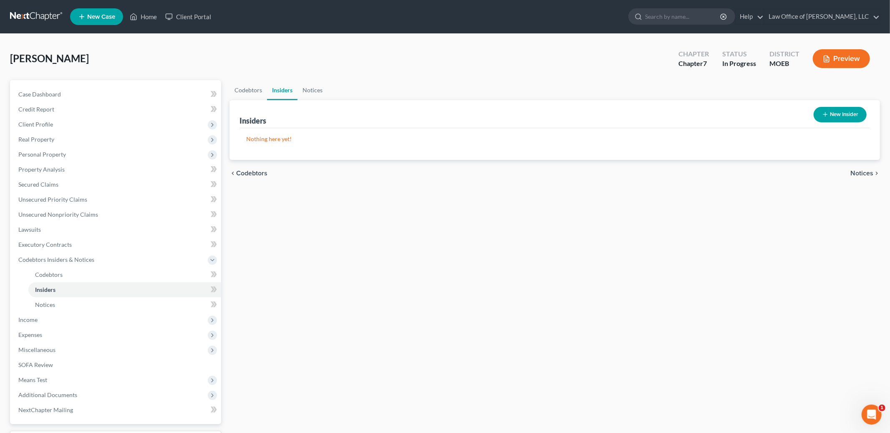
click at [862, 173] on span "Notices" at bounding box center [861, 173] width 23 height 7
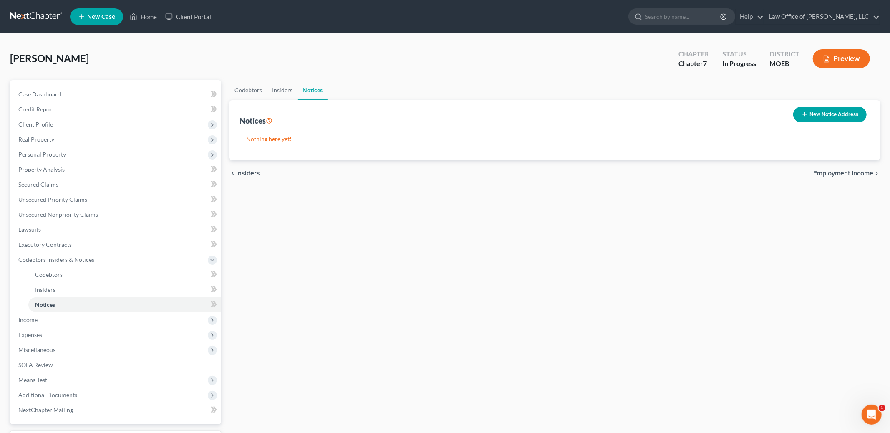
click at [862, 173] on span "Employment Income" at bounding box center [843, 173] width 60 height 7
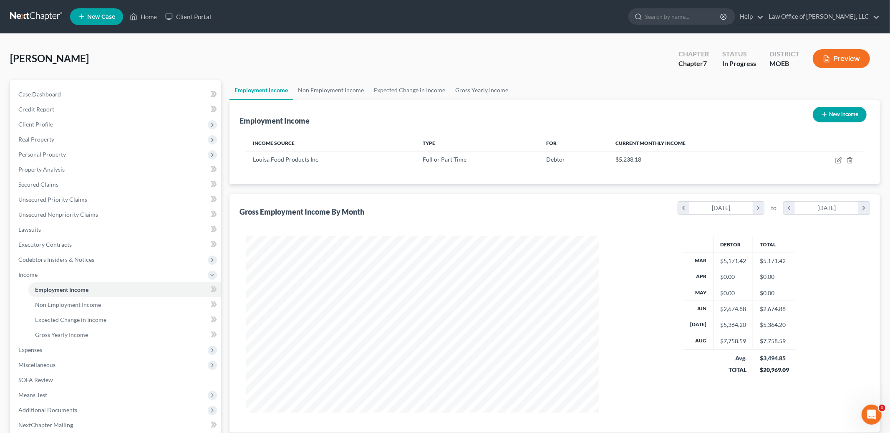
scroll to position [176, 370]
click at [837, 160] on icon "button" at bounding box center [838, 160] width 7 height 7
select select "0"
select select "26"
select select "3"
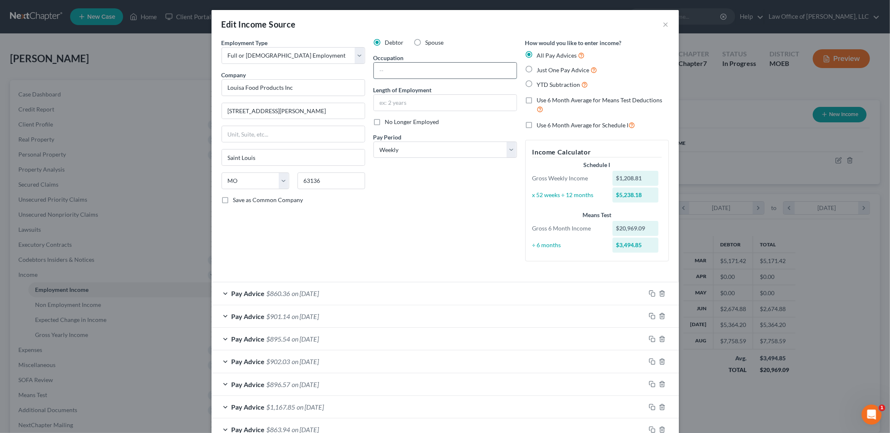
click at [409, 72] on input "text" at bounding box center [445, 71] width 143 height 16
type input "Material Handler"
type input "4 years"
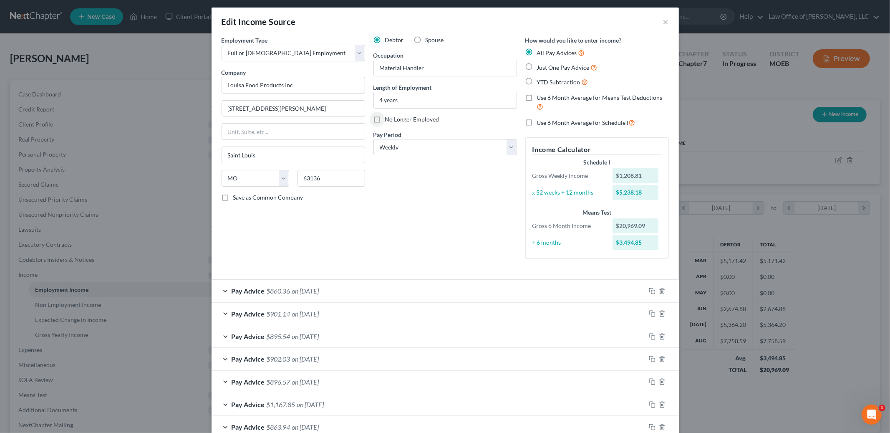
scroll to position [0, 0]
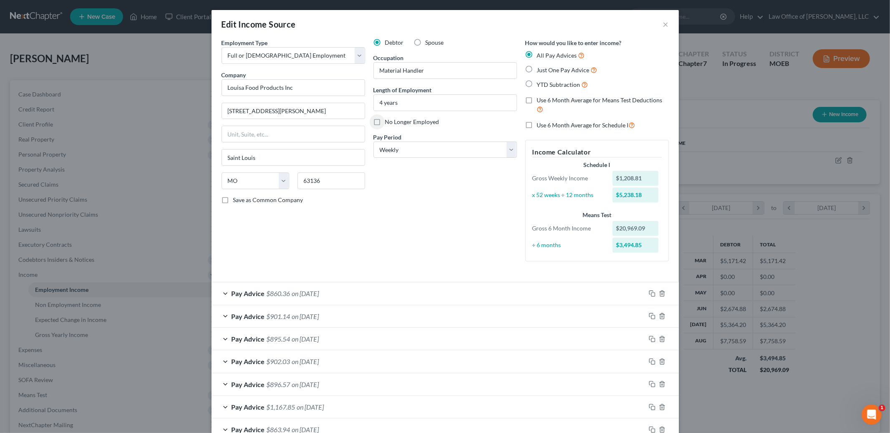
click at [537, 100] on label "Use 6 Month Average for Means Test Deductions" at bounding box center [603, 105] width 132 height 18
click at [540, 100] on input "Use 6 Month Average for Means Test Deductions" at bounding box center [542, 98] width 5 height 5
checkbox input "true"
click at [537, 123] on label "Use 6 Month Average for Schedule I" at bounding box center [586, 125] width 98 height 10
click at [540, 123] on input "Use 6 Month Average for Schedule I" at bounding box center [542, 122] width 5 height 5
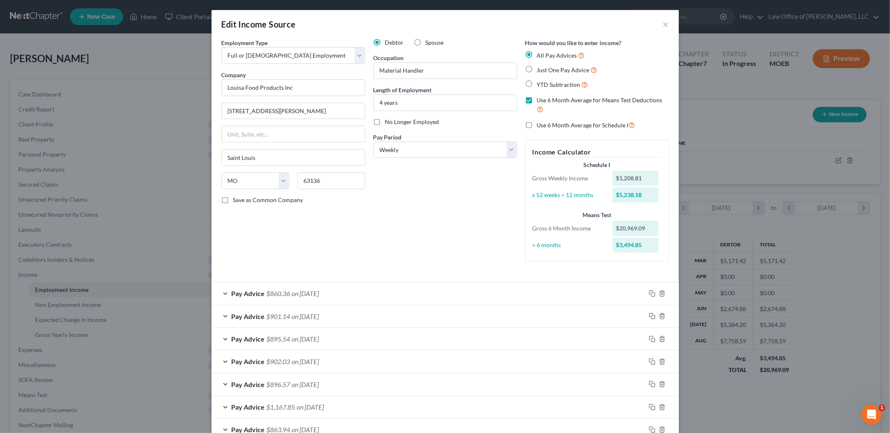
checkbox input "true"
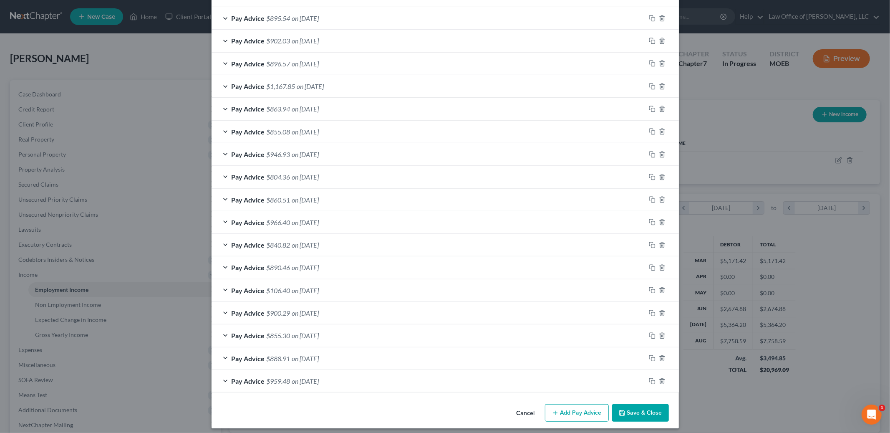
scroll to position [326, 0]
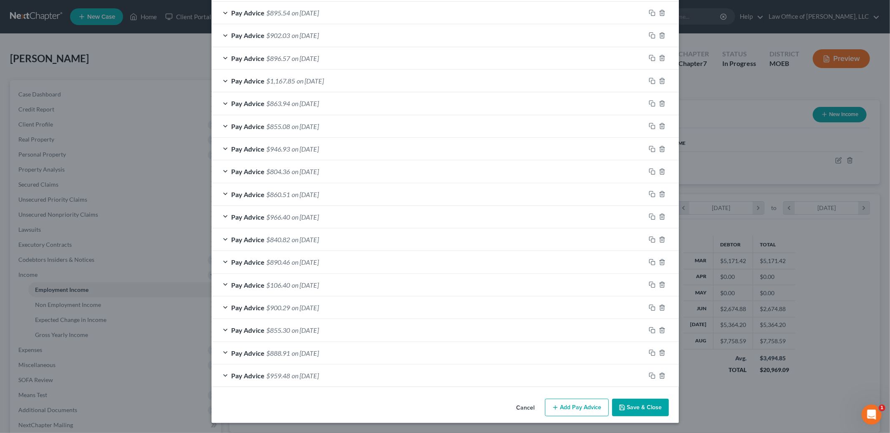
click at [630, 412] on button "Save & Close" at bounding box center [640, 407] width 57 height 18
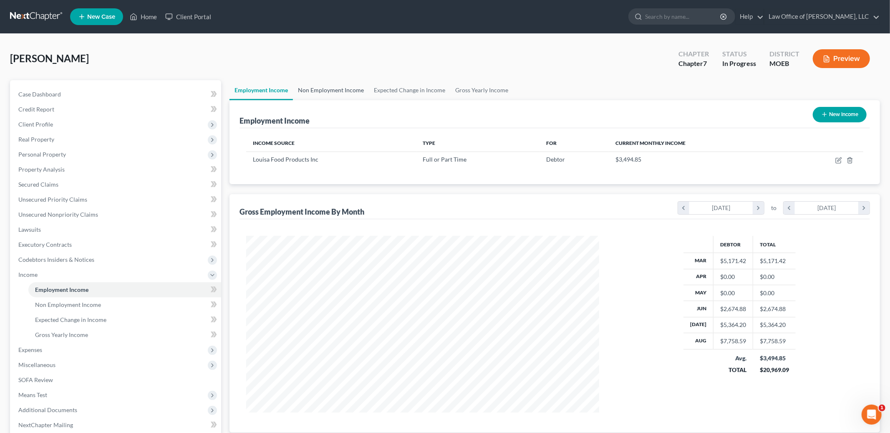
click at [331, 91] on link "Non Employment Income" at bounding box center [331, 90] width 76 height 20
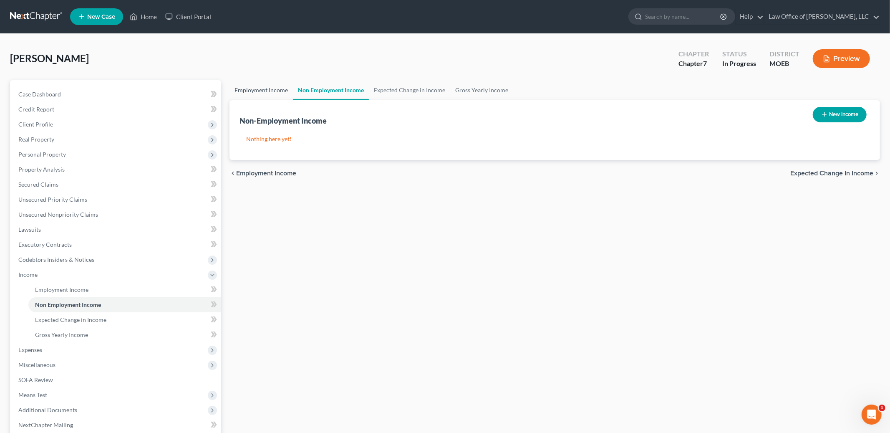
click at [272, 88] on link "Employment Income" at bounding box center [260, 90] width 63 height 20
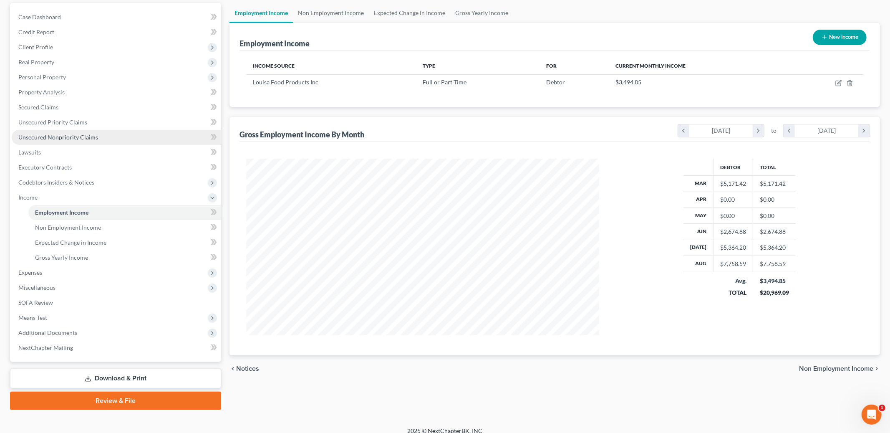
scroll to position [85, 0]
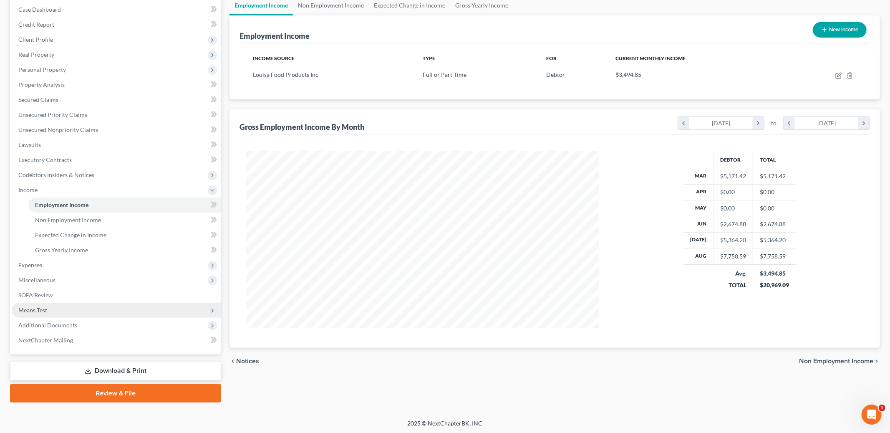
click at [51, 307] on span "Means Test" at bounding box center [116, 310] width 209 height 15
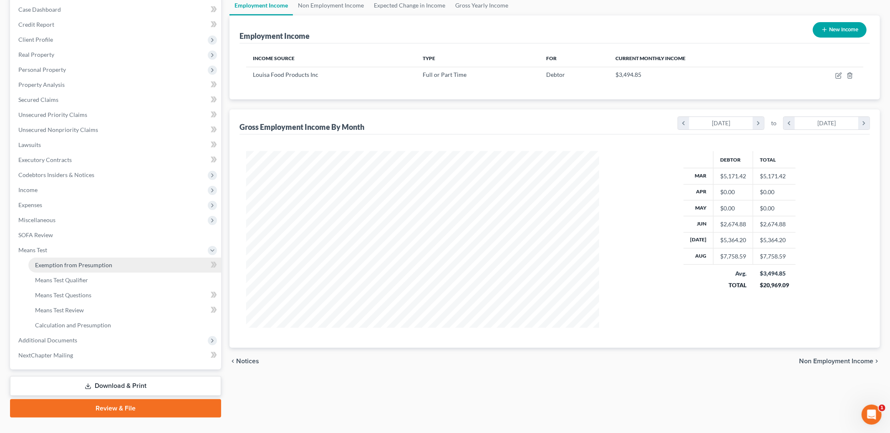
click at [65, 266] on span "Exemption from Presumption" at bounding box center [73, 264] width 77 height 7
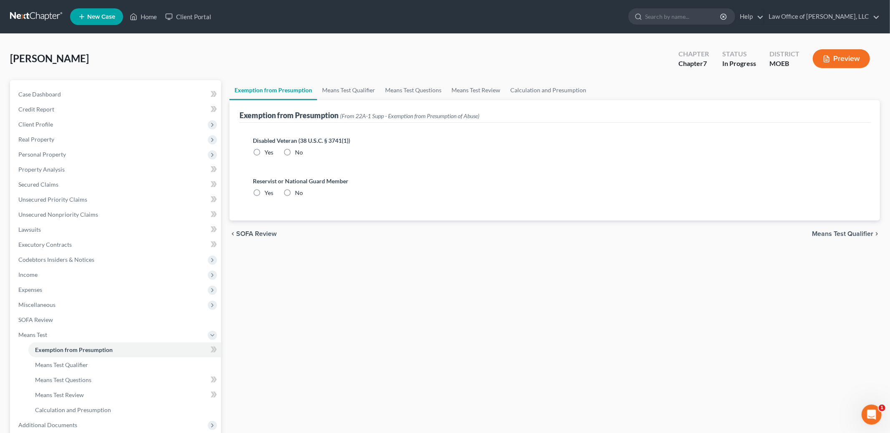
click at [295, 152] on label "No" at bounding box center [299, 152] width 8 height 8
click at [298, 152] on input "No" at bounding box center [300, 150] width 5 height 5
radio input "true"
click at [295, 194] on label "No" at bounding box center [299, 193] width 8 height 8
click at [298, 194] on input "No" at bounding box center [300, 191] width 5 height 5
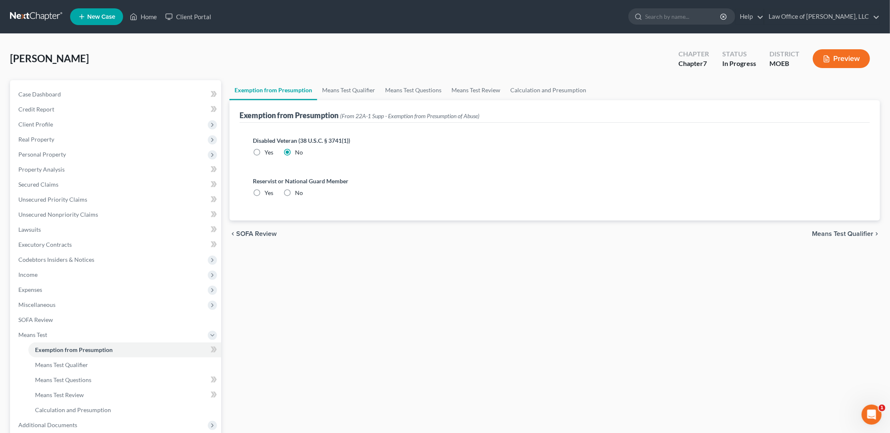
radio input "true"
click at [847, 234] on span "Means Test Qualifier" at bounding box center [842, 233] width 61 height 7
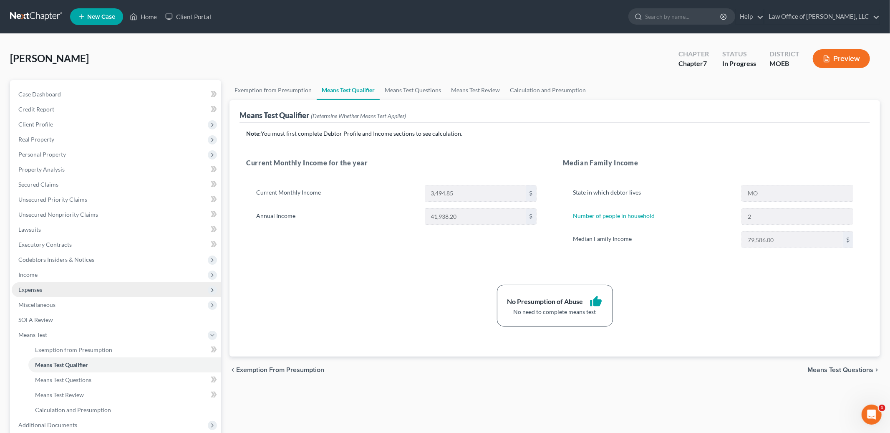
click at [58, 284] on span "Expenses" at bounding box center [116, 289] width 209 height 15
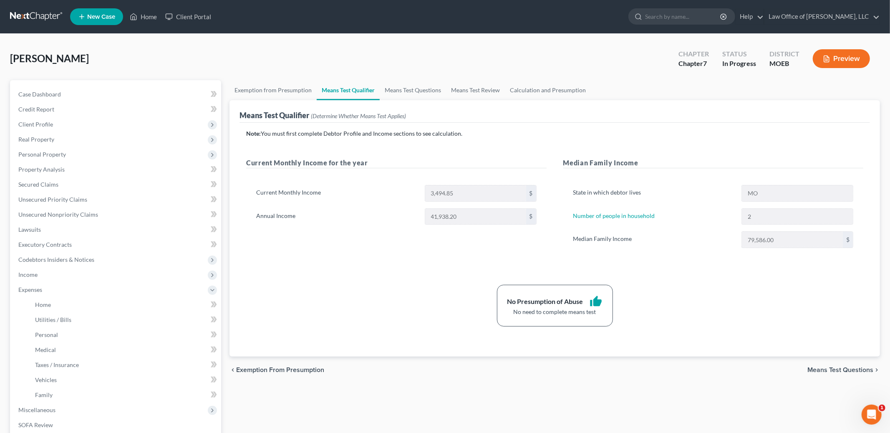
click at [60, 297] on li "Home" at bounding box center [124, 304] width 193 height 15
click at [46, 301] on span "Home" at bounding box center [43, 304] width 16 height 7
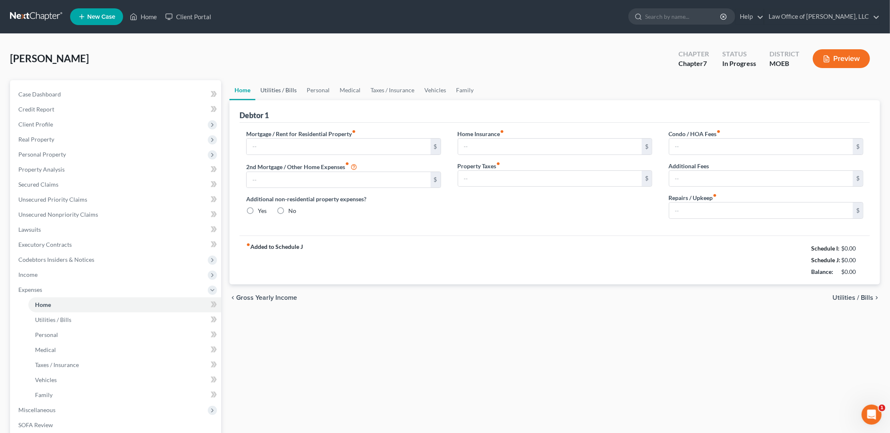
type input "825.00"
type input "0.00"
radio input "true"
type input "0.00"
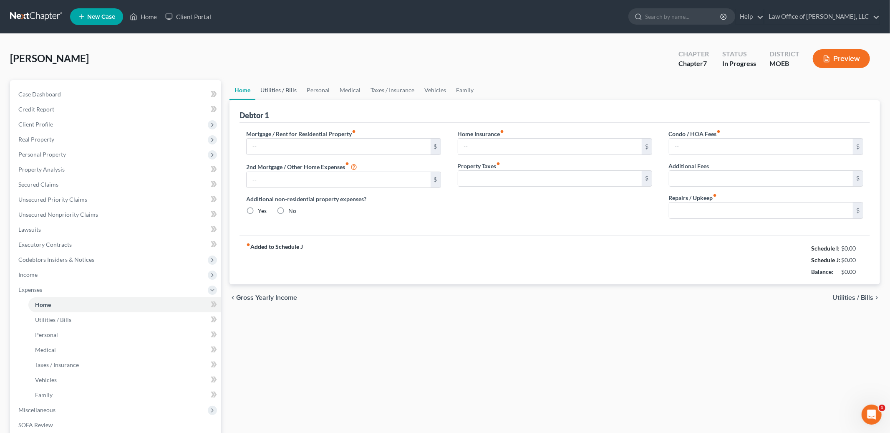
type input "0.00"
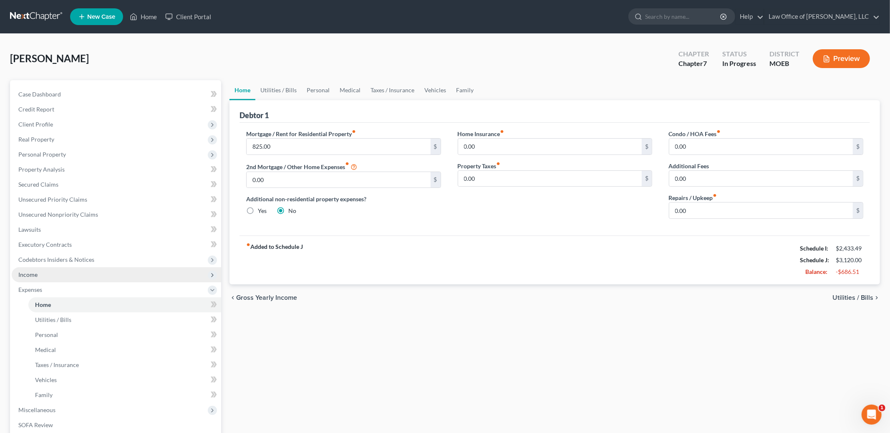
click at [62, 270] on span "Income" at bounding box center [116, 274] width 209 height 15
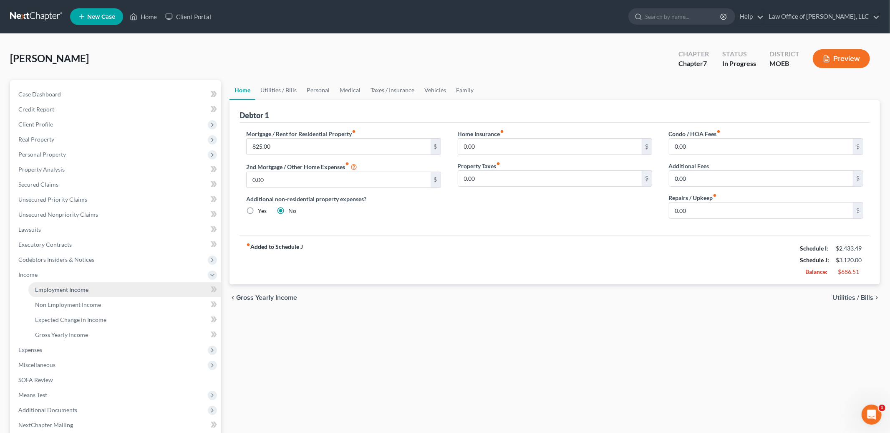
click at [67, 286] on span "Employment Income" at bounding box center [61, 289] width 53 height 7
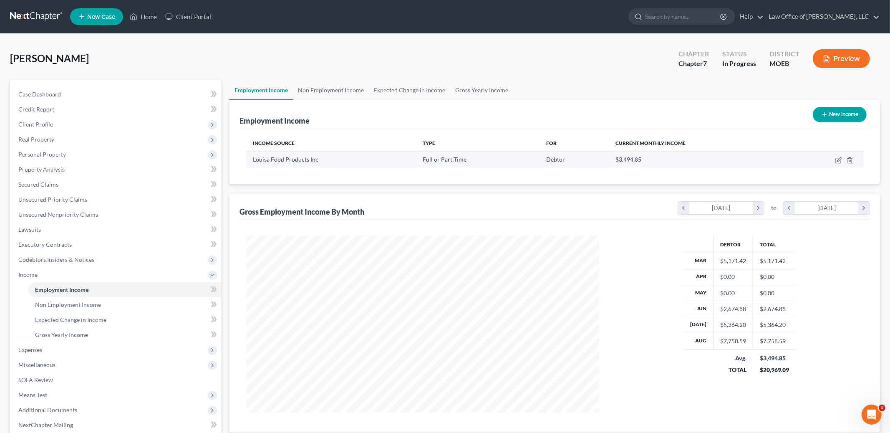
scroll to position [176, 370]
click at [839, 159] on icon "button" at bounding box center [838, 160] width 7 height 7
select select "0"
select select "26"
select select "3"
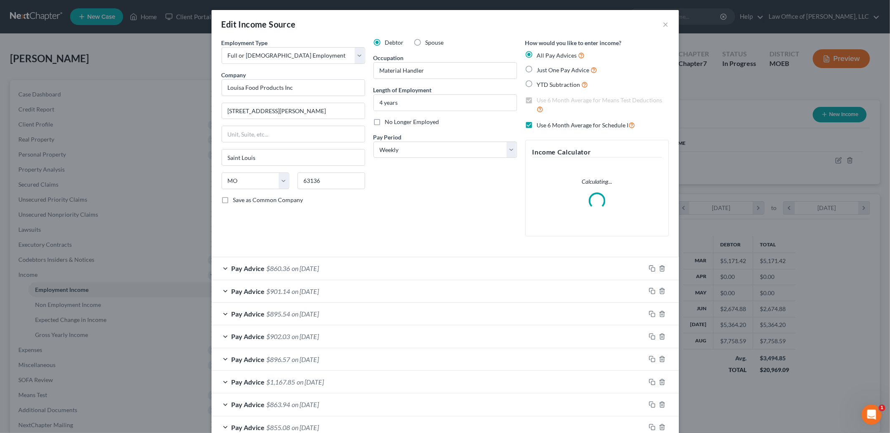
click at [319, 269] on span "on 09/12/2025" at bounding box center [305, 268] width 27 height 8
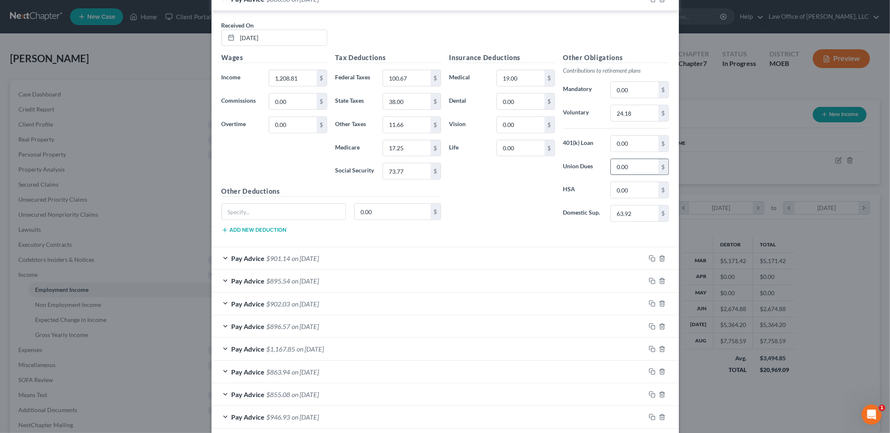
scroll to position [0, 0]
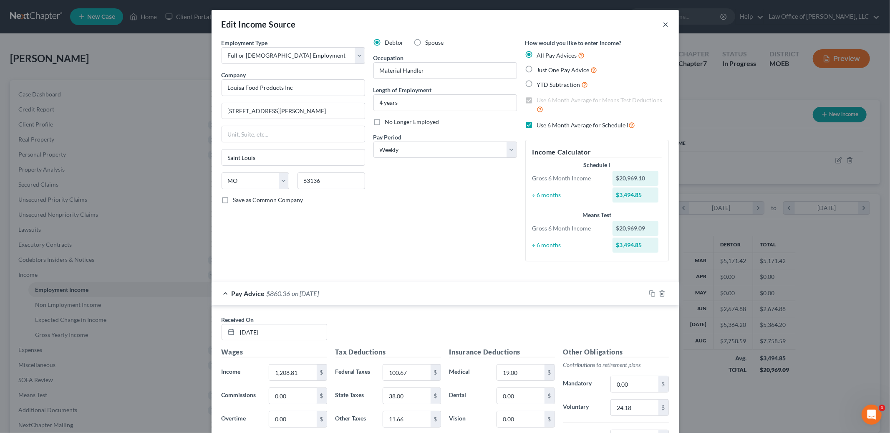
click at [667, 21] on button "×" at bounding box center [666, 24] width 6 height 10
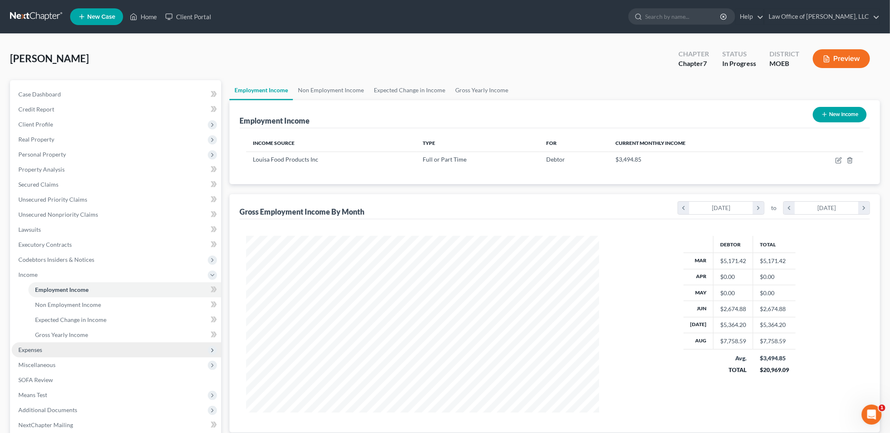
click at [59, 348] on span "Expenses" at bounding box center [116, 349] width 209 height 15
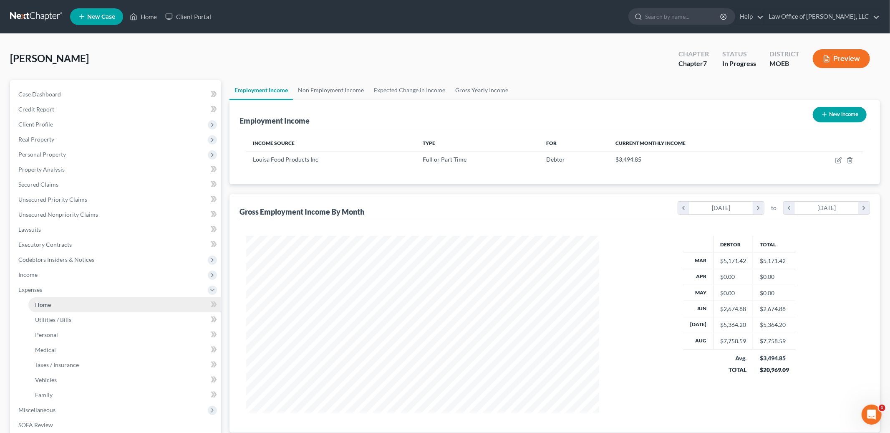
click at [70, 305] on link "Home" at bounding box center [124, 304] width 193 height 15
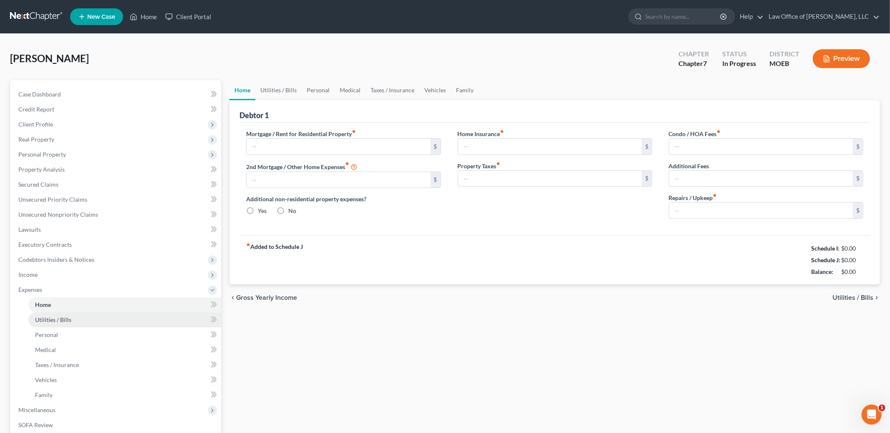
type input "825.00"
type input "0.00"
radio input "true"
type input "0.00"
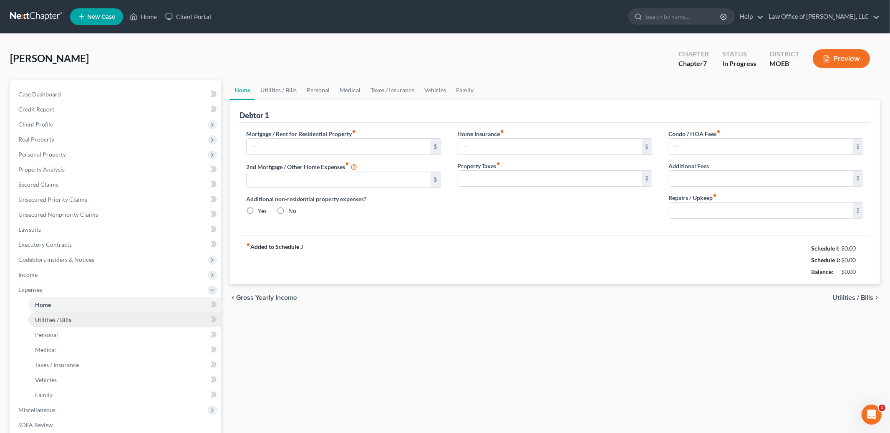
type input "0.00"
click at [71, 320] on link "Utilities / Bills" at bounding box center [124, 319] width 193 height 15
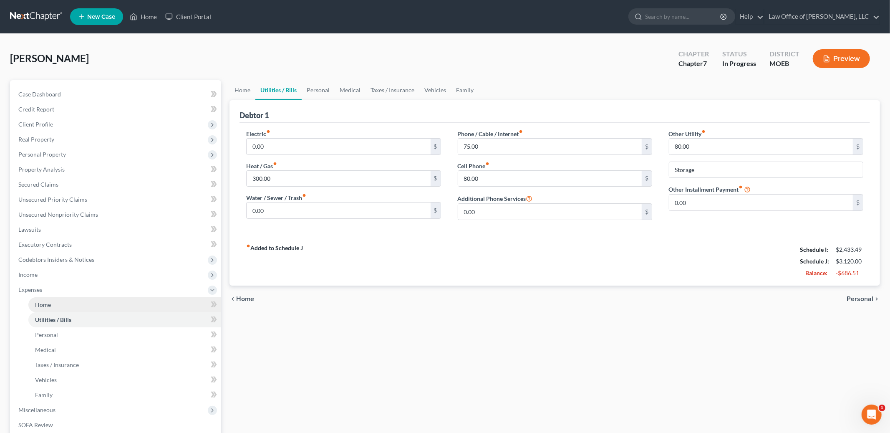
click at [73, 307] on link "Home" at bounding box center [124, 304] width 193 height 15
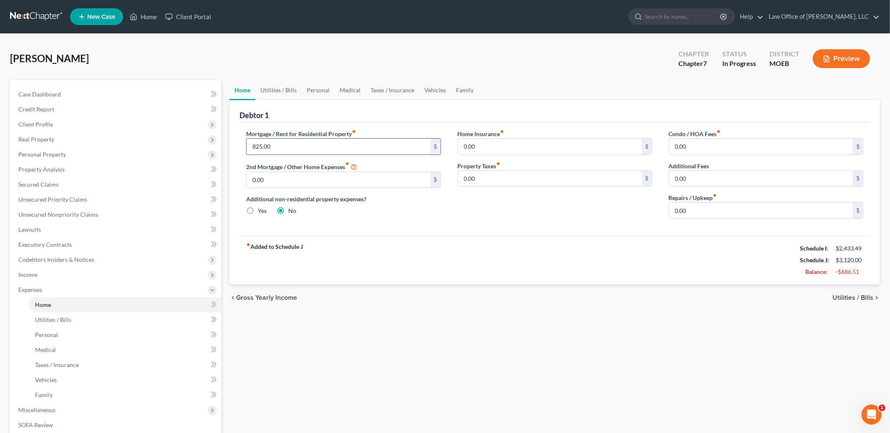
click at [282, 149] on input "825.00" at bounding box center [339, 147] width 184 height 16
type input "9"
type input "895.00"
click at [275, 92] on link "Utilities / Bills" at bounding box center [278, 90] width 46 height 20
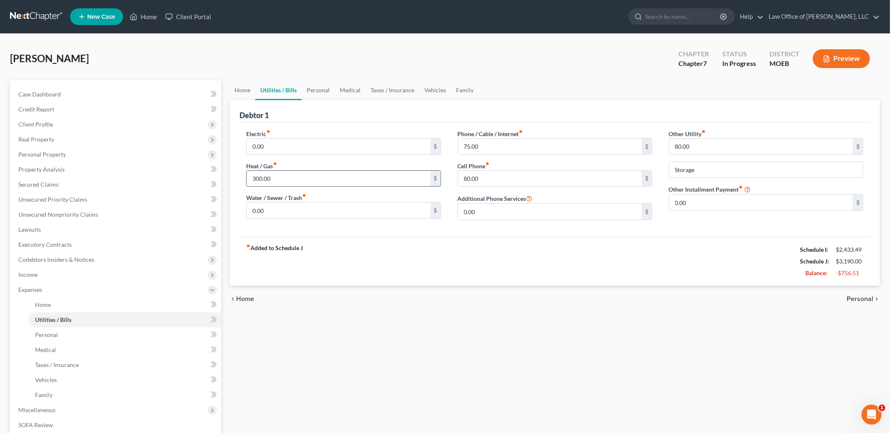
click at [278, 177] on input "300.00" at bounding box center [339, 179] width 184 height 16
type input "150.00"
click at [113, 198] on link "Unsecured Priority Claims" at bounding box center [116, 199] width 209 height 15
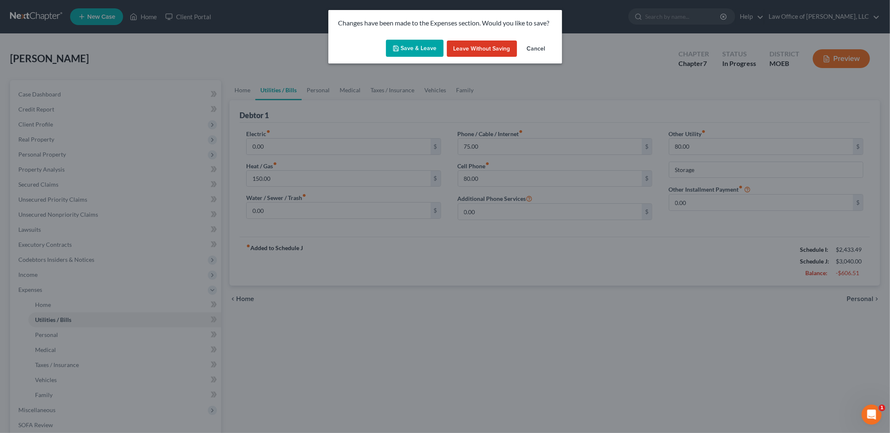
click at [419, 49] on button "Save & Leave" at bounding box center [415, 49] width 58 height 18
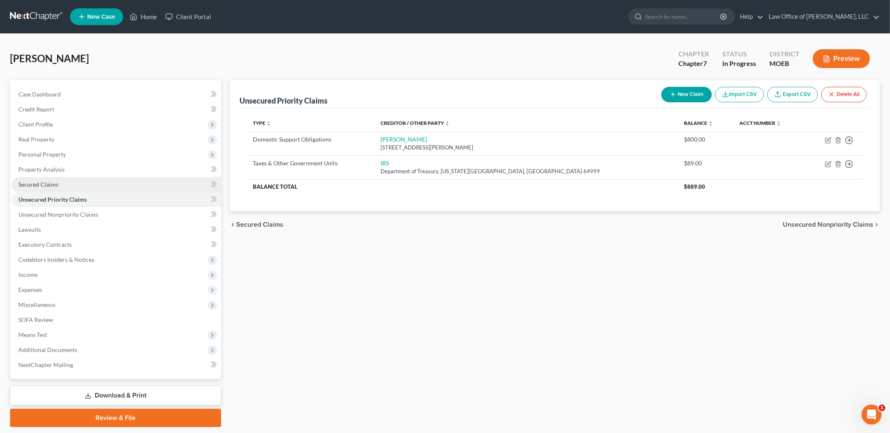
click at [76, 180] on link "Secured Claims" at bounding box center [116, 184] width 209 height 15
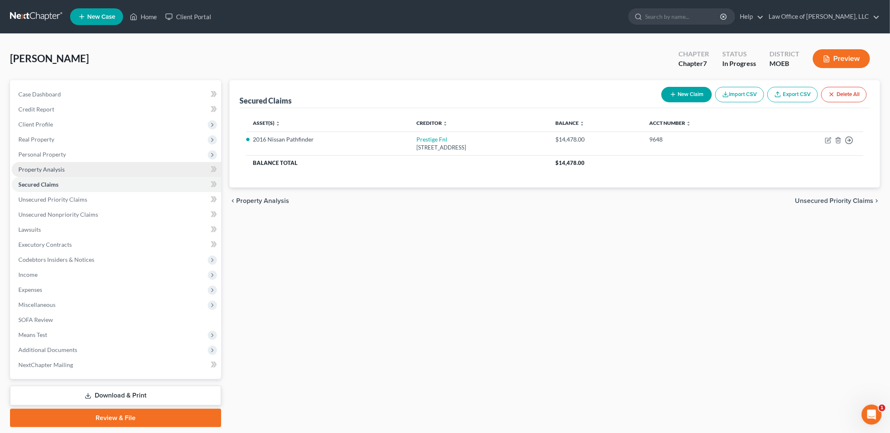
click at [71, 172] on link "Property Analysis" at bounding box center [116, 169] width 209 height 15
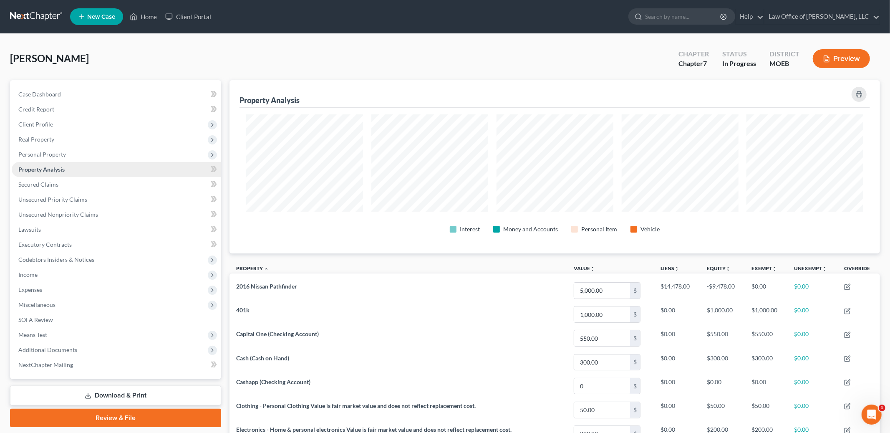
scroll to position [173, 650]
click at [72, 153] on span "Personal Property" at bounding box center [116, 154] width 209 height 15
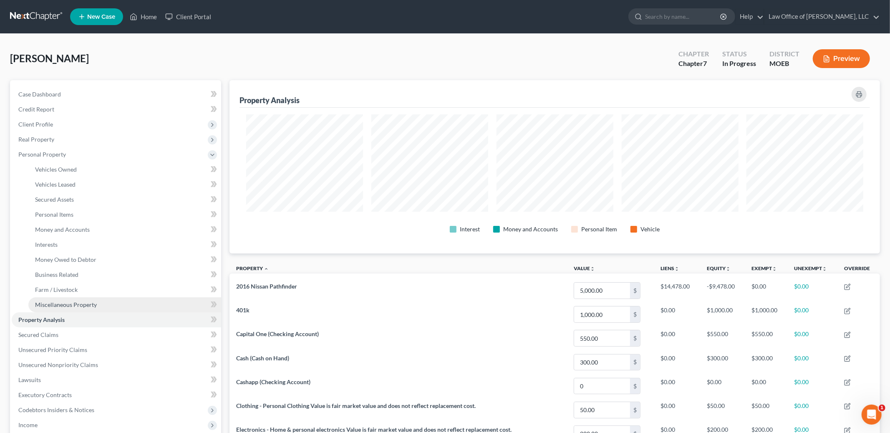
click at [81, 303] on span "Miscellaneous Property" at bounding box center [66, 304] width 62 height 7
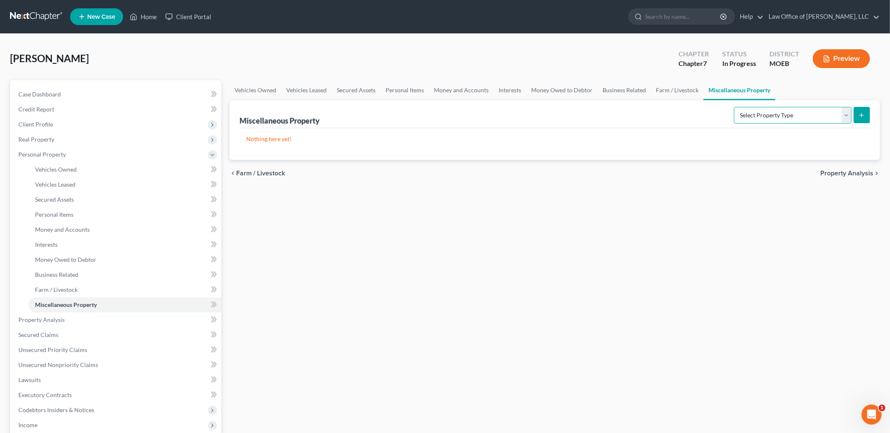
click at [775, 114] on select "Select Property Type Assigned for Creditor Benefit Within 1 Year Holding for An…" at bounding box center [793, 115] width 118 height 17
select select "stored_within_1_year"
click at [734, 107] on select "Select Property Type Assigned for Creditor Benefit Within 1 Year Holding for An…" at bounding box center [793, 115] width 118 height 17
click at [774, 115] on select "Select Property Type Assigned for Creditor Benefit Within 1 Year Holding for An…" at bounding box center [793, 115] width 118 height 17
click at [734, 107] on select "Select Property Type Assigned for Creditor Benefit Within 1 Year Holding for An…" at bounding box center [793, 115] width 118 height 17
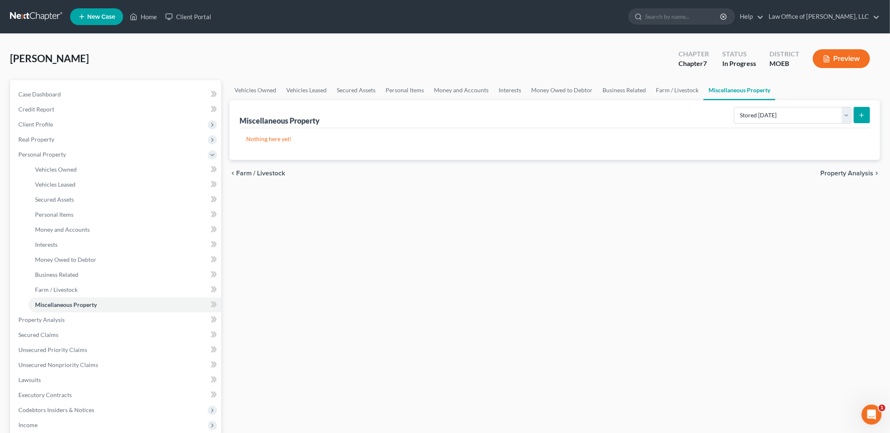
click at [506, 219] on div "Vehicles Owned Vehicles Leased Secured Assets Personal Items Money and Accounts…" at bounding box center [554, 328] width 659 height 497
click at [394, 88] on link "Personal Items" at bounding box center [405, 90] width 48 height 20
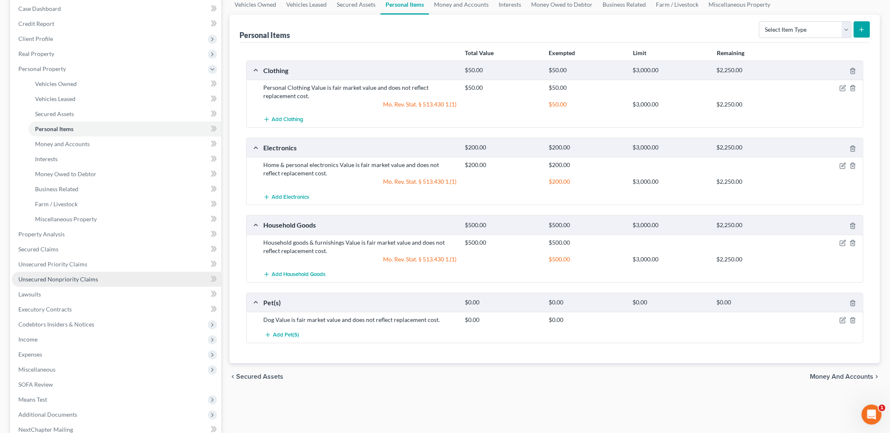
scroll to position [91, 0]
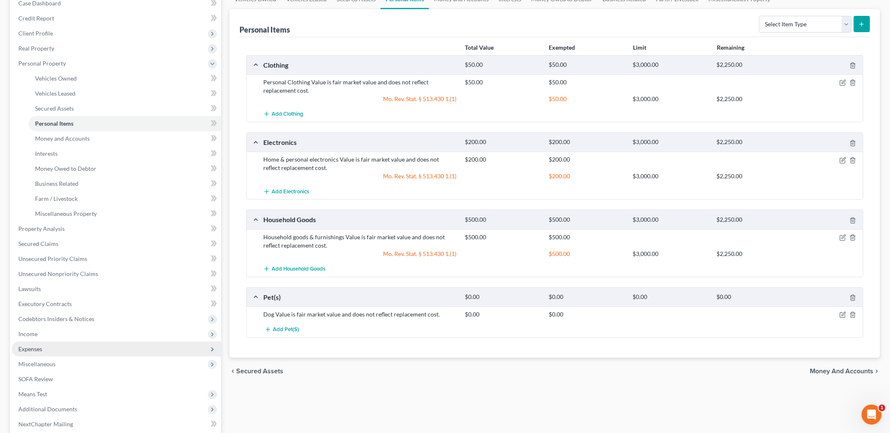
click at [47, 350] on span "Expenses" at bounding box center [116, 348] width 209 height 15
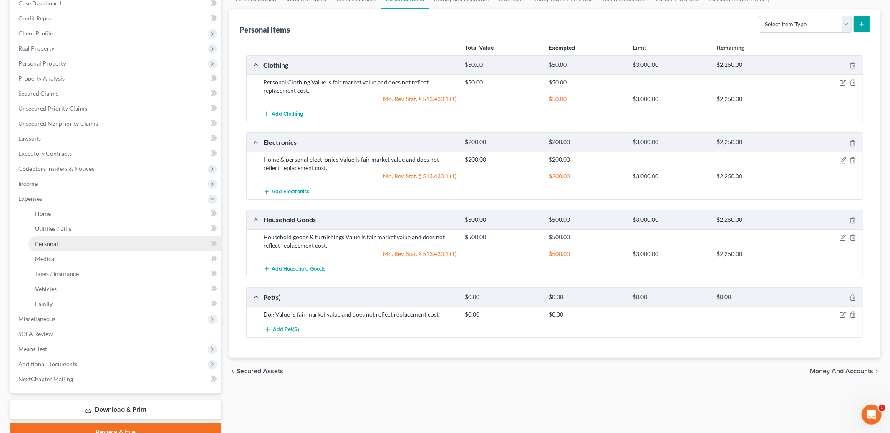
click at [47, 243] on span "Personal" at bounding box center [46, 243] width 23 height 7
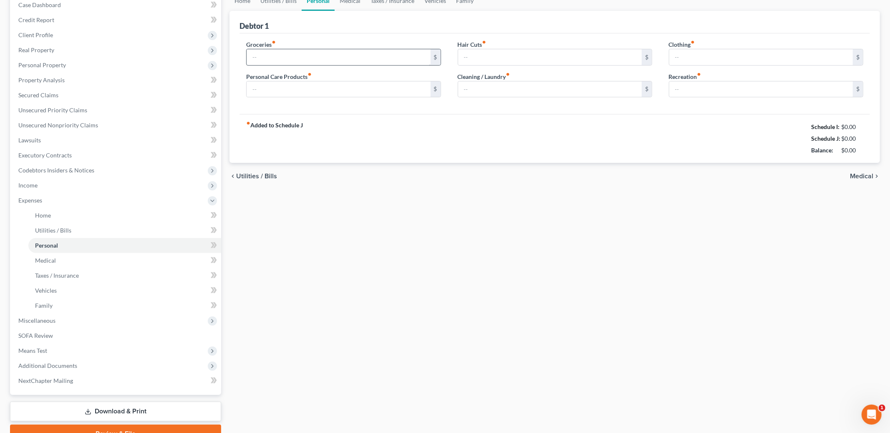
scroll to position [3, 0]
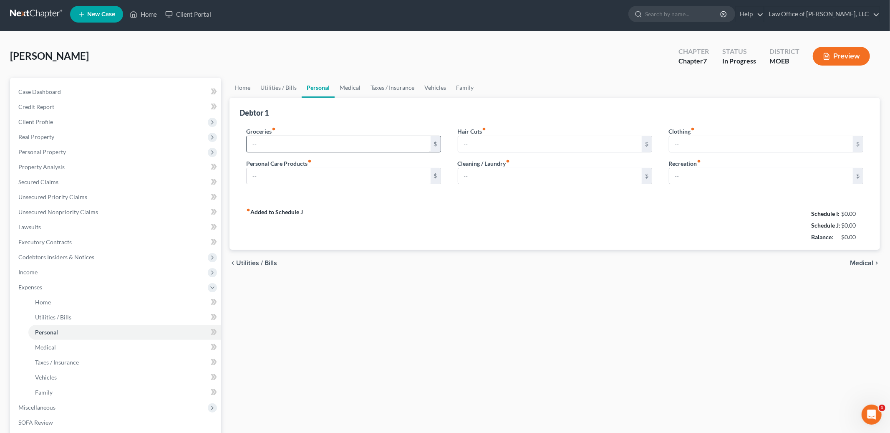
type input "400.00"
type input "200.00"
type input "50.00"
type input "0.00"
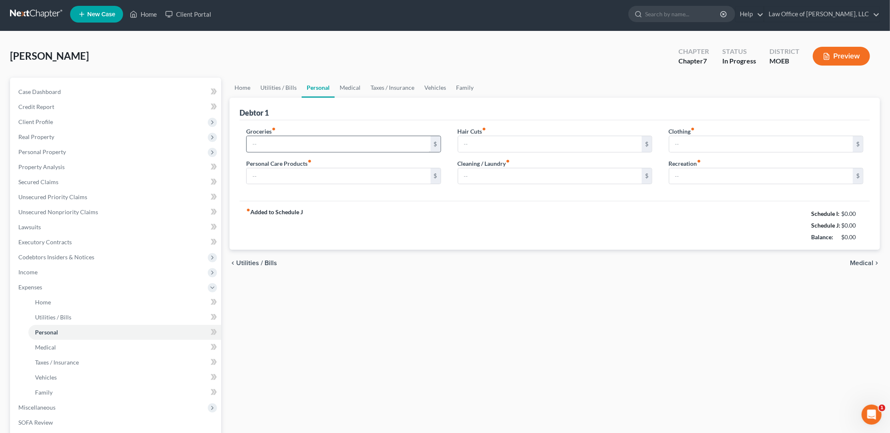
type input "0.00"
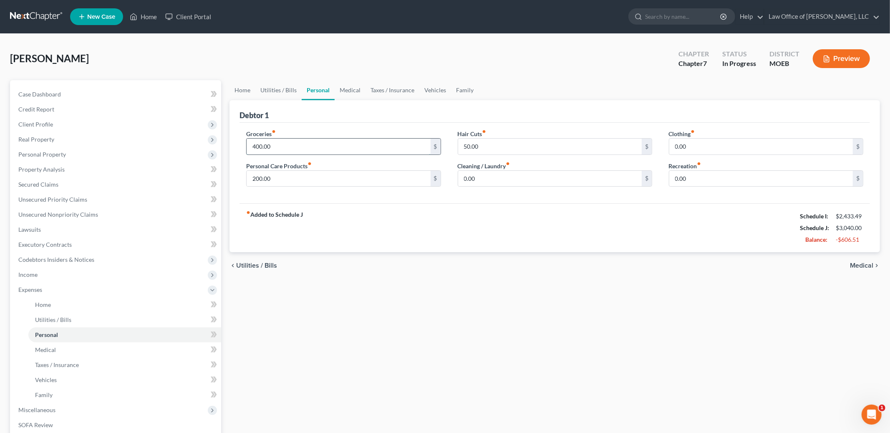
click at [284, 146] on input "400.00" at bounding box center [339, 147] width 184 height 16
type input "600.00"
type input "1"
type input "50.00"
type input "75.00"
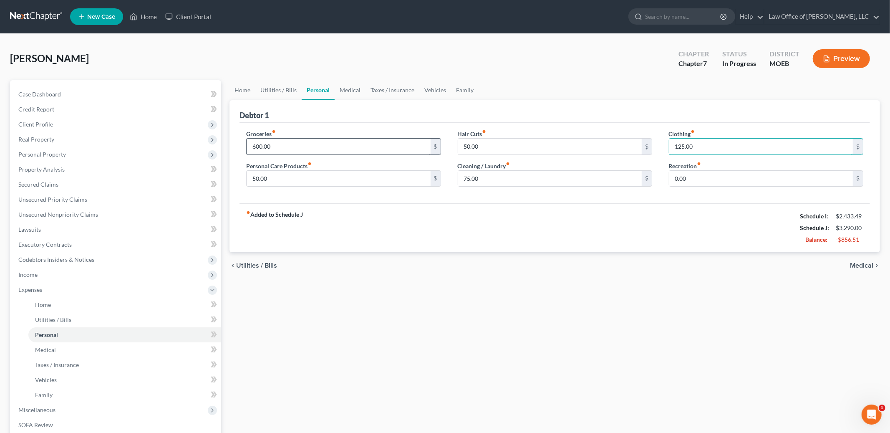
type input "125.00"
type input "150.00"
click at [348, 89] on link "Medical" at bounding box center [350, 90] width 31 height 20
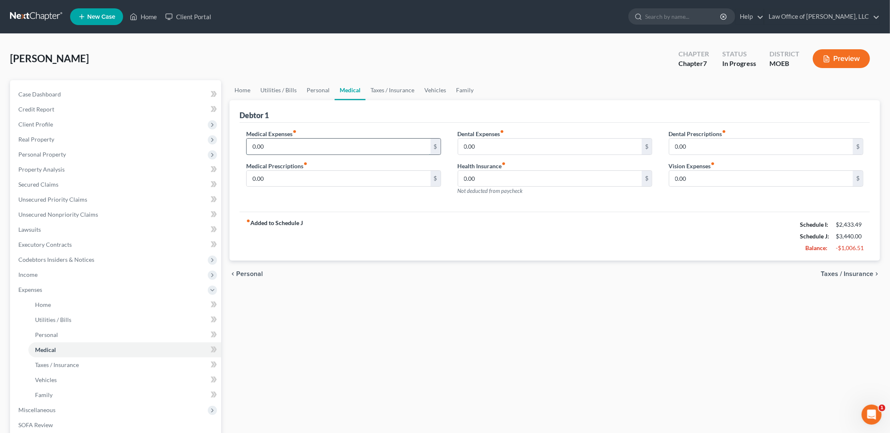
click at [298, 147] on input "0.00" at bounding box center [339, 147] width 184 height 16
type input "100.00"
click at [294, 146] on input "100.00" at bounding box center [339, 147] width 184 height 16
click at [380, 87] on link "Taxes / Insurance" at bounding box center [393, 90] width 54 height 20
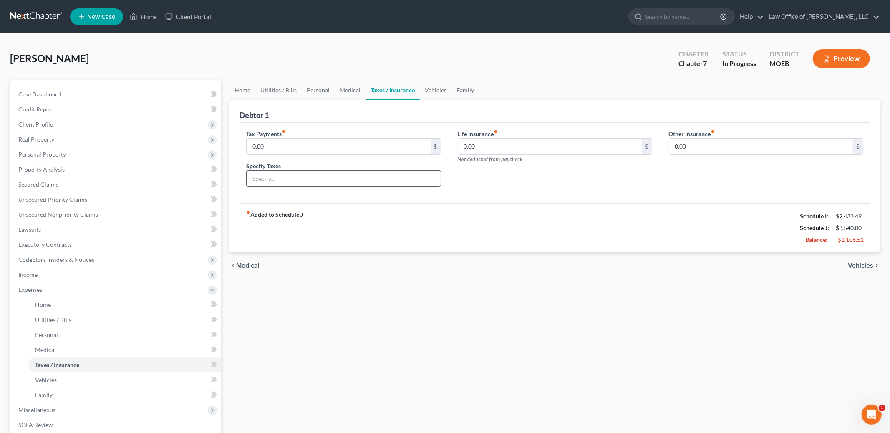
click at [281, 184] on input "text" at bounding box center [344, 179] width 194 height 16
type input "Personal Property Tax"
click at [324, 89] on link "Personal" at bounding box center [318, 90] width 33 height 20
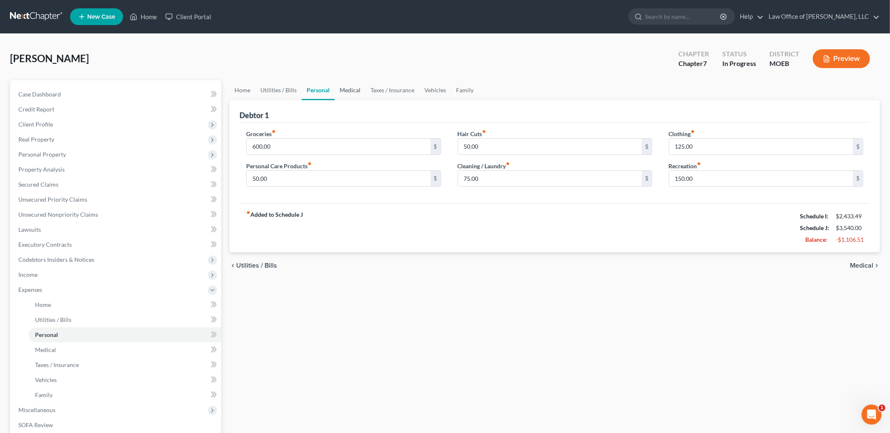
click at [342, 88] on link "Medical" at bounding box center [350, 90] width 31 height 20
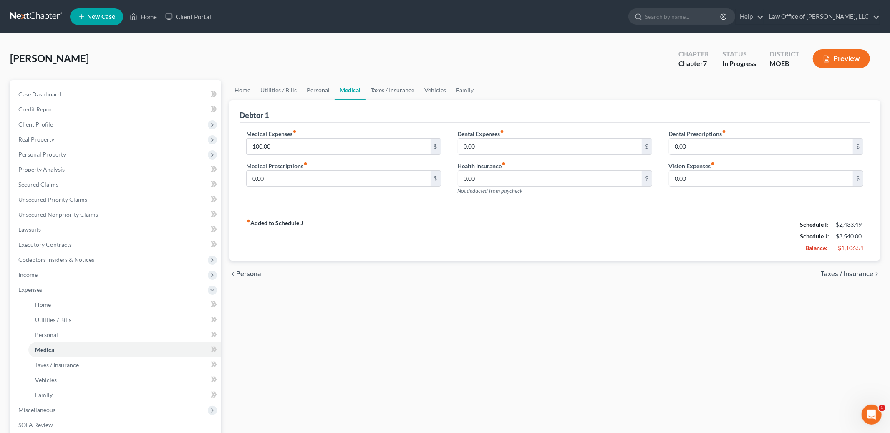
click at [361, 88] on link "Medical" at bounding box center [350, 90] width 31 height 20
click at [368, 88] on link "Taxes / Insurance" at bounding box center [393, 90] width 54 height 20
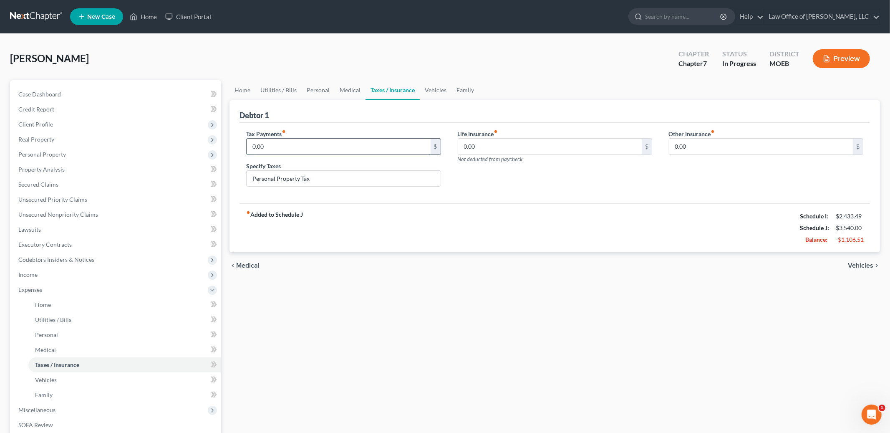
click at [269, 146] on input "0.00" at bounding box center [339, 147] width 184 height 16
type input "30.00"
click at [431, 95] on link "Vehicles" at bounding box center [436, 90] width 32 height 20
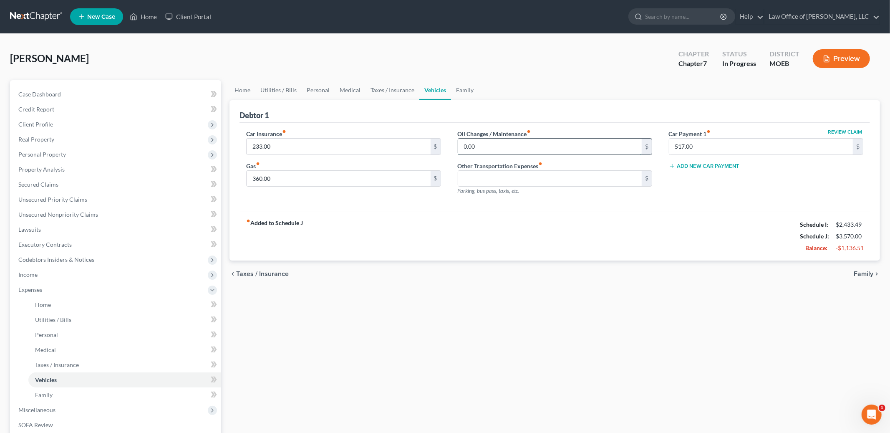
click at [487, 144] on input "0.00" at bounding box center [550, 147] width 184 height 16
type input "60.00"
click at [469, 85] on link "Family" at bounding box center [465, 90] width 28 height 20
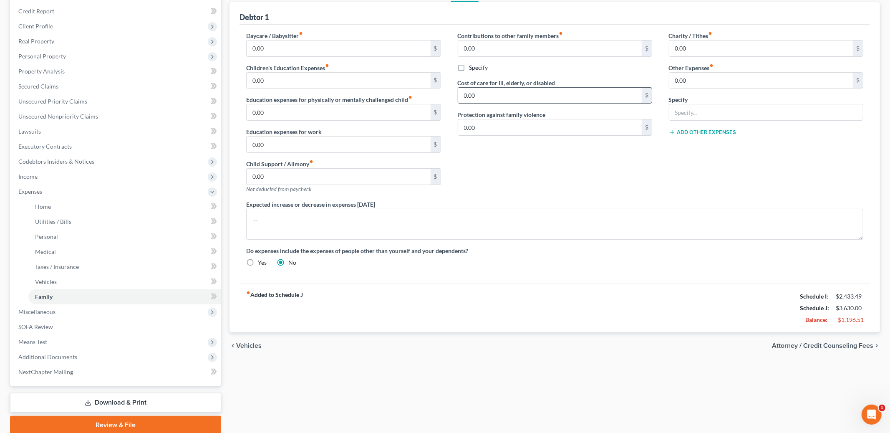
scroll to position [130, 0]
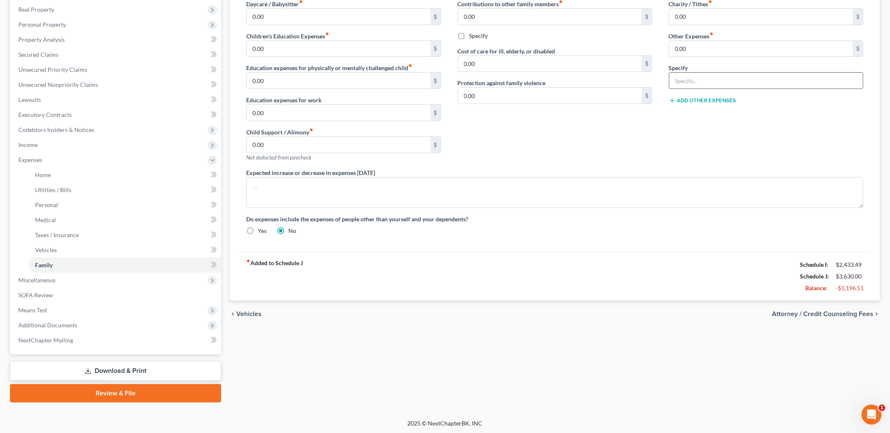
click at [696, 82] on input "text" at bounding box center [766, 81] width 194 height 16
type input "Tobacco Products"
click at [696, 51] on input "0.00" at bounding box center [761, 49] width 184 height 16
type input "120.00"
click at [710, 101] on button "Add Other Expenses" at bounding box center [703, 100] width 68 height 7
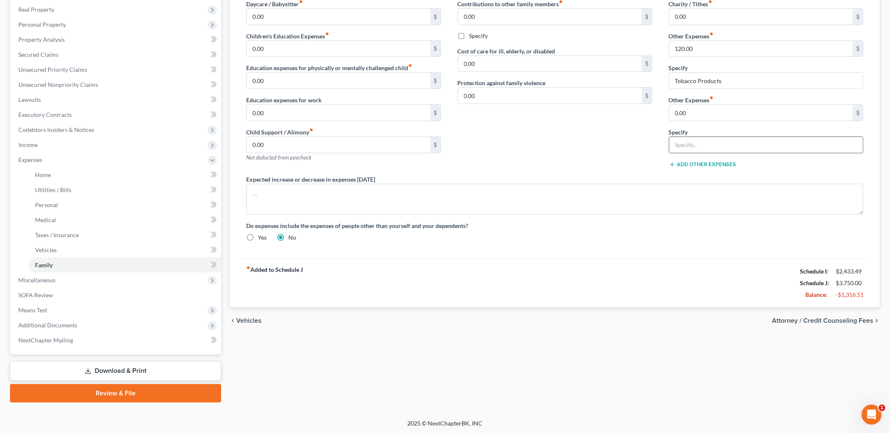
click at [690, 148] on input "text" at bounding box center [766, 145] width 194 height 16
type input "Pet expenses"
click at [694, 117] on input "0.00" at bounding box center [761, 113] width 184 height 16
type input "60.00"
click at [788, 323] on span "Attorney / Credit Counseling Fees" at bounding box center [822, 320] width 101 height 7
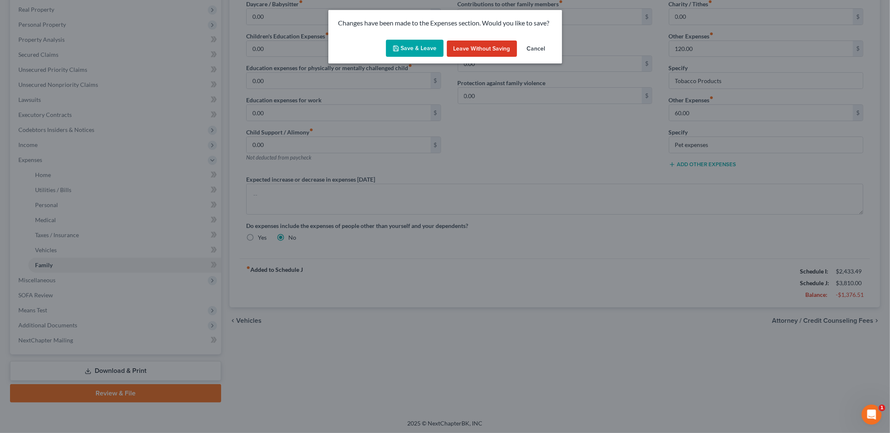
click at [410, 46] on button "Save & Leave" at bounding box center [415, 49] width 58 height 18
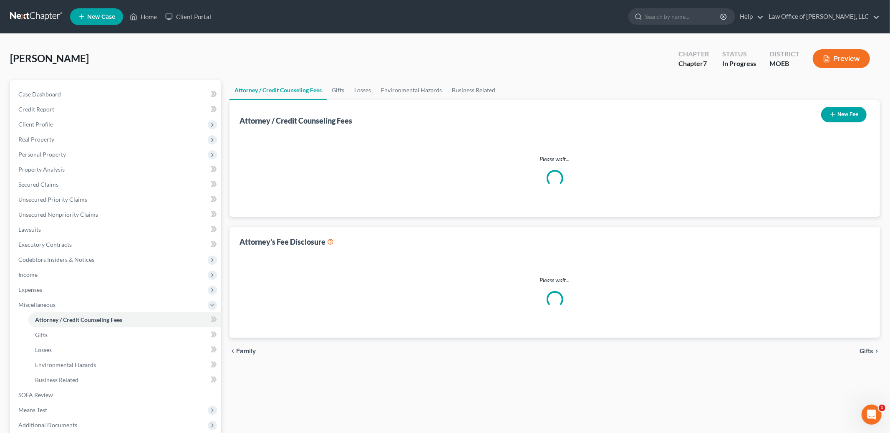
select select "1"
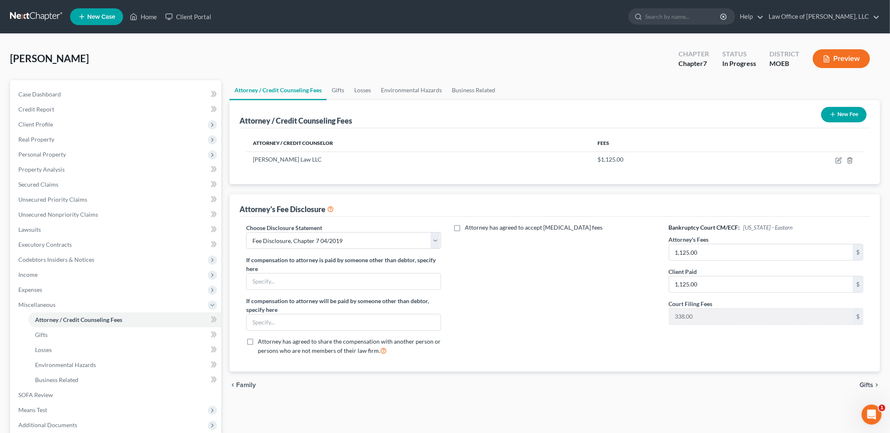
click at [869, 386] on span "Gifts" at bounding box center [867, 384] width 14 height 7
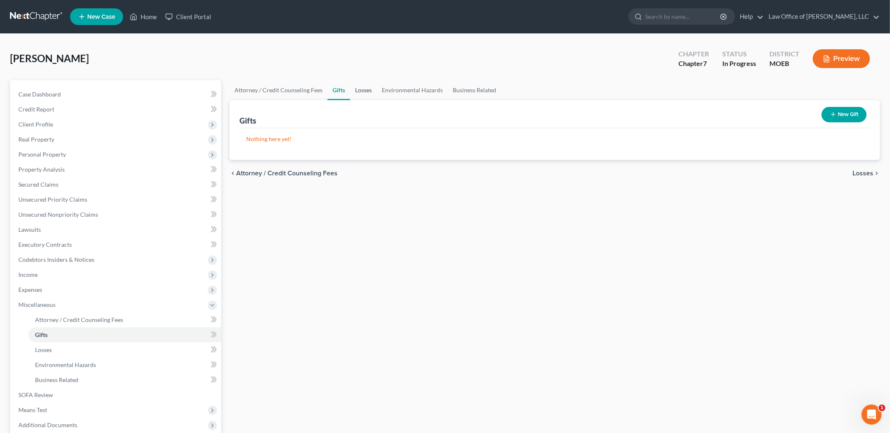
click at [364, 88] on link "Losses" at bounding box center [363, 90] width 27 height 20
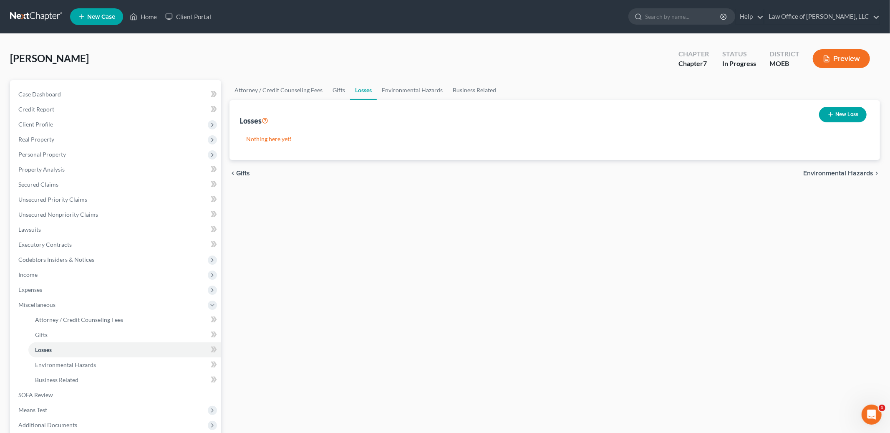
click at [857, 116] on button "New Loss" at bounding box center [843, 114] width 48 height 15
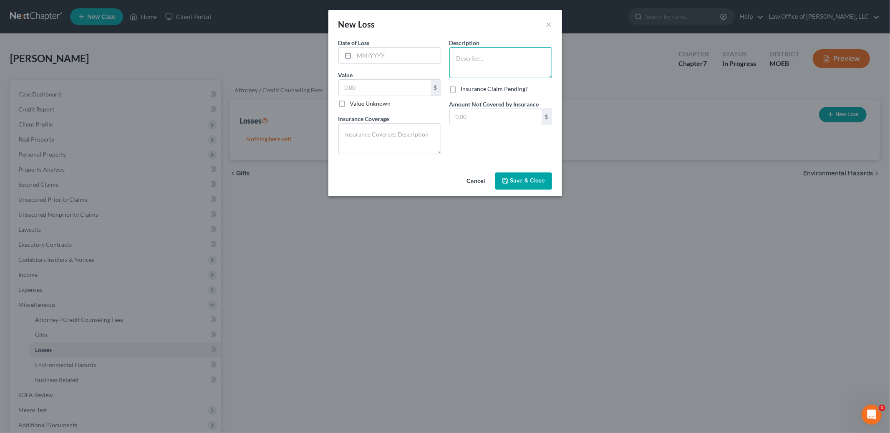
click at [487, 60] on textarea at bounding box center [500, 62] width 103 height 31
click at [388, 55] on input "text" at bounding box center [397, 56] width 86 height 16
type input "06/01/2024"
type input "500.00"
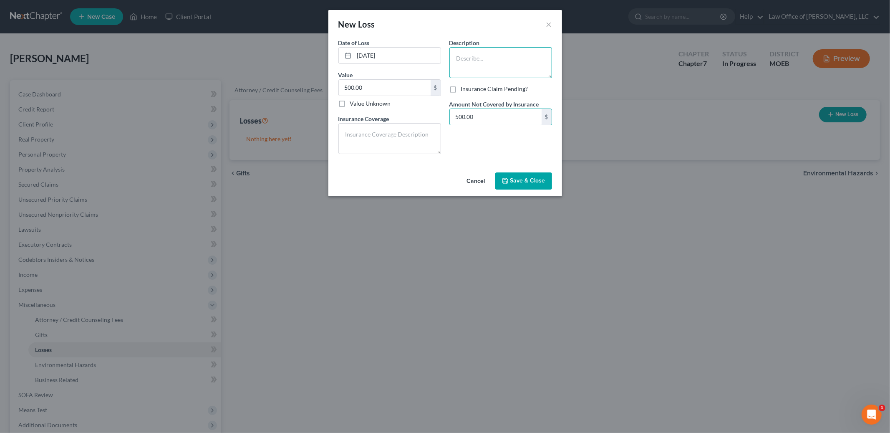
click at [471, 58] on textarea at bounding box center [500, 62] width 103 height 31
type textarea "Vehicle broken into and had to replace window"
click at [520, 177] on span "Save & Close" at bounding box center [527, 180] width 35 height 7
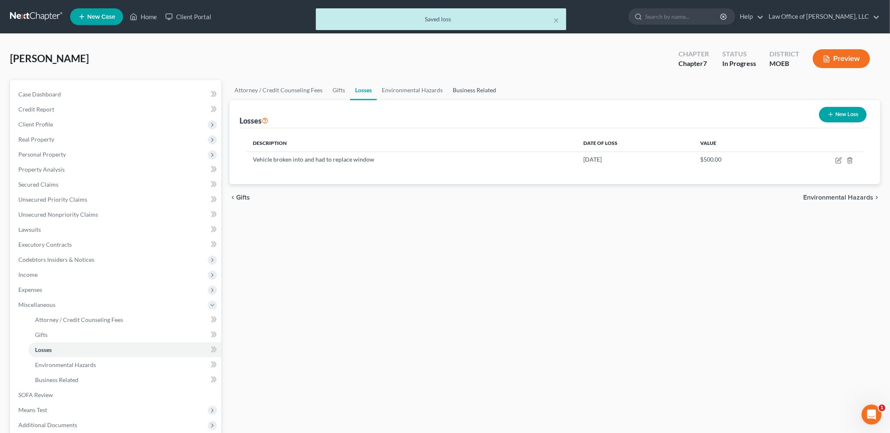
click at [482, 93] on link "Business Related" at bounding box center [474, 90] width 53 height 20
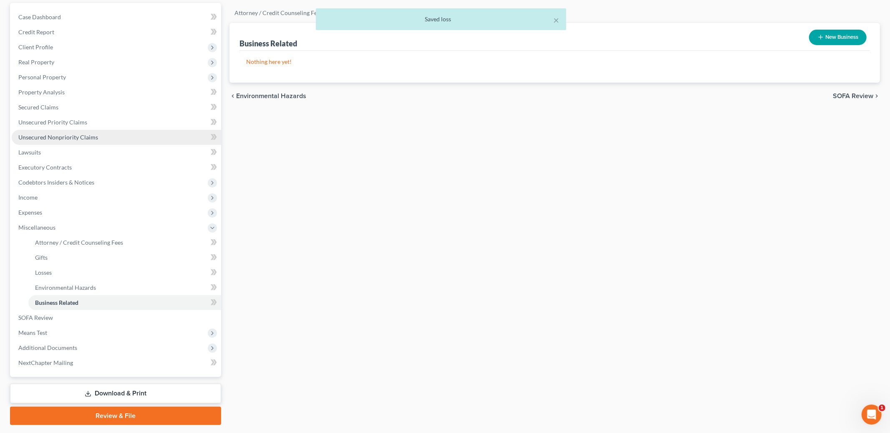
scroll to position [99, 0]
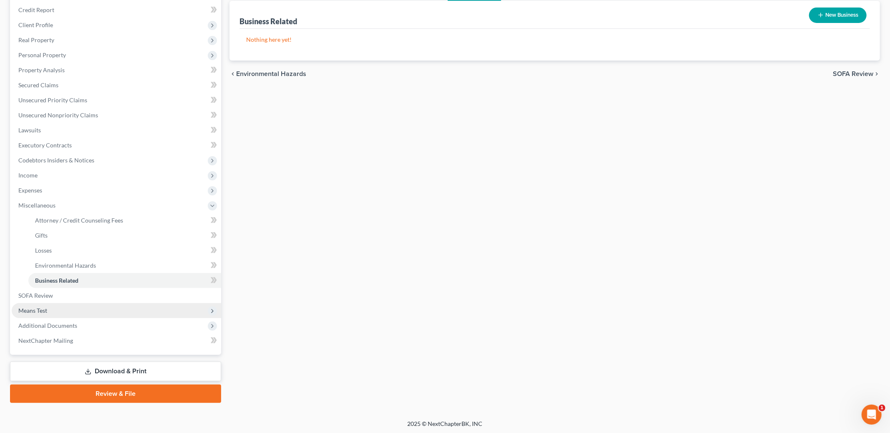
click at [76, 313] on span "Means Test" at bounding box center [116, 310] width 209 height 15
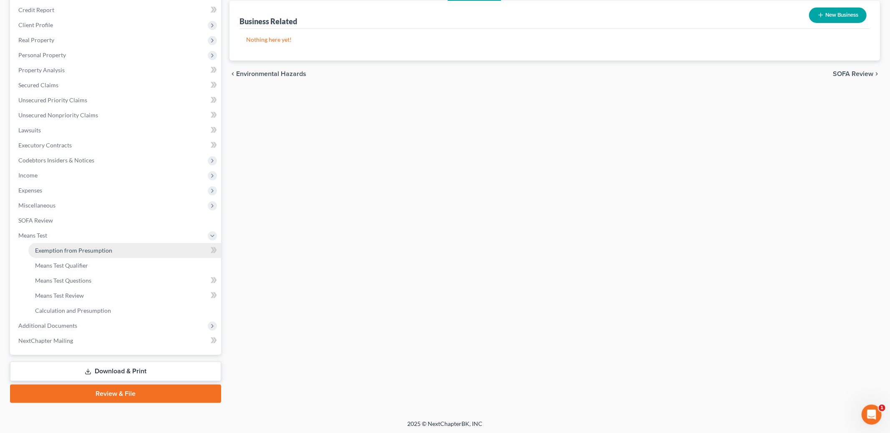
click at [86, 253] on link "Exemption from Presumption" at bounding box center [124, 250] width 193 height 15
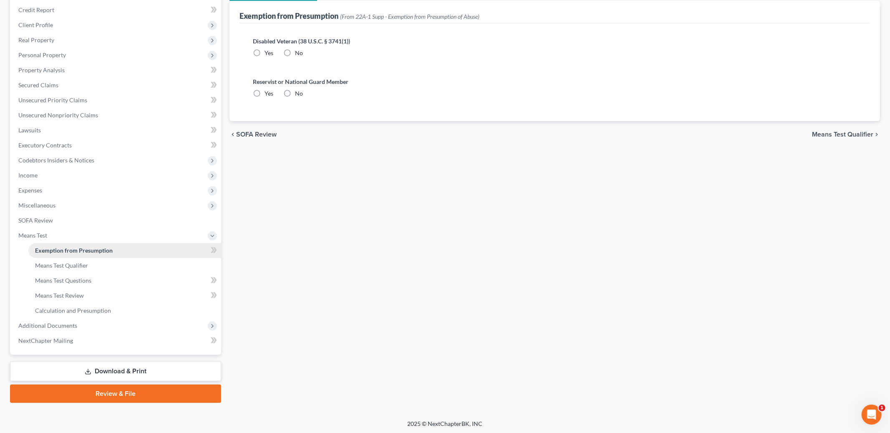
scroll to position [3, 0]
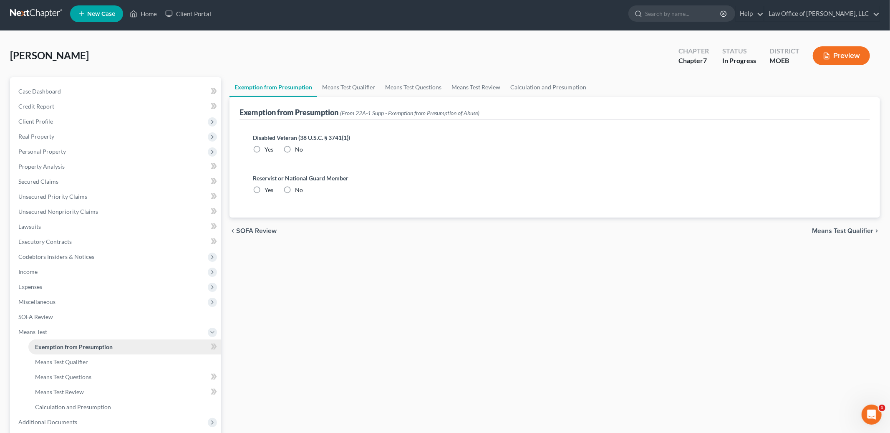
radio input "true"
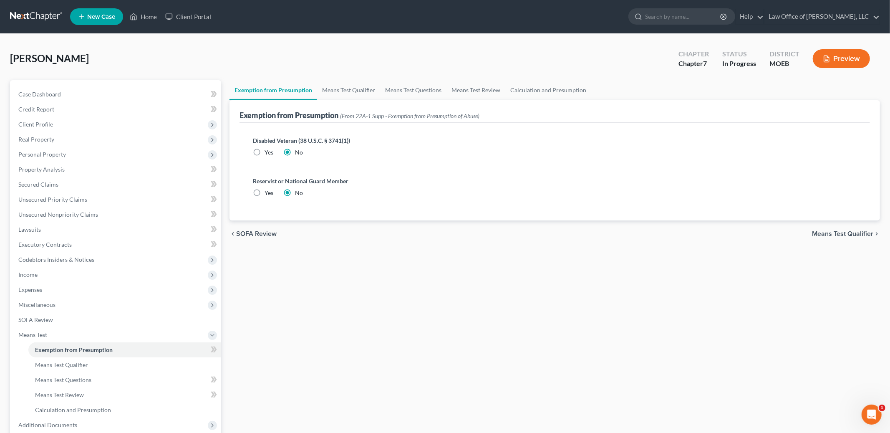
click at [840, 237] on div "chevron_left SOFA Review Means Test Qualifier chevron_right" at bounding box center [554, 233] width 651 height 27
click at [840, 234] on span "Means Test Qualifier" at bounding box center [842, 233] width 61 height 7
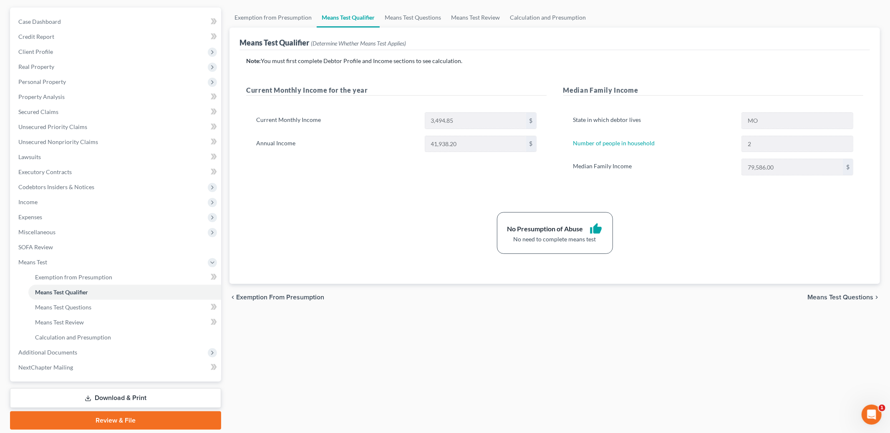
scroll to position [99, 0]
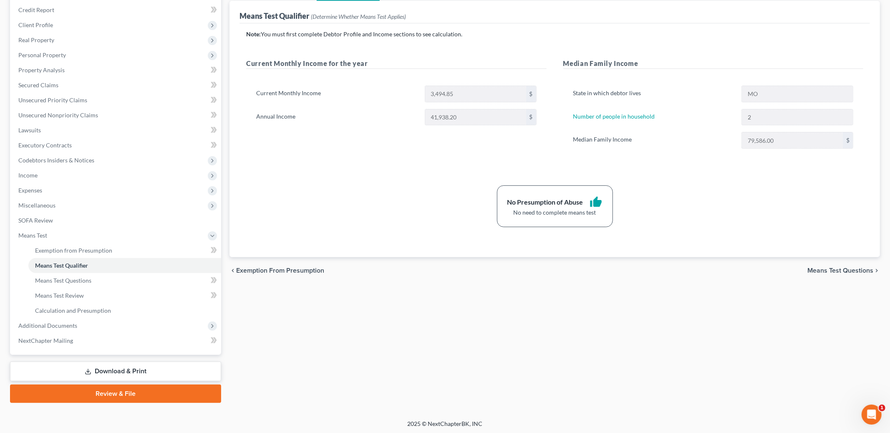
click at [110, 370] on link "Download & Print" at bounding box center [115, 371] width 211 height 20
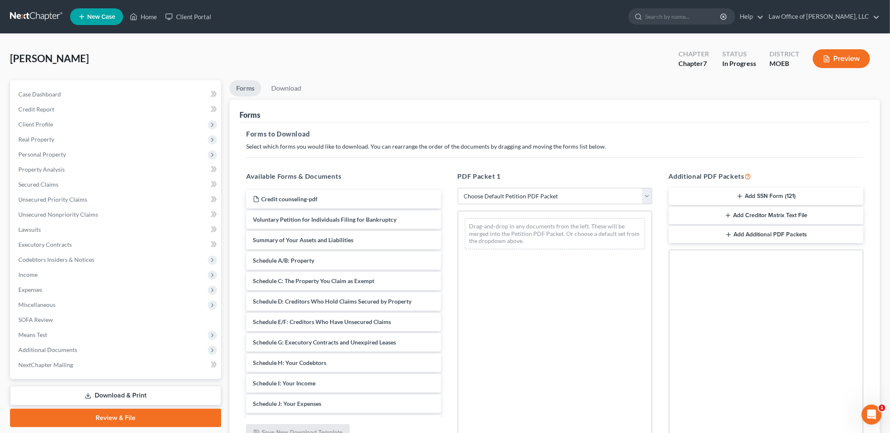
click at [511, 192] on select "Choose Default Petition PDF Packet Complete Bankruptcy Petition (all forms and …" at bounding box center [555, 196] width 194 height 17
select select "0"
click at [458, 188] on select "Choose Default Petition PDF Packet Complete Bankruptcy Petition (all forms and …" at bounding box center [555, 196] width 194 height 17
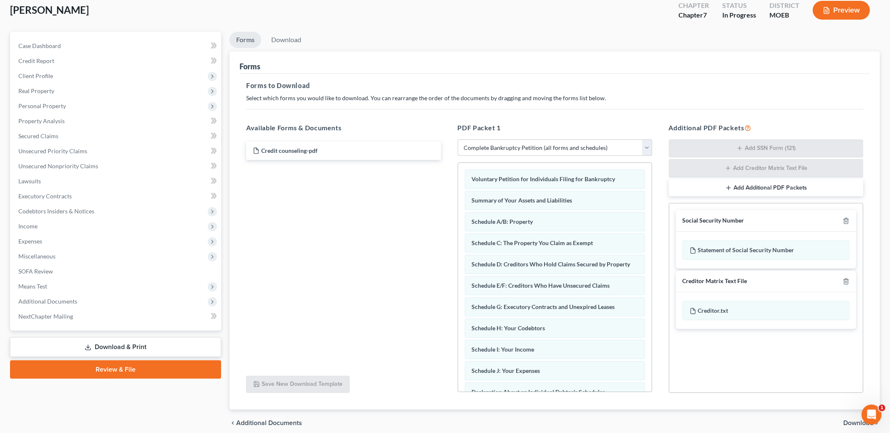
scroll to position [83, 0]
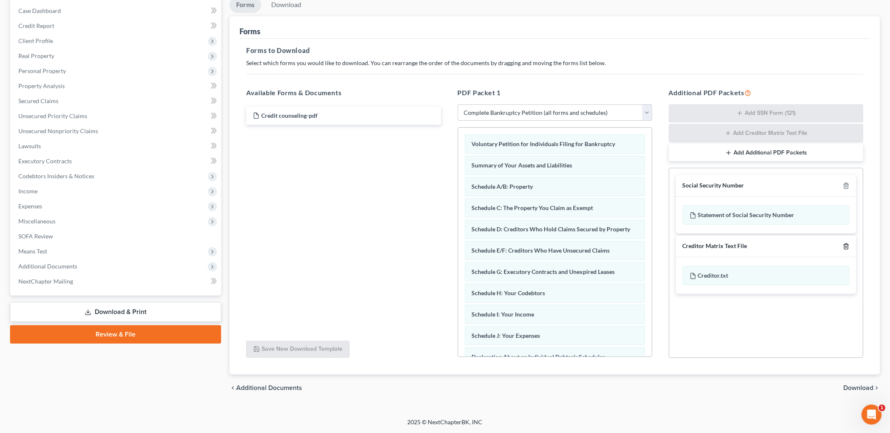
click at [847, 246] on icon "button" at bounding box center [846, 246] width 7 height 7
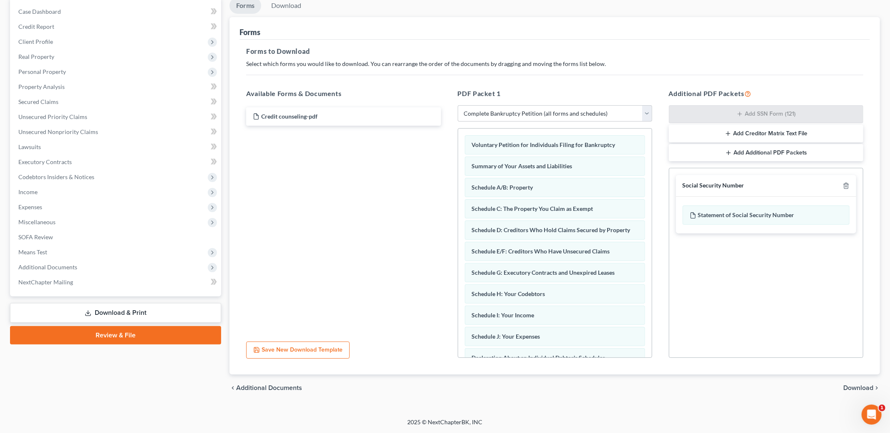
scroll to position [82, 0]
click at [861, 390] on span "Download" at bounding box center [858, 388] width 30 height 7
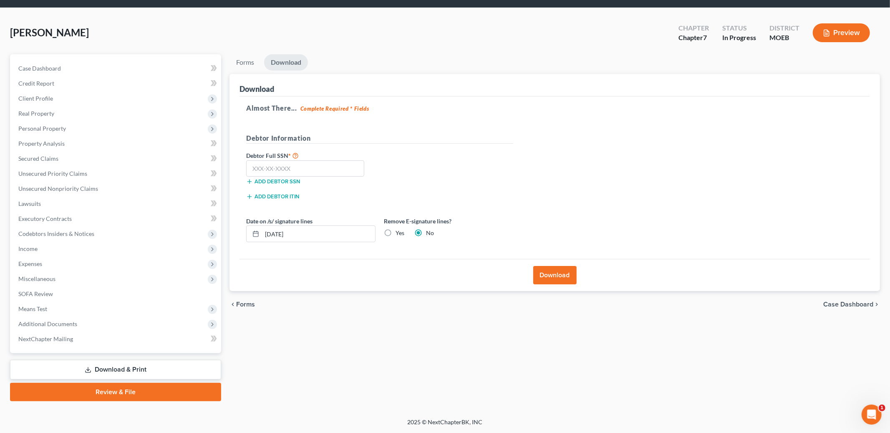
scroll to position [24, 0]
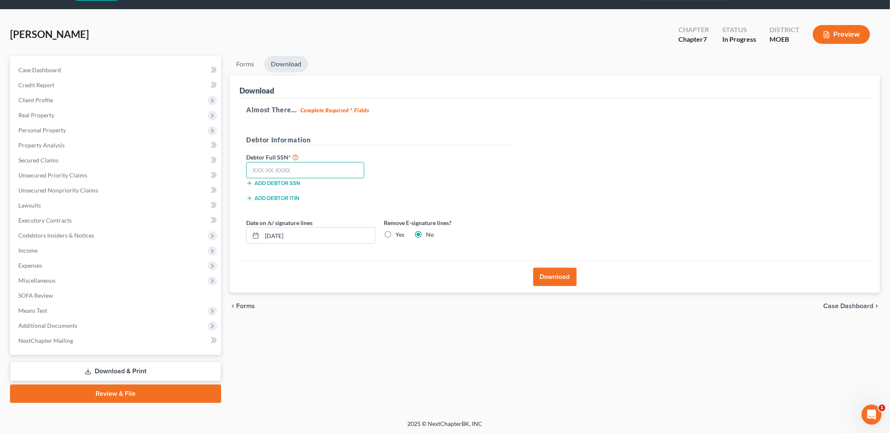
click at [258, 170] on input "text" at bounding box center [305, 170] width 118 height 17
type input "430-57-1809"
click at [547, 279] on button "Download" at bounding box center [554, 276] width 43 height 18
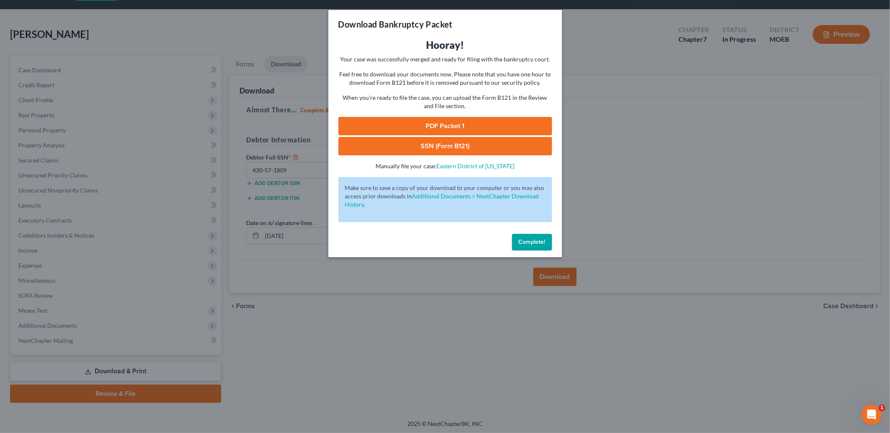
click at [446, 127] on link "PDF Packet 1" at bounding box center [445, 126] width 214 height 18
click at [426, 151] on link "SSN (Form B121)" at bounding box center [445, 146] width 214 height 18
click at [529, 242] on span "Complete!" at bounding box center [532, 241] width 27 height 7
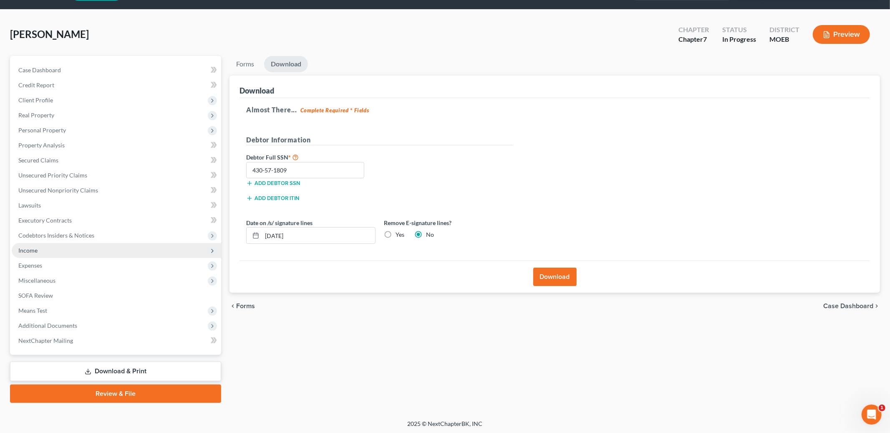
click at [54, 250] on span "Income" at bounding box center [116, 250] width 209 height 15
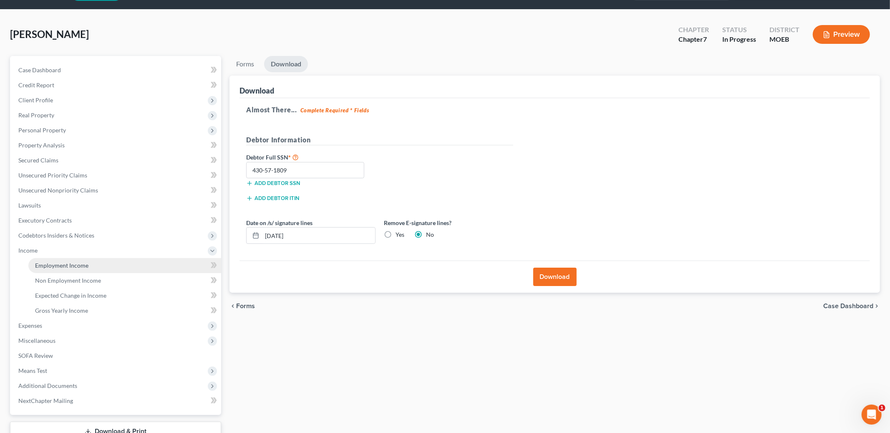
click at [53, 263] on span "Employment Income" at bounding box center [61, 265] width 53 height 7
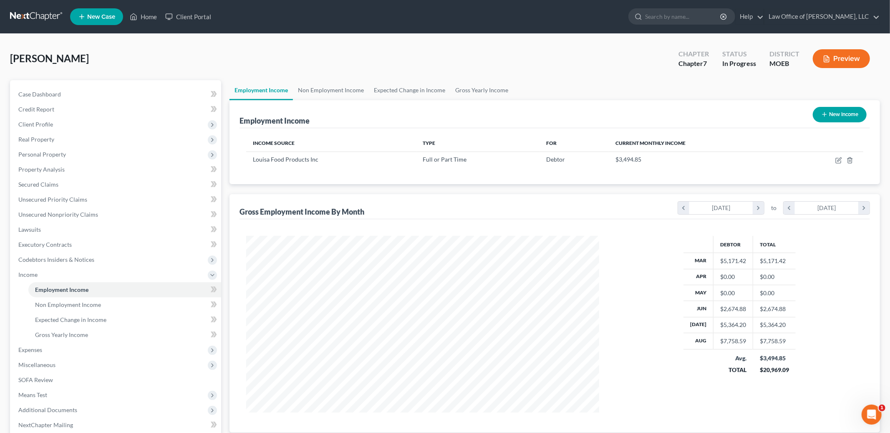
scroll to position [176, 370]
click at [839, 161] on icon "button" at bounding box center [839, 159] width 4 height 4
select select "0"
select select "26"
select select "3"
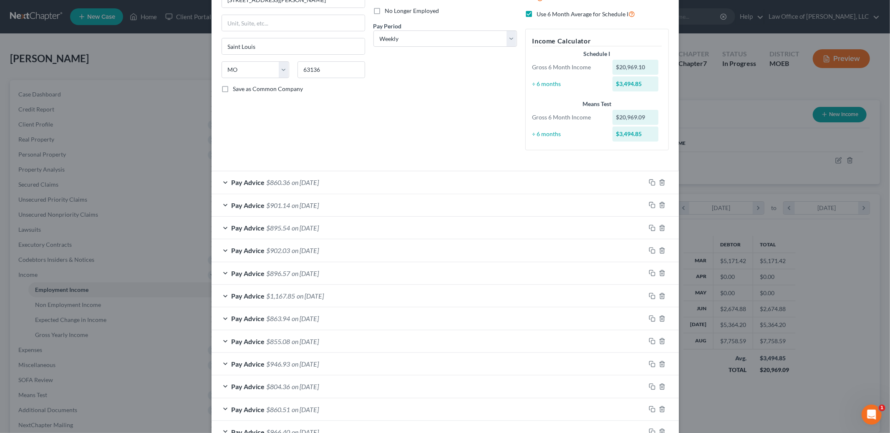
scroll to position [0, 0]
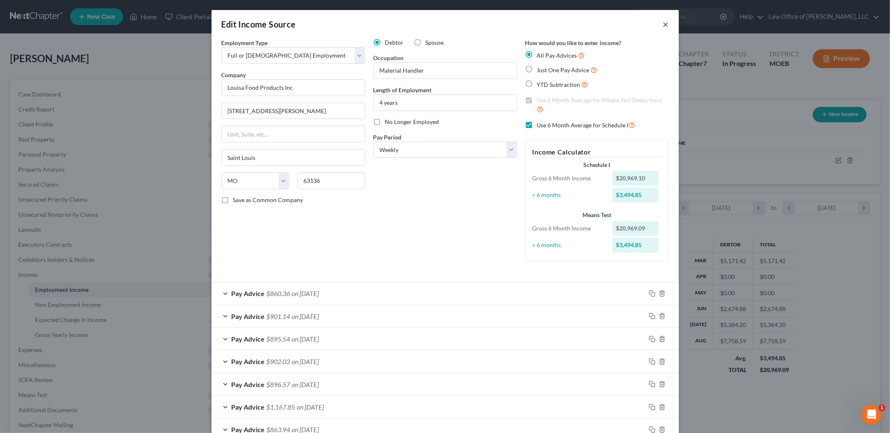
click at [663, 23] on button "×" at bounding box center [666, 24] width 6 height 10
